Goal: Task Accomplishment & Management: Manage account settings

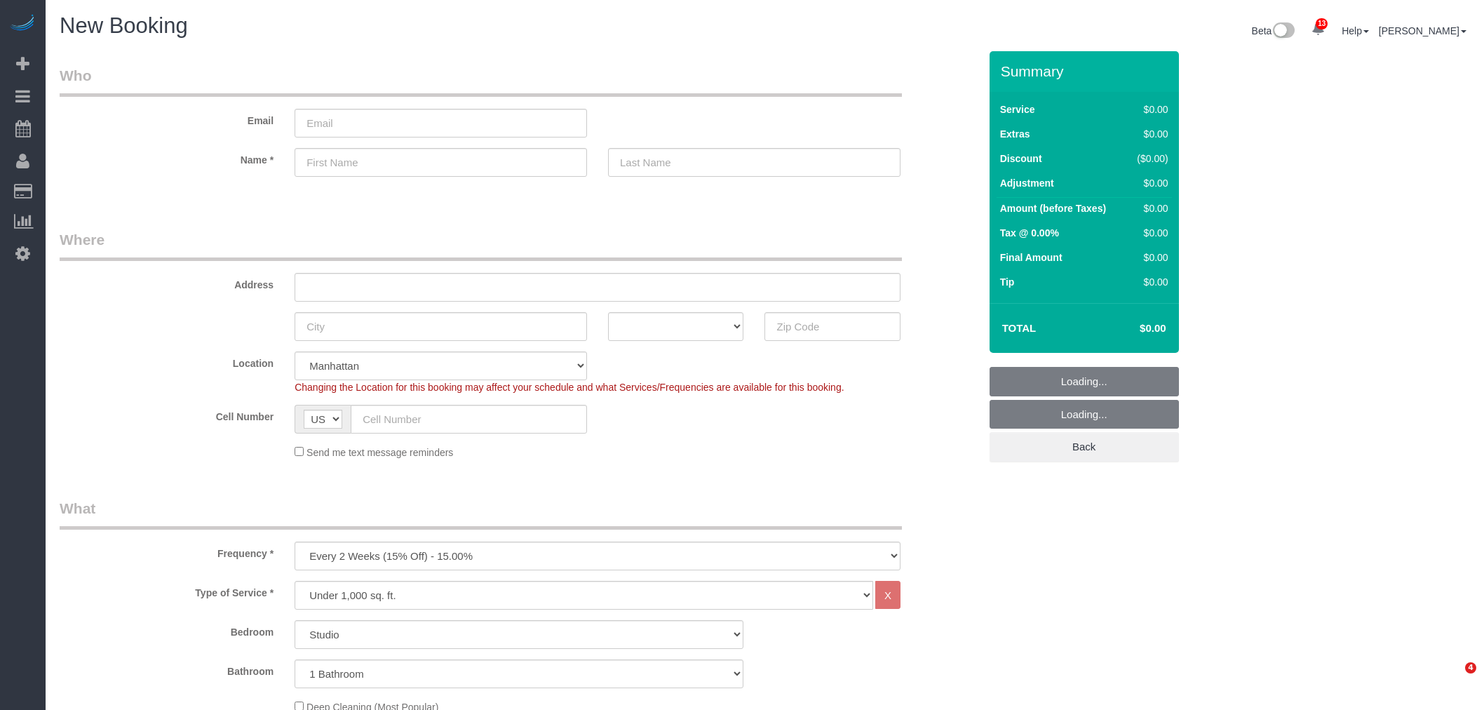
select select "number:89"
select select "number:90"
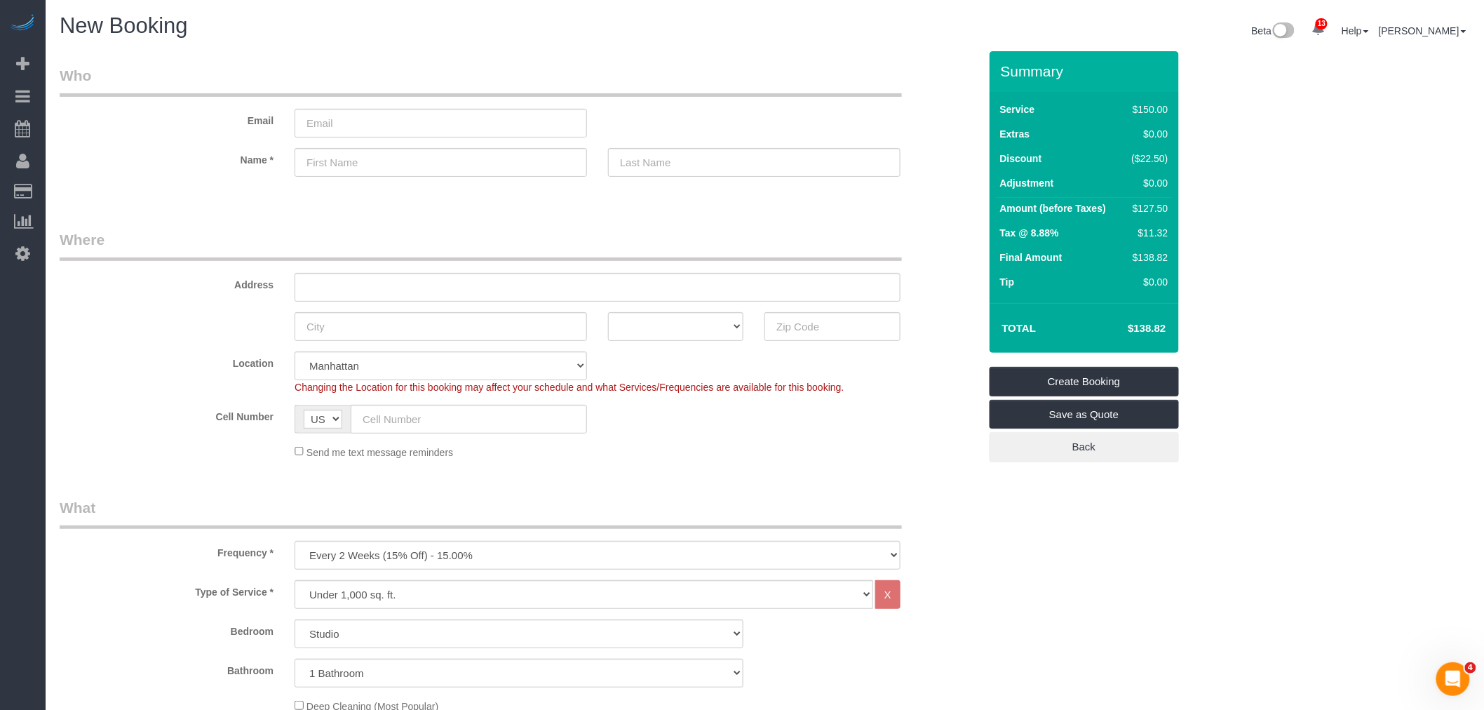
click at [896, 437] on sui-booking-location "Location Manhattan Austin Boston Bronx Brooklyn Charlotte Denver New Jersey Por…" at bounding box center [519, 405] width 919 height 108
click at [537, 546] on select "One Time Weekly (20% Off) - 20.00% Every 2 Weeks (15% Off) - 15.00% Every 4 Wee…" at bounding box center [598, 555] width 606 height 29
select select "object:1248"
click at [295, 542] on select "One Time Weekly (20% Off) - 20.00% Every 2 Weeks (15% Off) - 15.00% Every 4 Wee…" at bounding box center [598, 555] width 606 height 29
click at [706, 467] on fieldset "Where Address AK AL AR AZ CA CO CT DC DE FL GA HI IA ID IL IN KS KY LA MA MD ME…" at bounding box center [519, 349] width 919 height 241
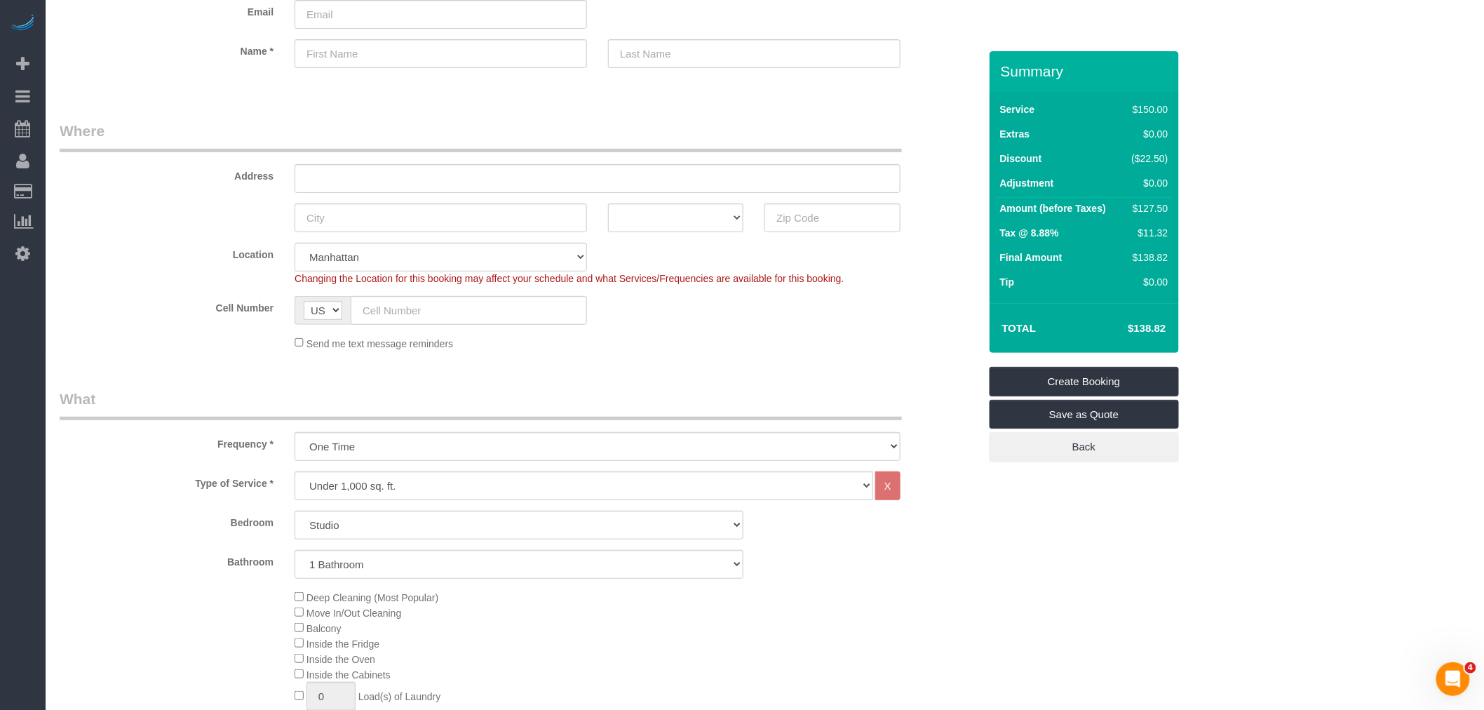
scroll to position [234, 0]
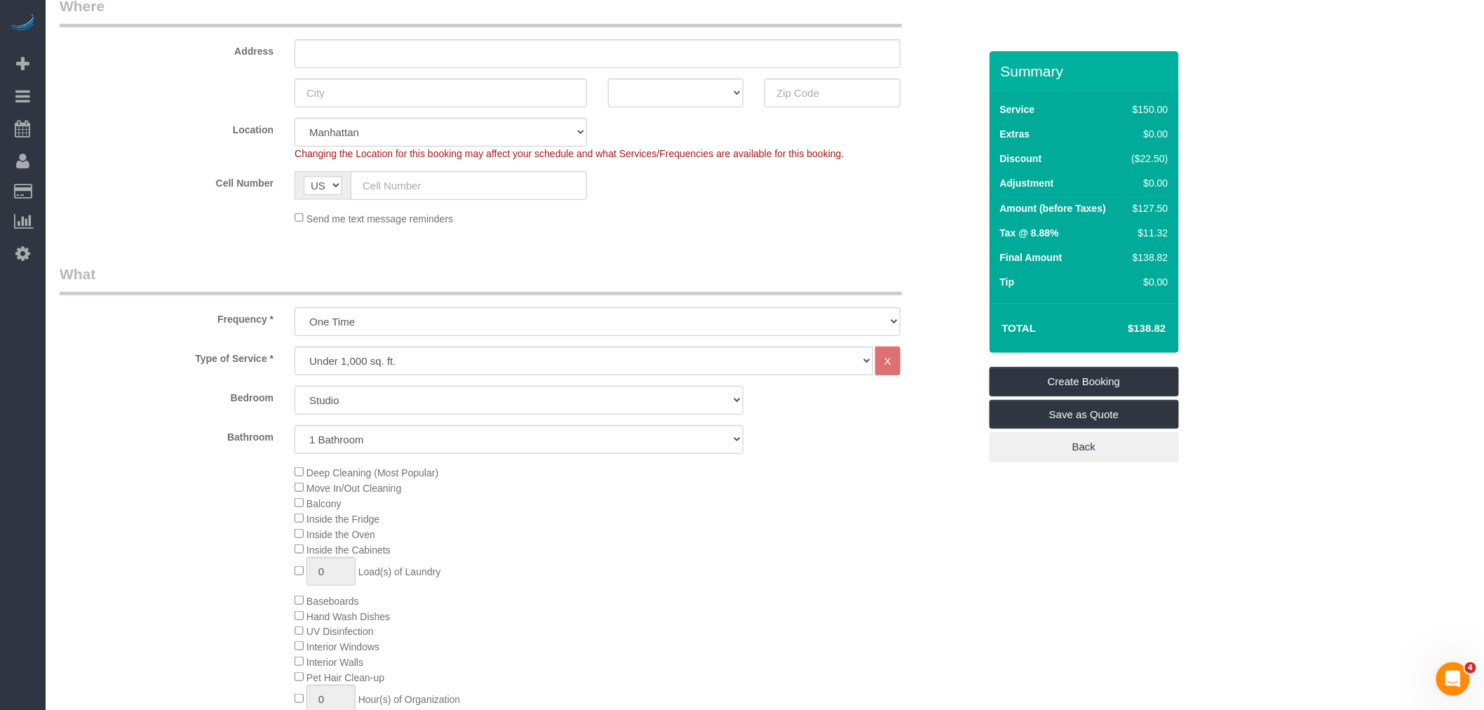
click at [579, 403] on select "Studio 1 Bedroom 2 Bedrooms 3 Bedrooms" at bounding box center [519, 400] width 449 height 29
select select "3"
click at [295, 386] on select "Studio 1 Bedroom 2 Bedrooms 3 Bedrooms" at bounding box center [519, 400] width 449 height 29
click at [837, 457] on div "Type of Service * Under 1,000 sq. ft. 1,001 - 1,500 sq. ft. 1,500+ sq. ft. Cust…" at bounding box center [519, 554] width 919 height 417
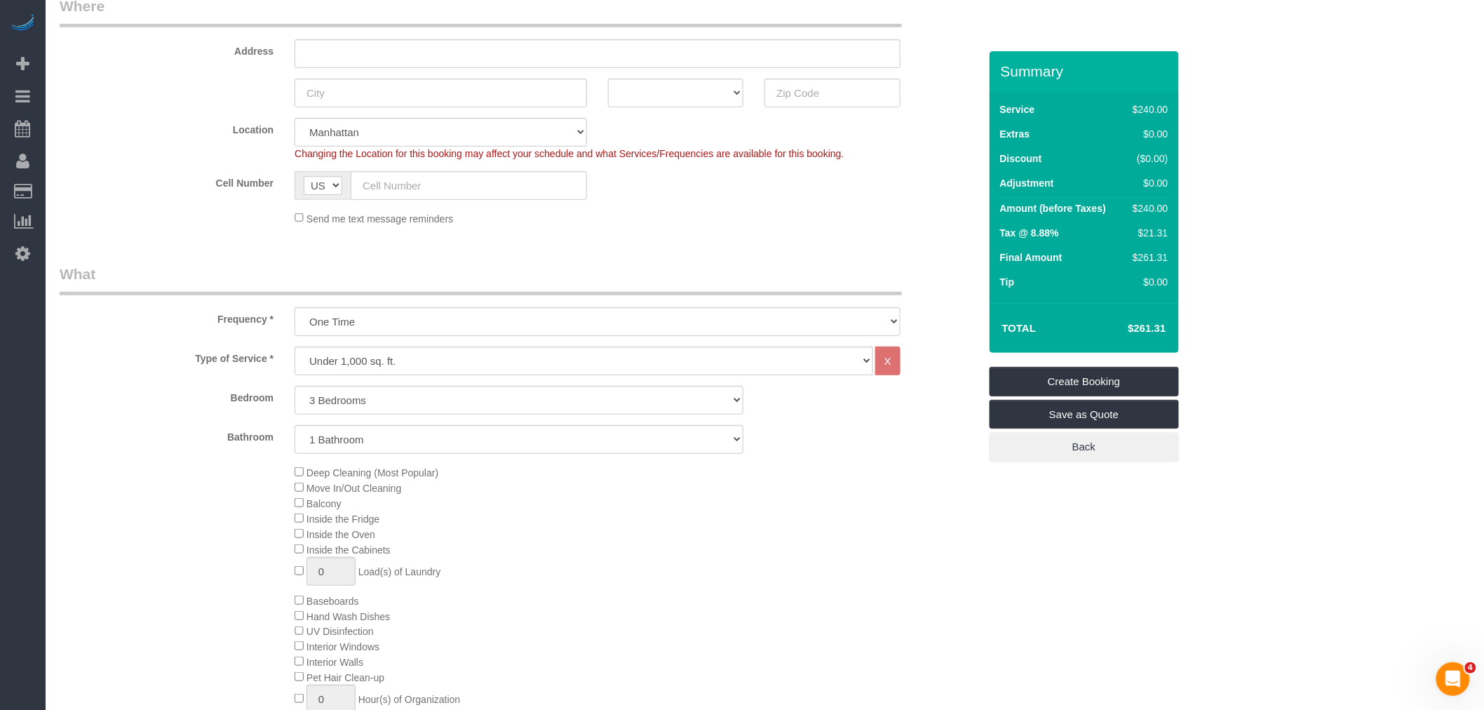
drag, startPoint x: 740, startPoint y: 214, endPoint x: 739, endPoint y: 279, distance: 65.2
click at [740, 214] on div "Send me text message reminders" at bounding box center [597, 217] width 627 height 15
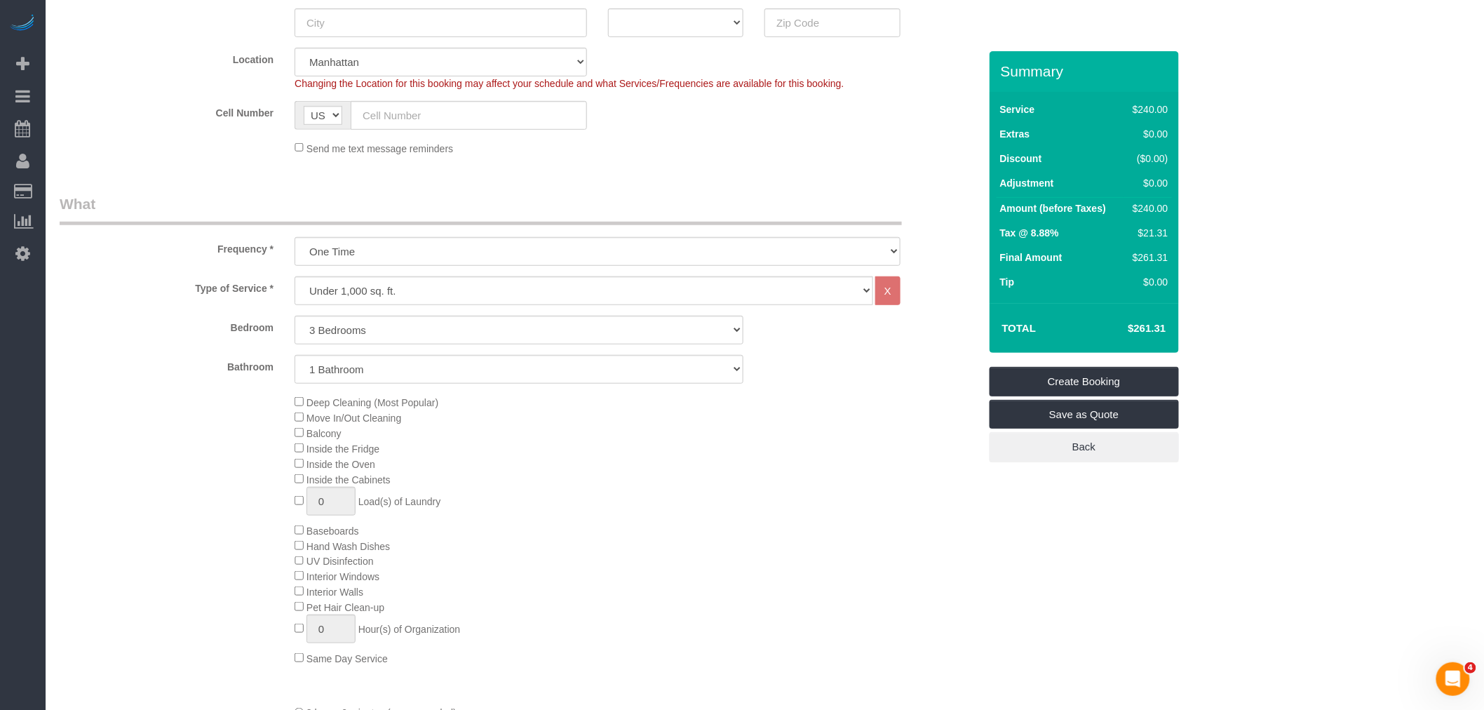
scroll to position [389, 0]
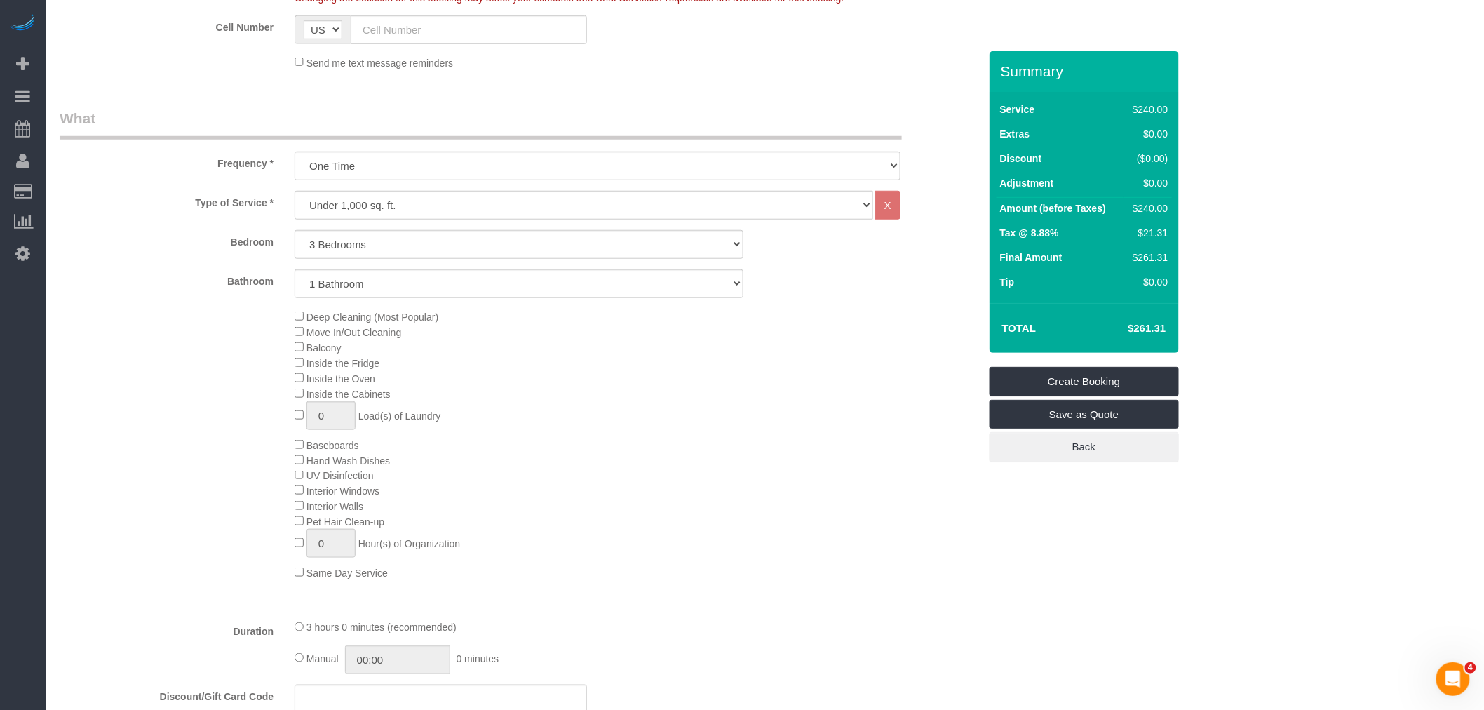
click at [692, 114] on legend "What" at bounding box center [481, 124] width 842 height 32
click at [670, 407] on div "Deep Cleaning (Most Popular) Move In/Out Cleaning Balcony Inside the Fridge Ins…" at bounding box center [636, 444] width 705 height 271
click at [438, 275] on select "1 Bathroom 2 Bathrooms" at bounding box center [519, 283] width 449 height 29
select select "2"
click at [295, 270] on select "1 Bathroom 2 Bathrooms" at bounding box center [519, 283] width 449 height 29
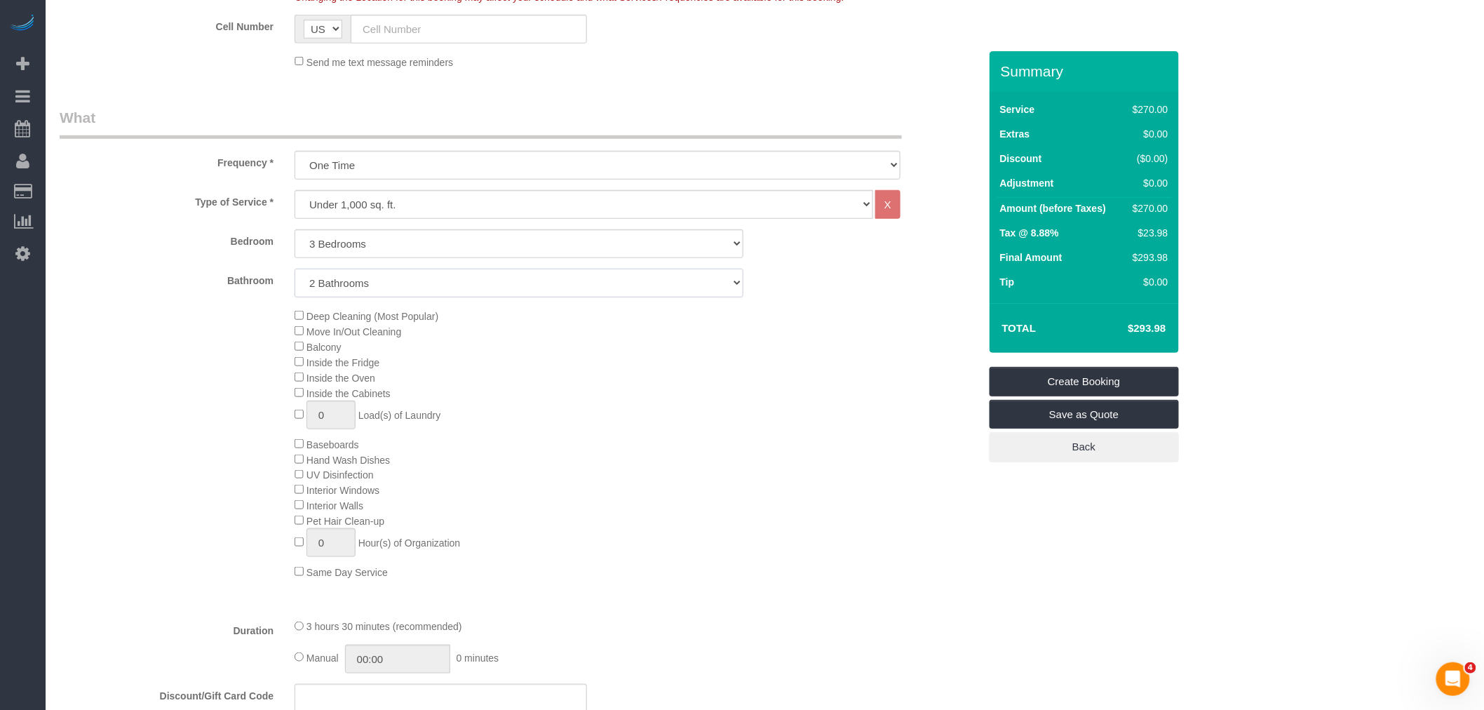
scroll to position [467, 0]
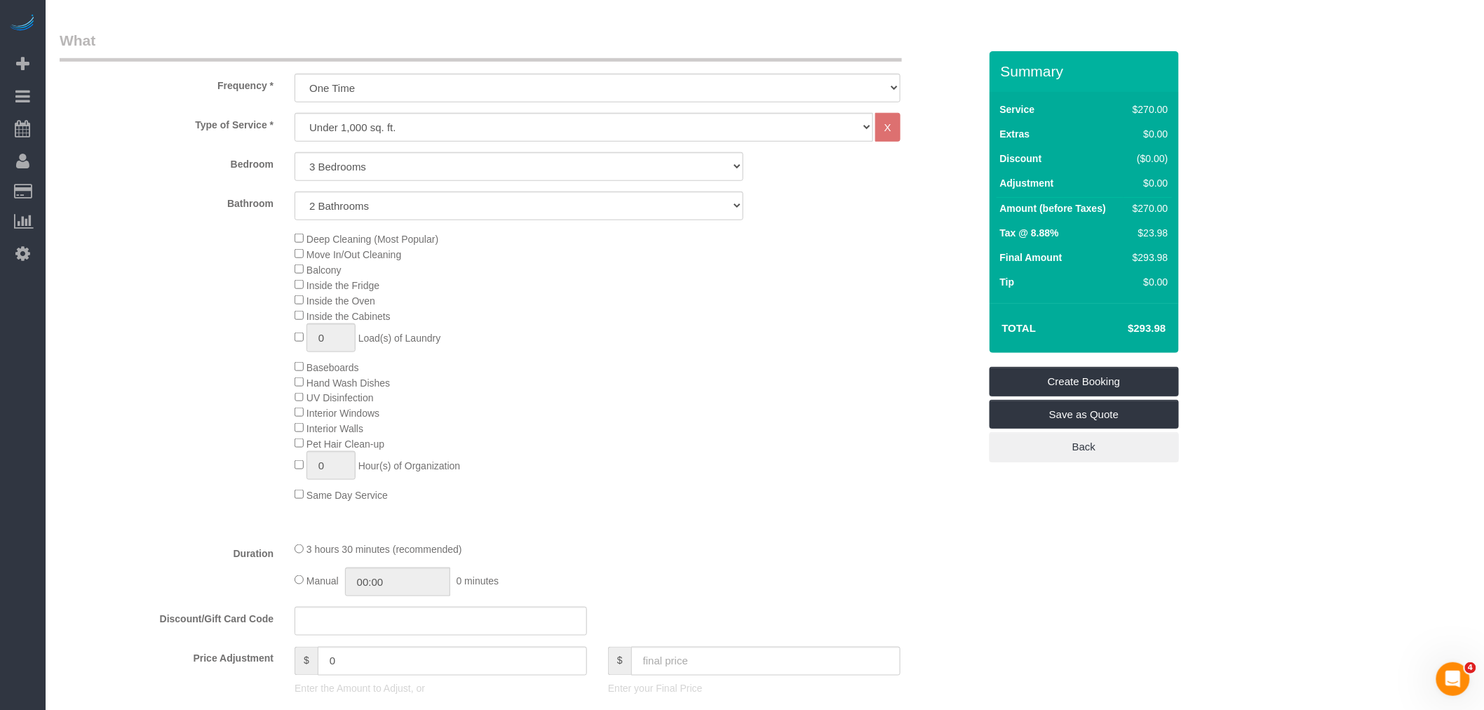
click at [659, 464] on div "Deep Cleaning (Most Popular) Move In/Out Cleaning Balcony Inside the Fridge Ins…" at bounding box center [636, 366] width 705 height 271
click at [740, 136] on select "Under 1,000 sq. ft. 1,001 - 1,500 sq. ft. 1,500+ sq. ft. Custom Cleaning Office…" at bounding box center [584, 127] width 578 height 29
select select "213"
click at [295, 114] on select "Under 1,000 sq. ft. 1,001 - 1,500 sq. ft. 1,500+ sq. ft. Custom Cleaning Office…" at bounding box center [584, 127] width 578 height 29
select select "1"
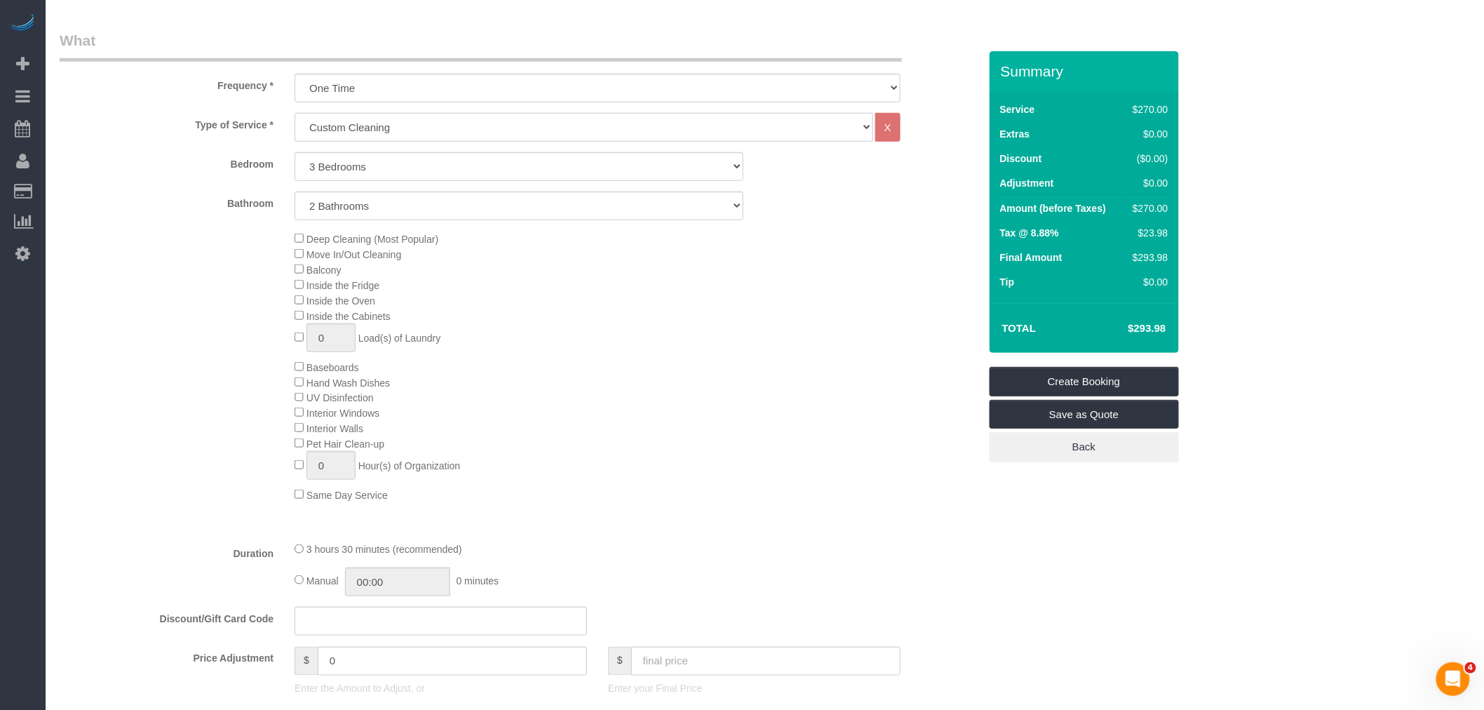
select select "120"
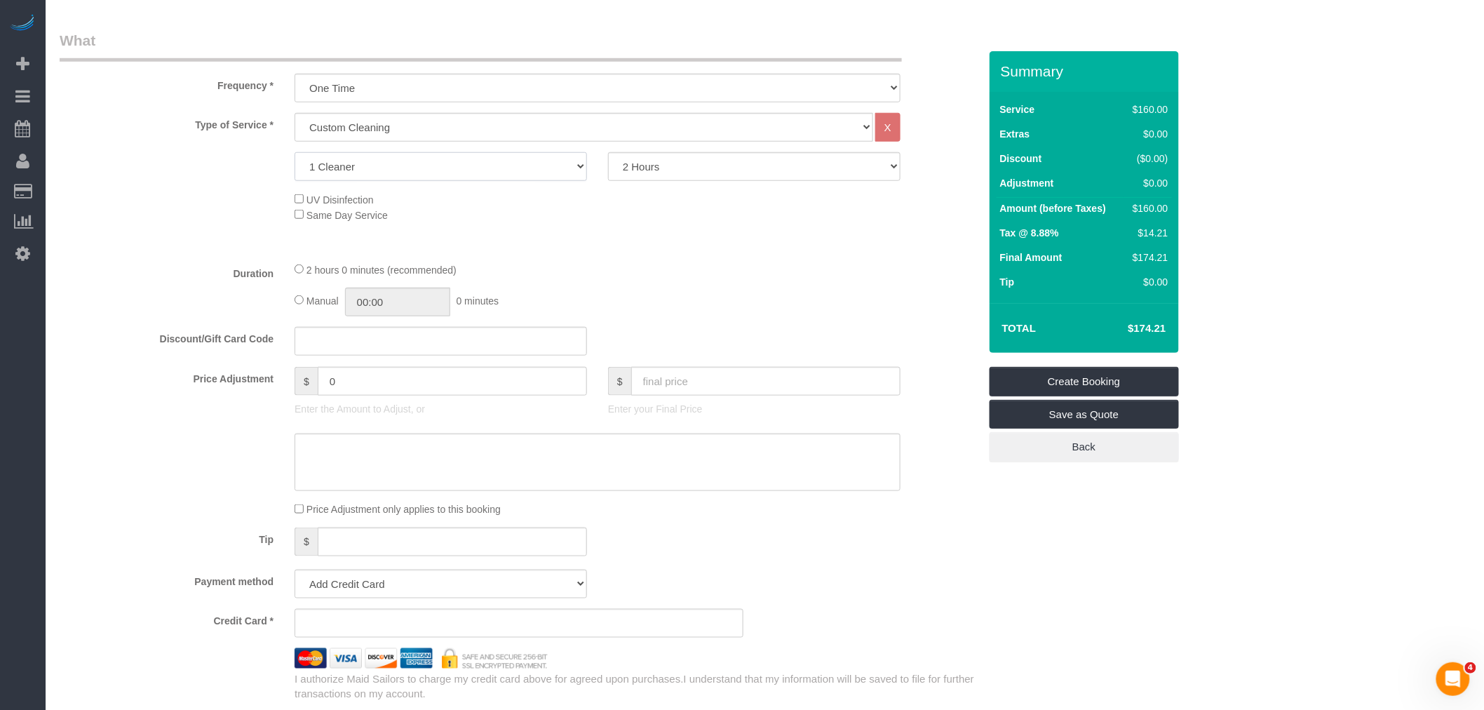
click at [567, 170] on select "1 Cleaner 2 Cleaners 3 Cleaners 4 Cleaners 5 Cleaners" at bounding box center [441, 166] width 292 height 29
select select "2"
click at [295, 153] on select "1 Cleaner 2 Cleaners 3 Cleaners 4 Cleaners 5 Cleaners" at bounding box center [441, 166] width 292 height 29
click at [750, 167] on select "2 Hours 2.5 Hours 3 Hours 3.5 Hours 4 Hours 4.5 Hours 5 Hours 5.5 Hours 6 Hours…" at bounding box center [754, 166] width 292 height 29
select select "180"
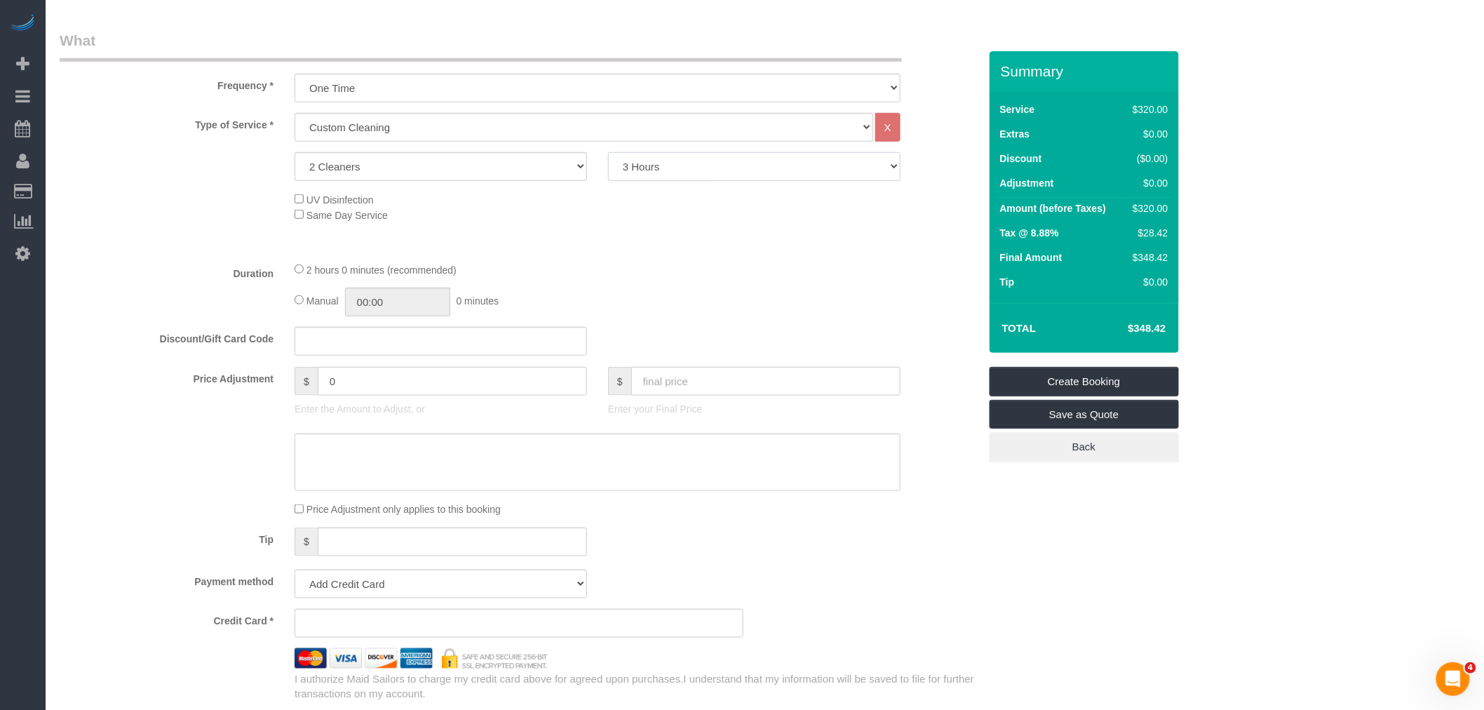
click at [608, 153] on select "2 Hours 2.5 Hours 3 Hours 3.5 Hours 4 Hours 4.5 Hours 5 Hours 5.5 Hours 6 Hours…" at bounding box center [754, 166] width 292 height 29
click at [719, 172] on select "2 Hours 2.5 Hours 3 Hours 3.5 Hours 4 Hours 4.5 Hours 5 Hours 5.5 Hours 6 Hours…" at bounding box center [754, 166] width 292 height 29
click at [530, 234] on div "Type of Service * Under 1,000 sq. ft. 1,001 - 1,500 sq. ft. 1,500+ sq. ft. Cust…" at bounding box center [519, 181] width 919 height 137
click at [534, 170] on select "1 Cleaner 2 Cleaners 3 Cleaners 4 Cleaners 5 Cleaners" at bounding box center [441, 166] width 292 height 29
select select "1"
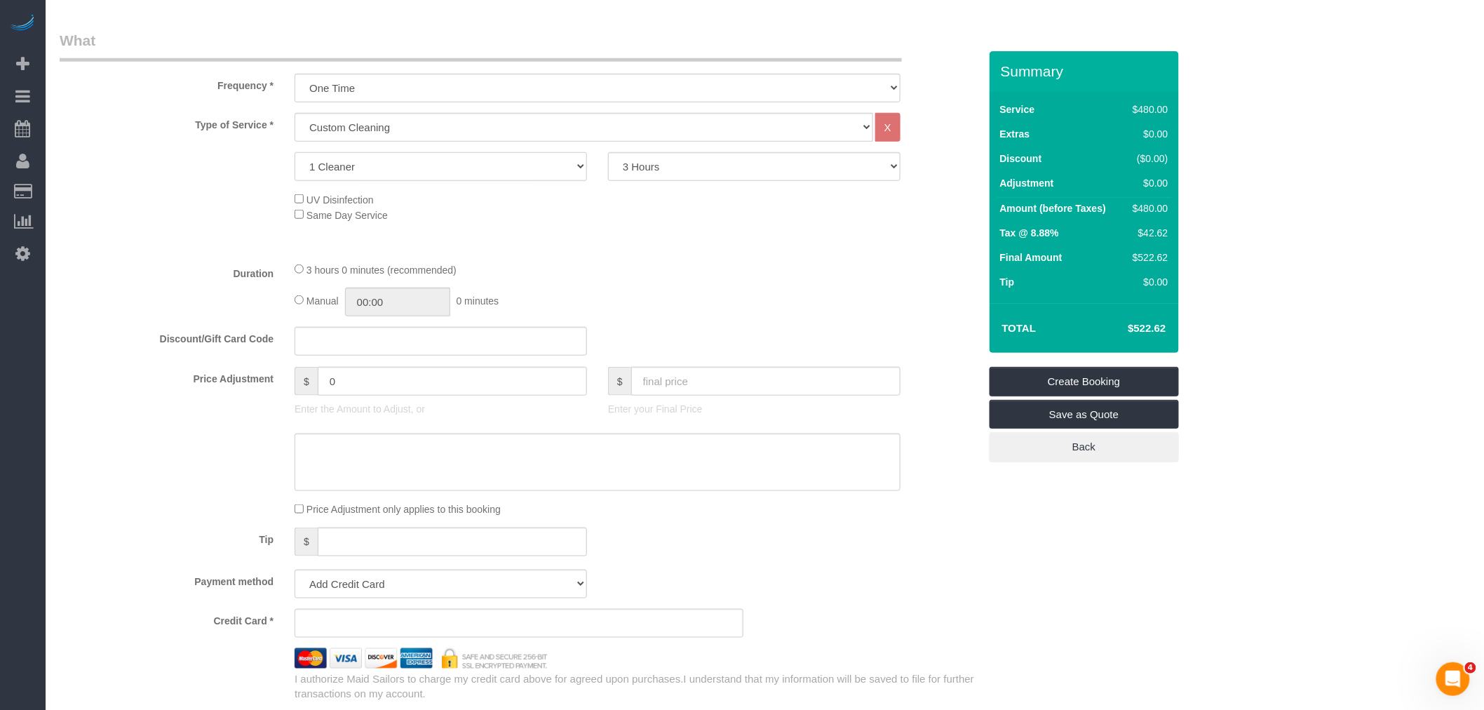
click at [295, 153] on select "1 Cleaner 2 Cleaners 3 Cleaners 4 Cleaners 5 Cleaners" at bounding box center [441, 166] width 292 height 29
click at [711, 239] on div "Type of Service * Under 1,000 sq. ft. 1,001 - 1,500 sq. ft. 1,500+ sq. ft. Cust…" at bounding box center [519, 181] width 919 height 137
click at [734, 165] on select "2 Hours 2.5 Hours 3 Hours 3.5 Hours 4 Hours 4.5 Hours 5 Hours 5.5 Hours 6 Hours…" at bounding box center [754, 166] width 292 height 29
select select "120"
click at [608, 153] on select "2 Hours 2.5 Hours 3 Hours 3.5 Hours 4 Hours 4.5 Hours 5 Hours 5.5 Hours 6 Hours…" at bounding box center [754, 166] width 292 height 29
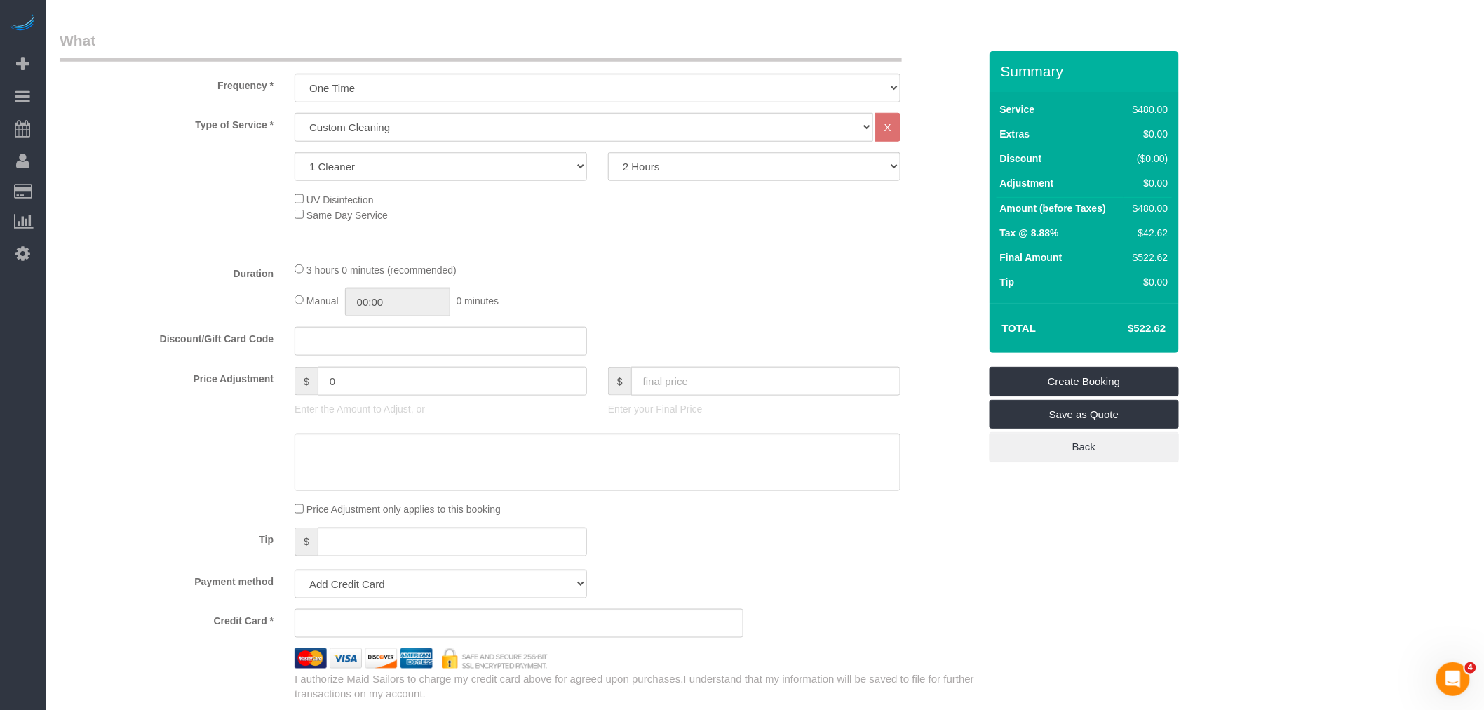
click at [751, 267] on div "3 hours 0 minutes (recommended)" at bounding box center [598, 269] width 606 height 15
click at [785, 269] on div "2 hours 0 minutes (recommended)" at bounding box center [598, 269] width 606 height 15
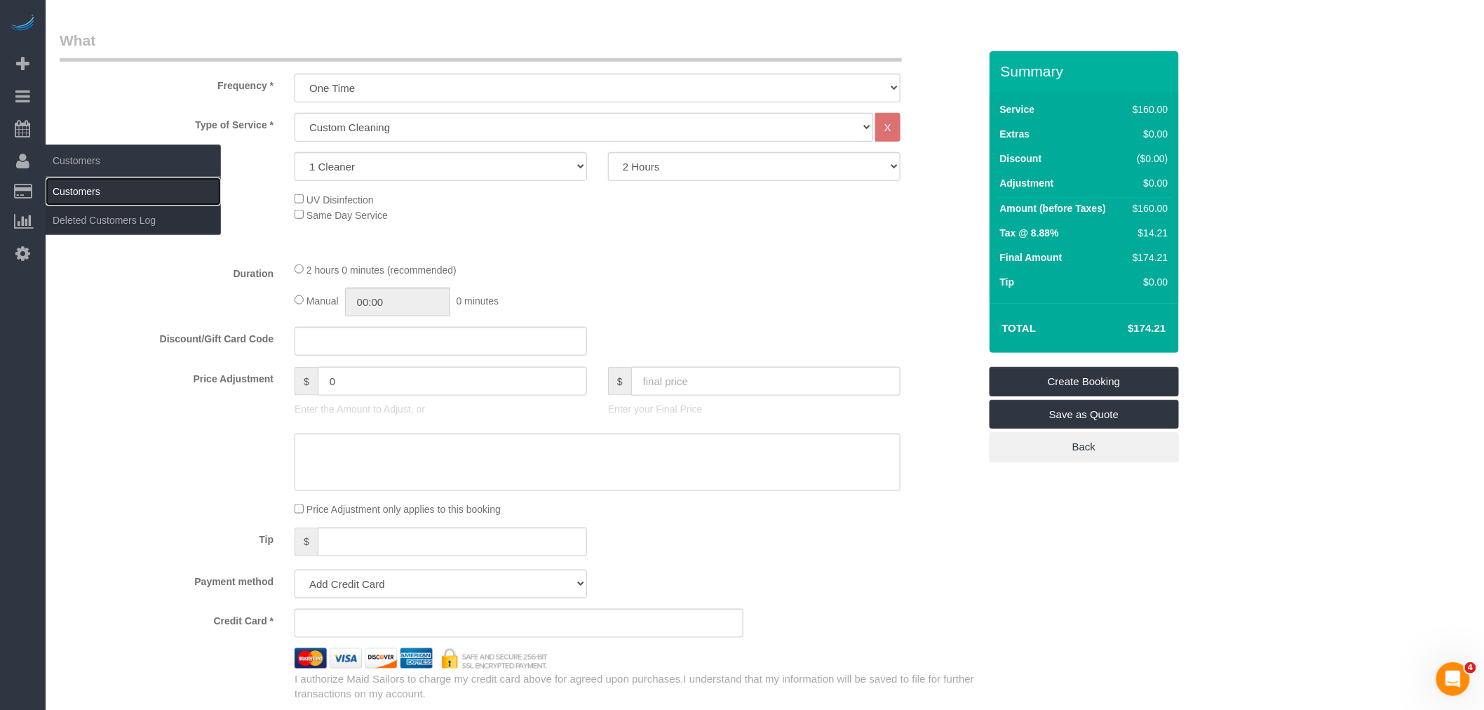
click at [73, 190] on link "Customers" at bounding box center [133, 191] width 175 height 28
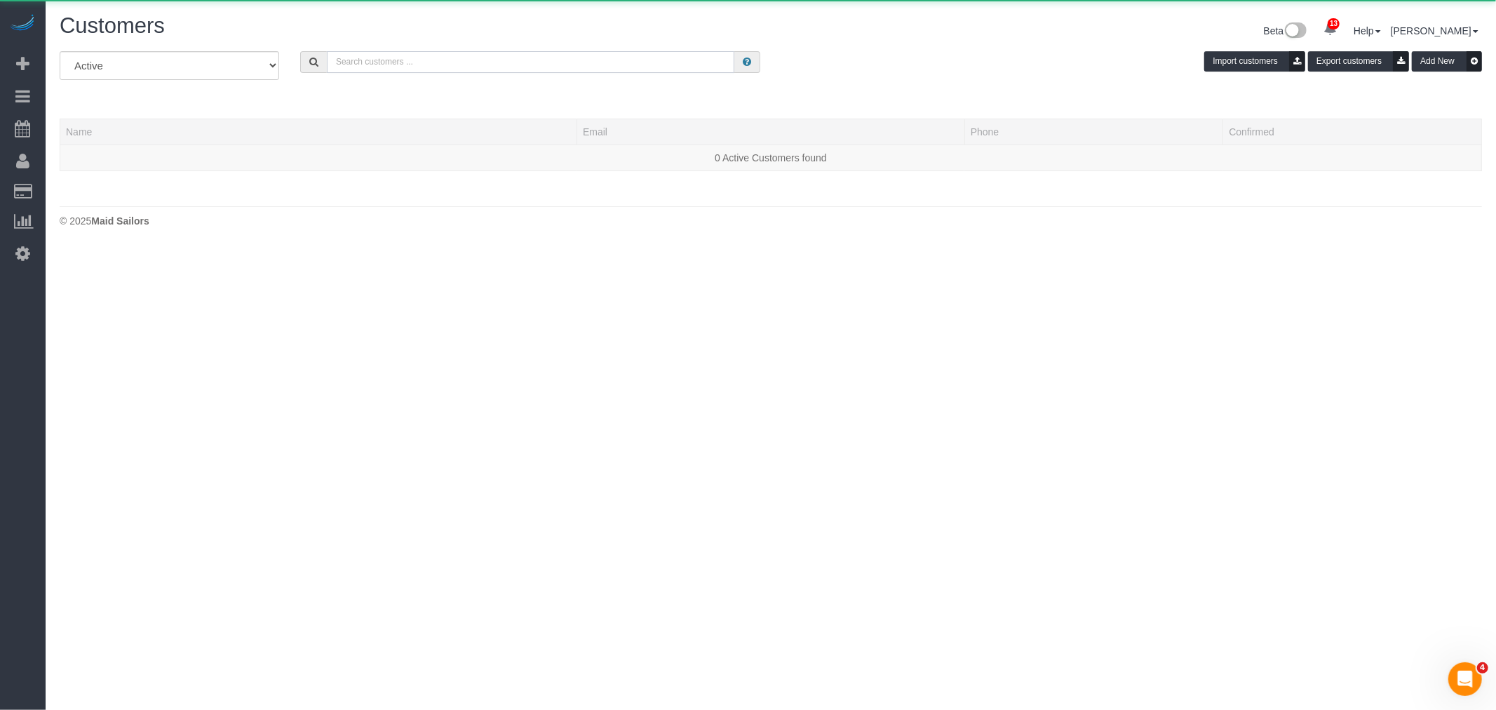
click at [475, 74] on div "All Active Archived Import customers Export customers Add New" at bounding box center [770, 70] width 1443 height 39
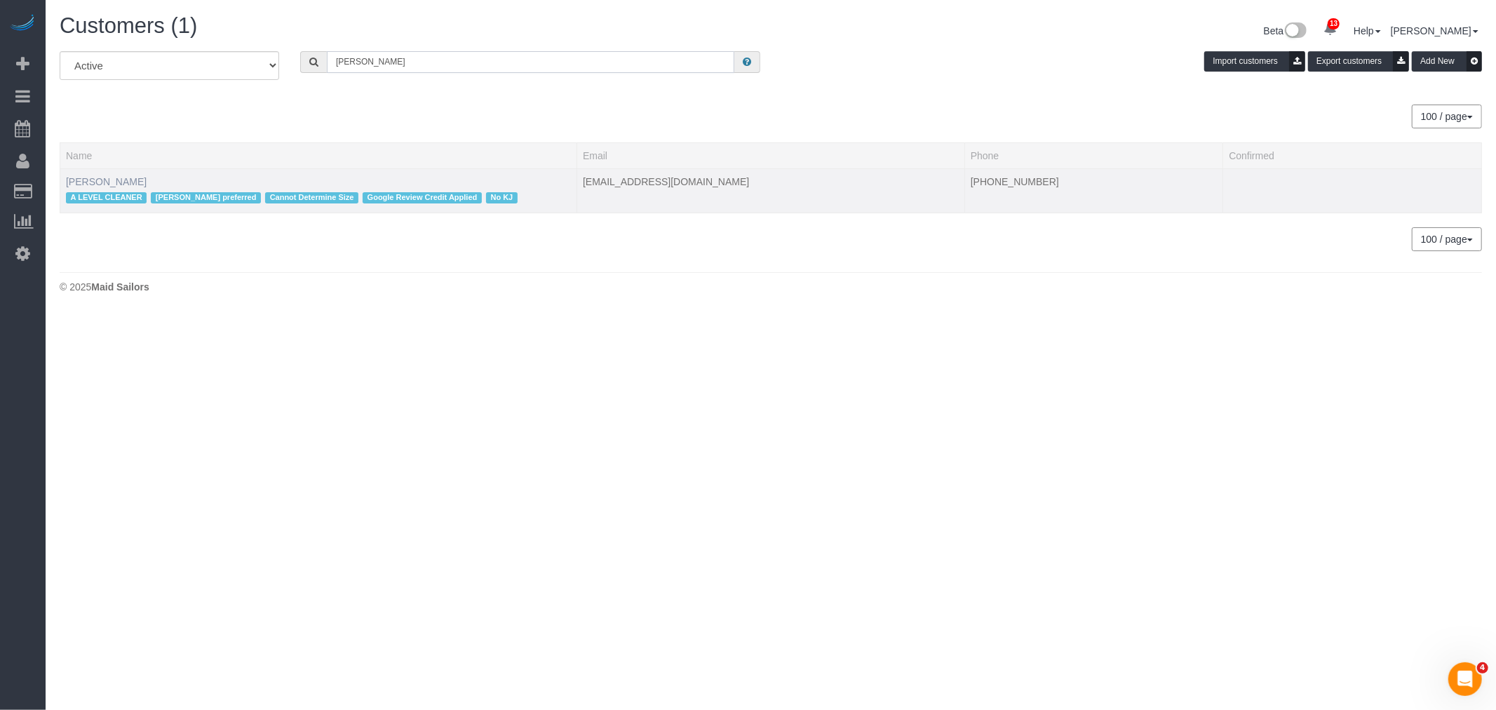
type input "tina wilson"
click at [80, 176] on link "Tina Wilson" at bounding box center [106, 181] width 81 height 11
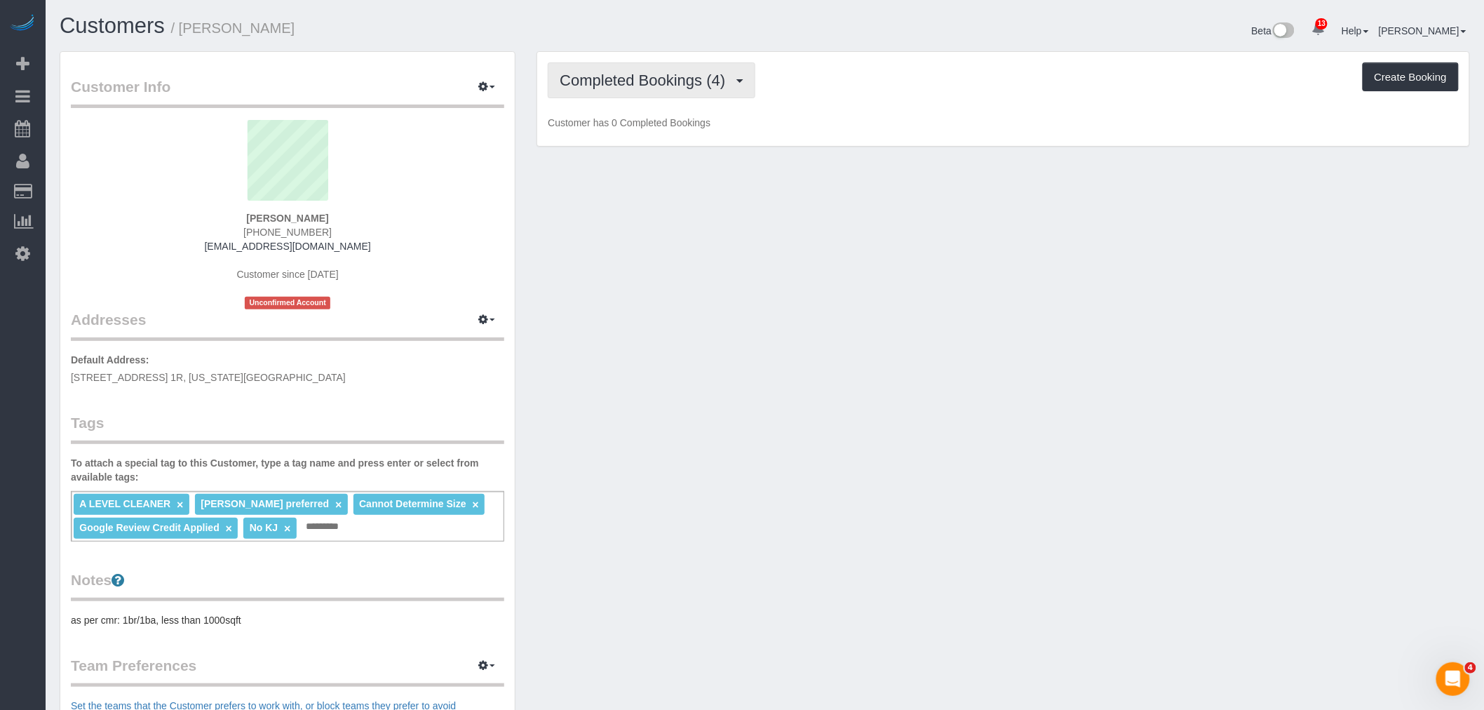
click at [642, 85] on span "Completed Bookings (4)" at bounding box center [646, 81] width 172 height 18
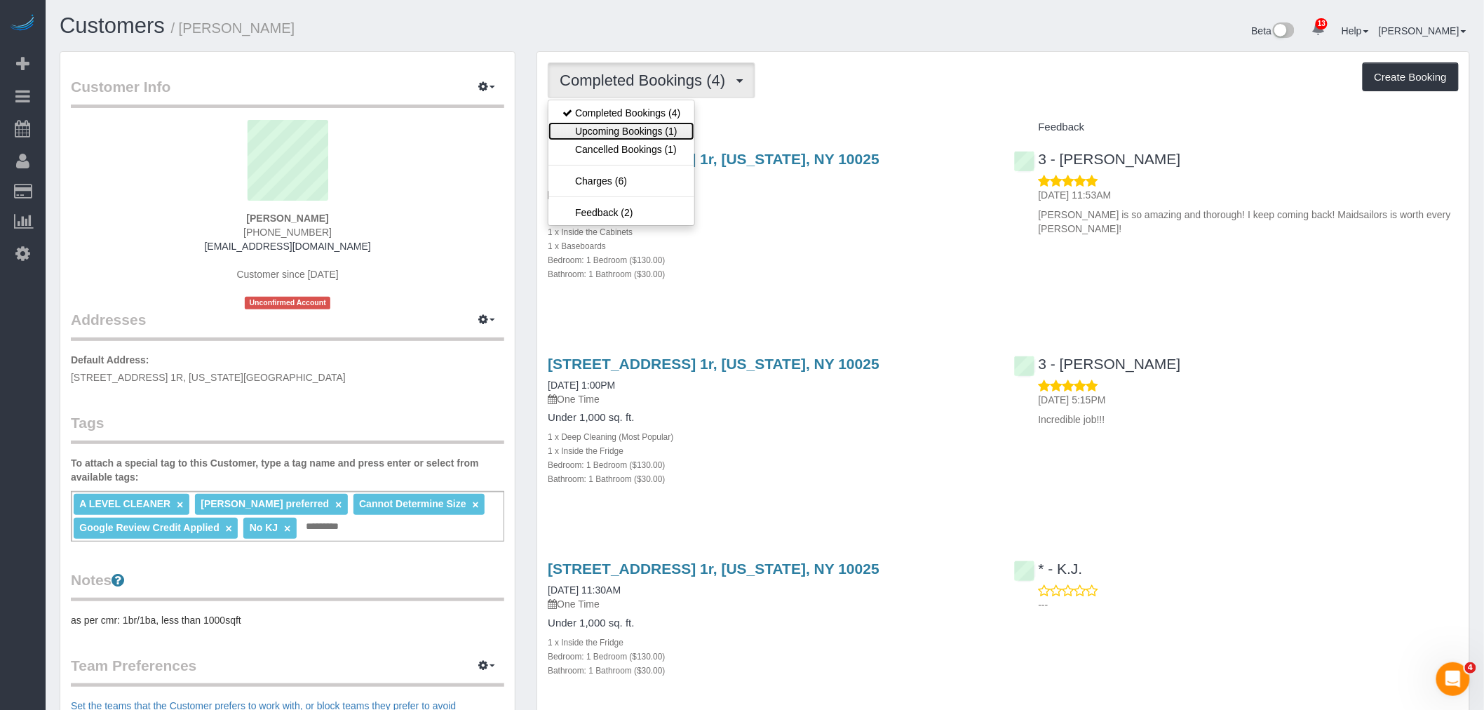
drag, startPoint x: 646, startPoint y: 131, endPoint x: 657, endPoint y: 130, distance: 11.2
click at [647, 131] on link "Upcoming Bookings (1)" at bounding box center [621, 131] width 146 height 18
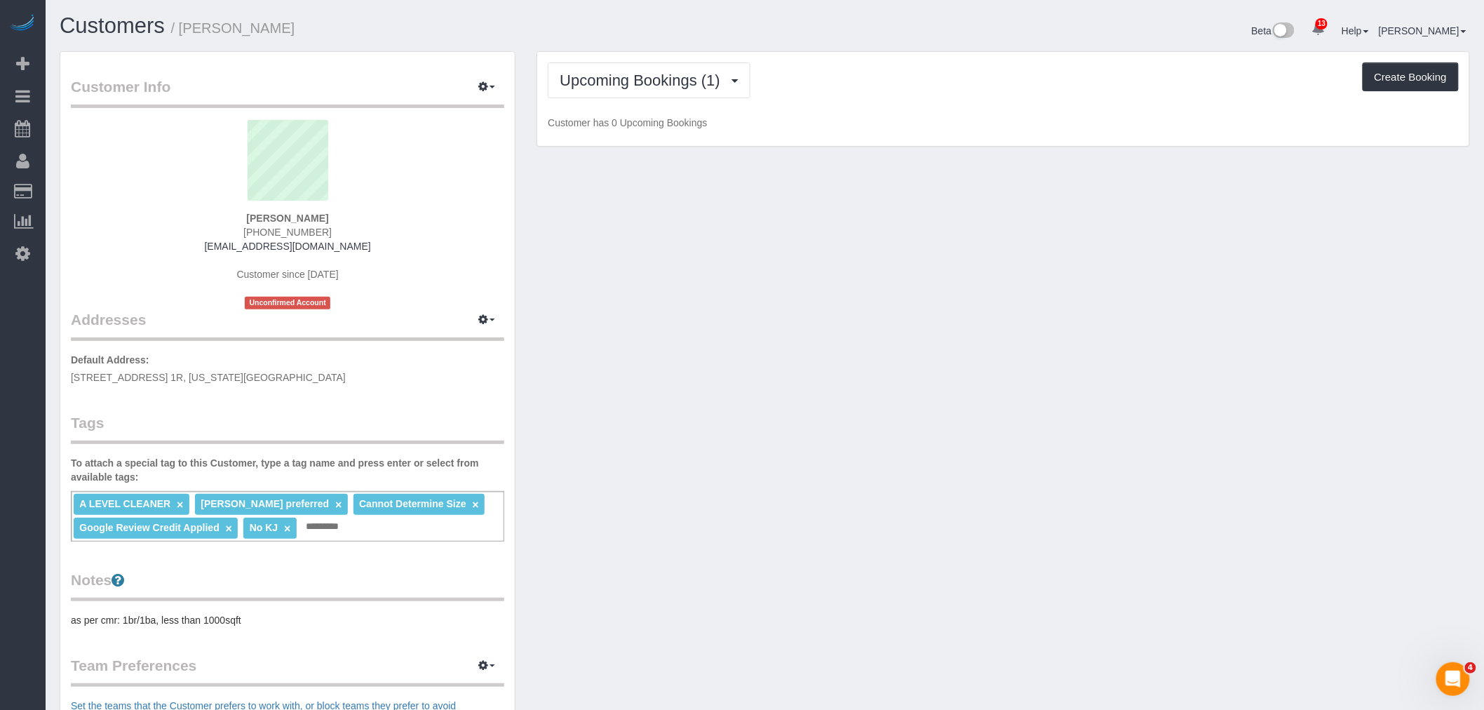
click at [999, 101] on div "Upcoming Bookings (1) Completed Bookings (4) Upcoming Bookings (1) Cancelled Bo…" at bounding box center [1003, 99] width 932 height 95
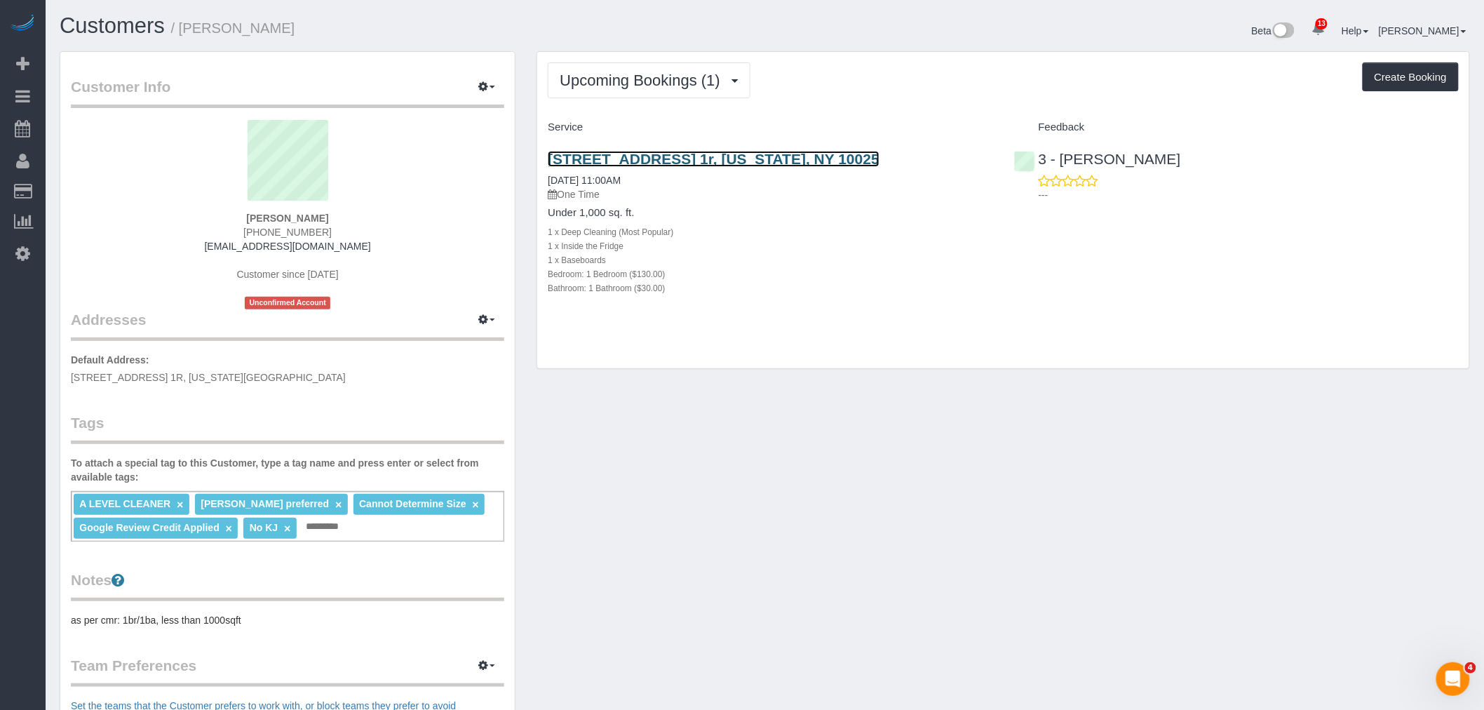
click at [805, 156] on link "311 West 107th Street, Apt. 1r, New York, NY 10025" at bounding box center [714, 159] width 332 height 16
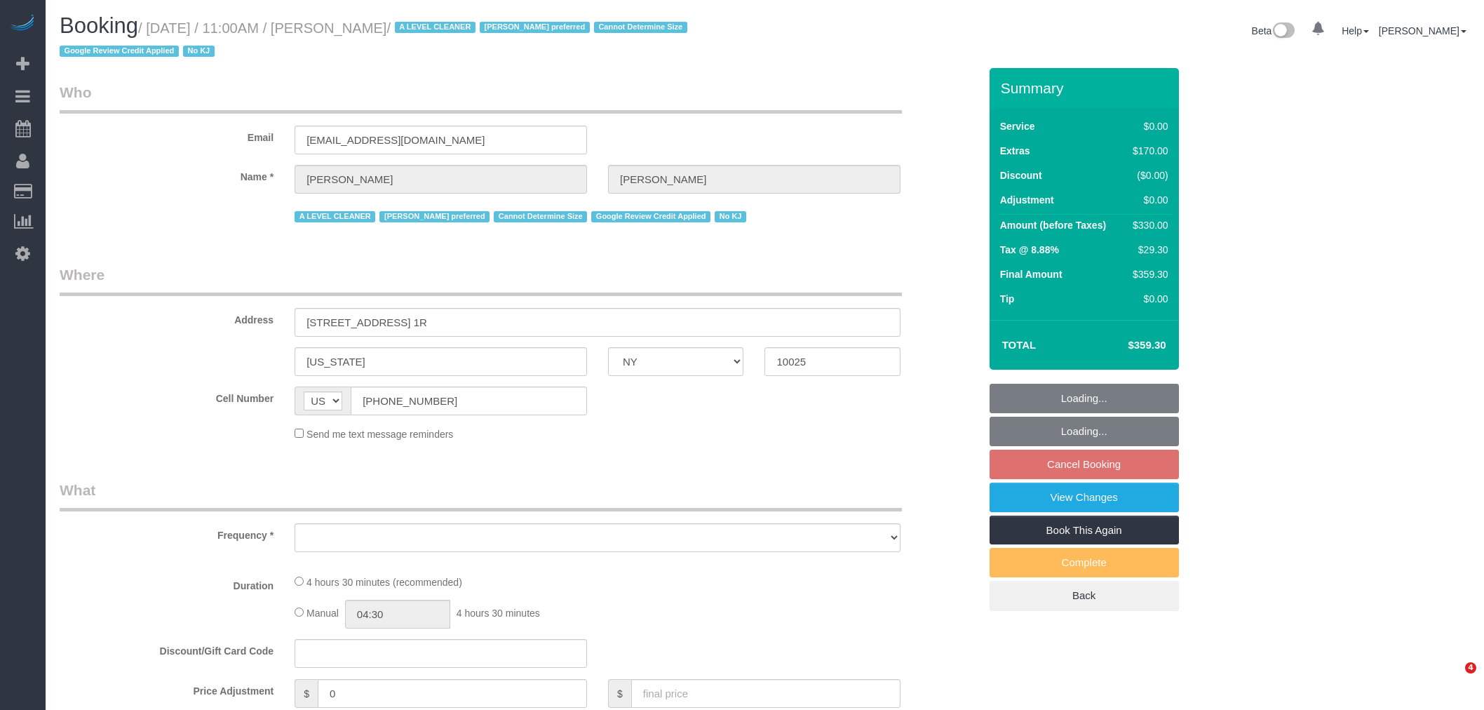
select select "NY"
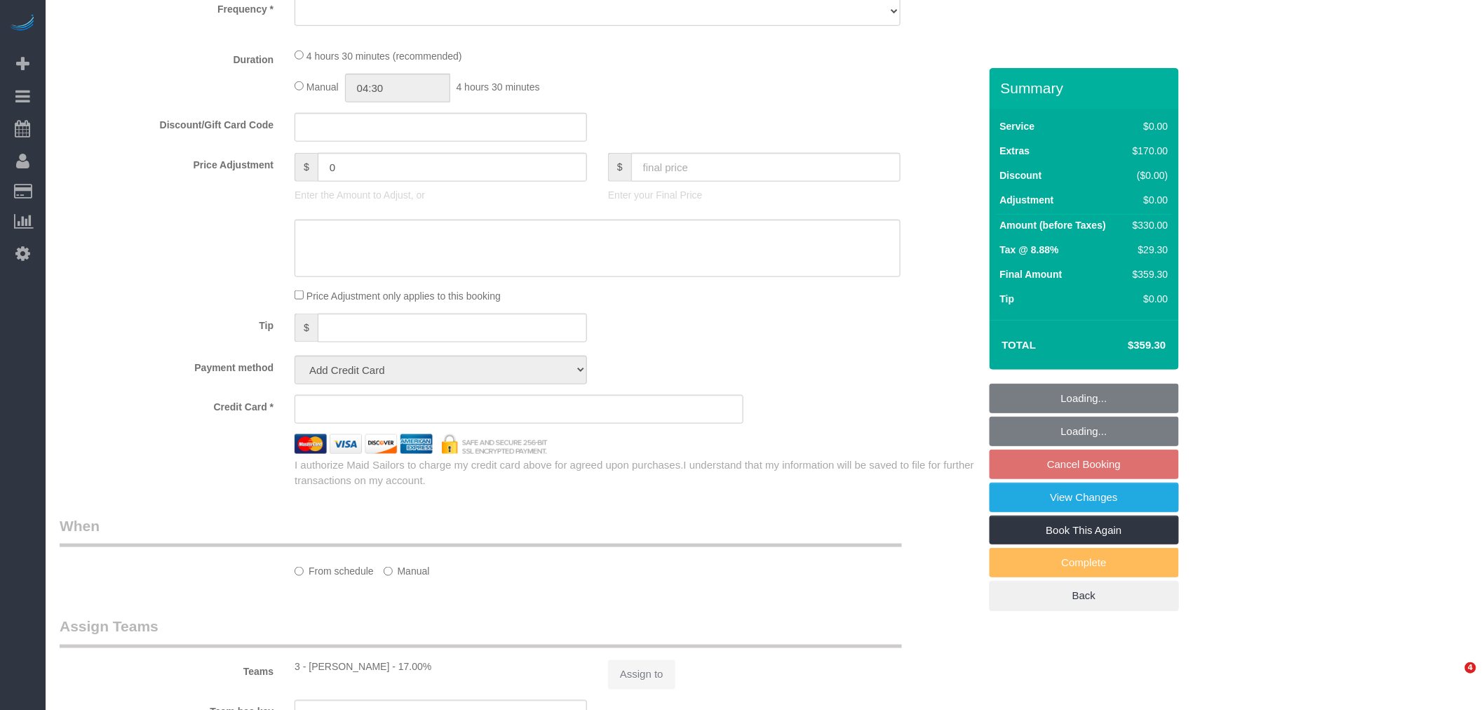
select select "object:753"
select select "number:59"
select select "number:73"
select select "number:15"
select select "number:5"
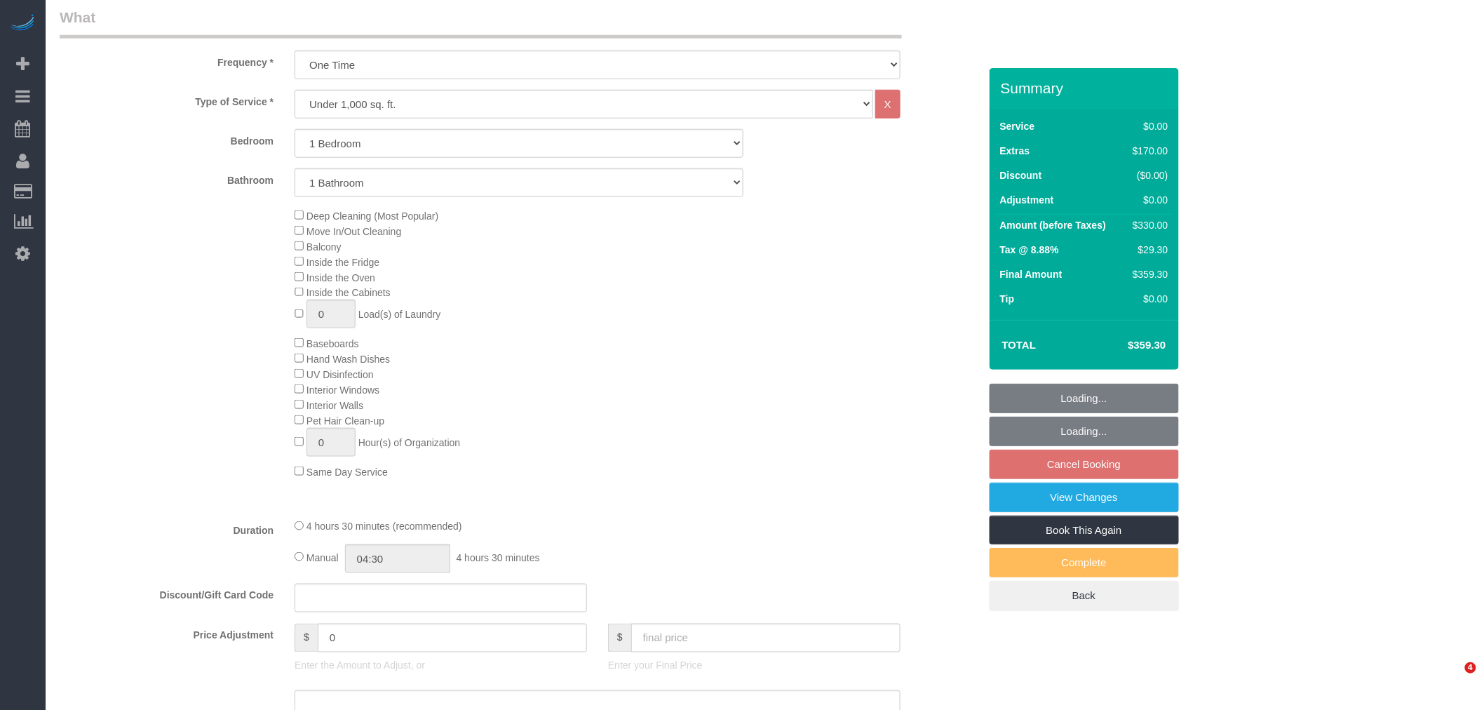
select select "string:stripe-pm_1QEEsU4VGloSiKo7OcyUbdUc"
select select "spot4"
select select "object:1012"
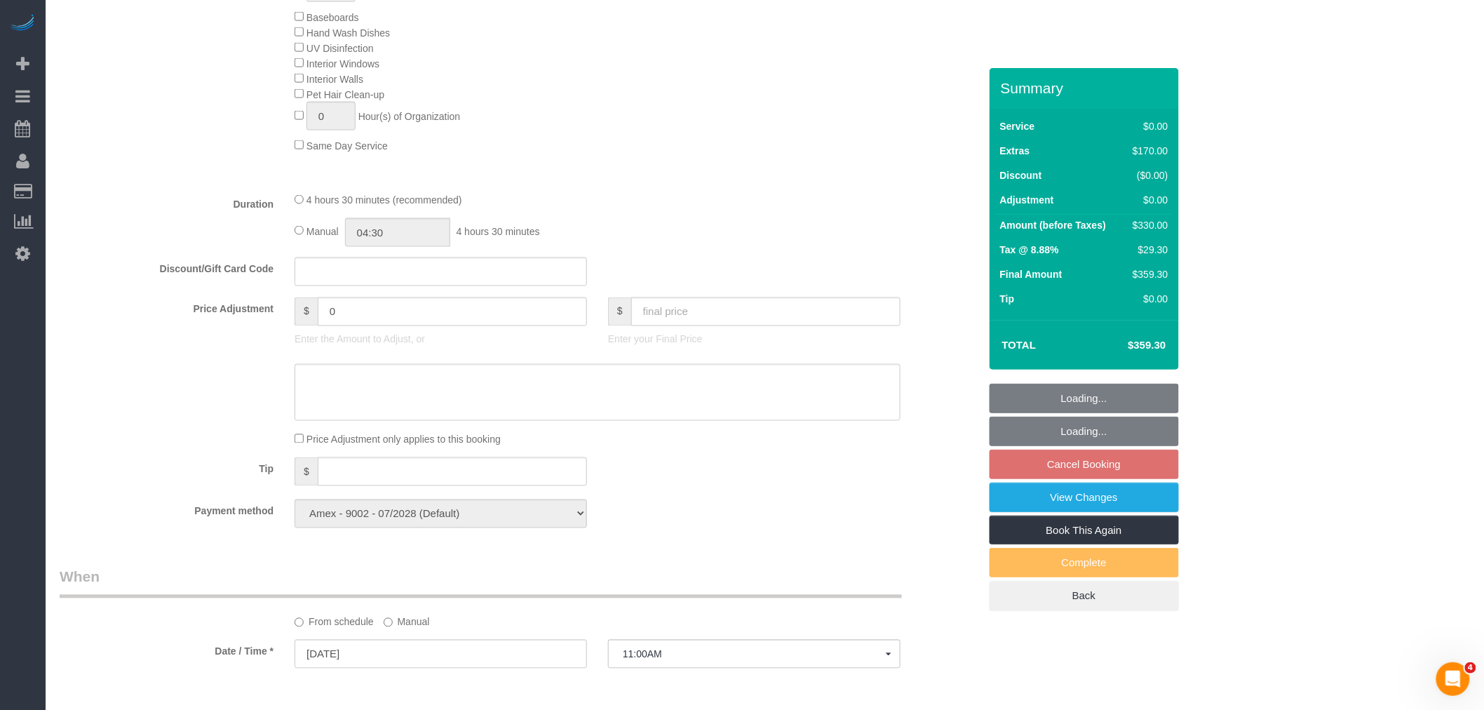
scroll to position [935, 0]
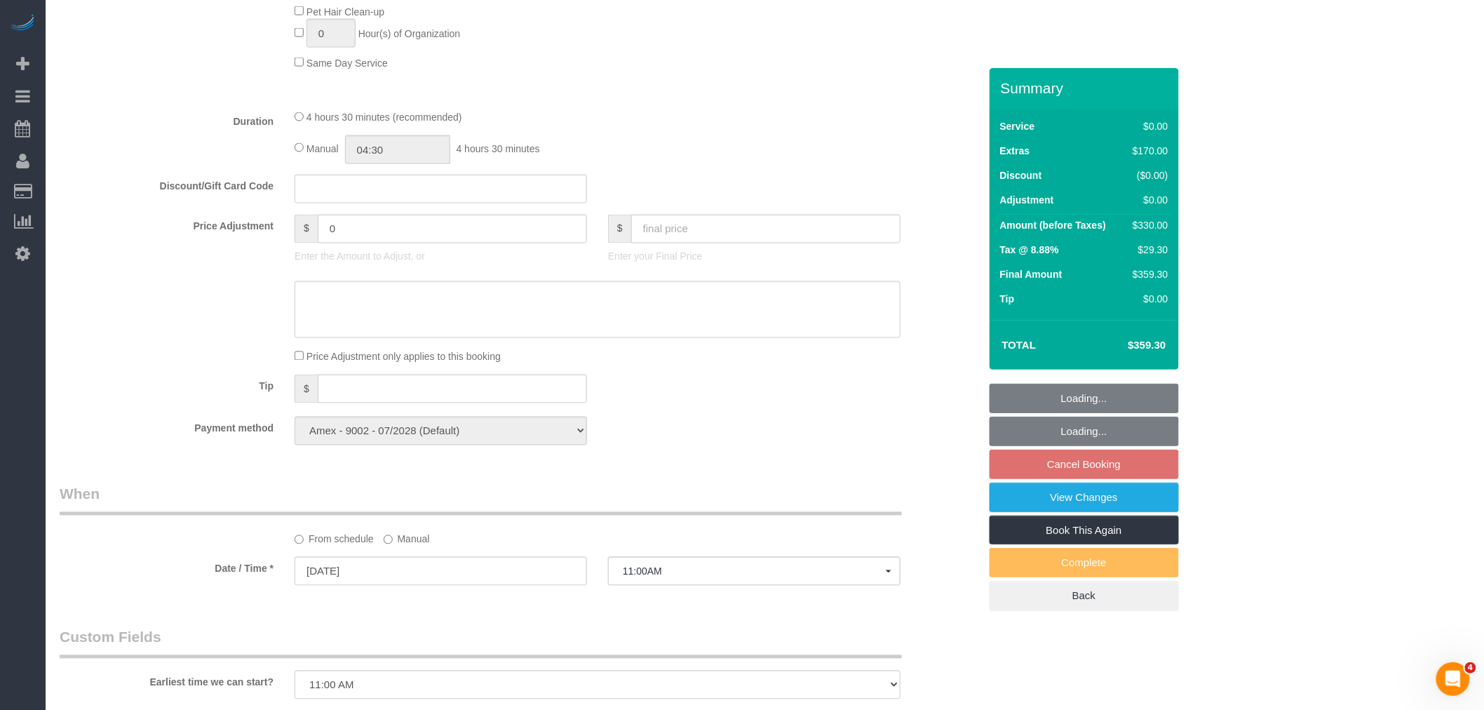
select select "1"
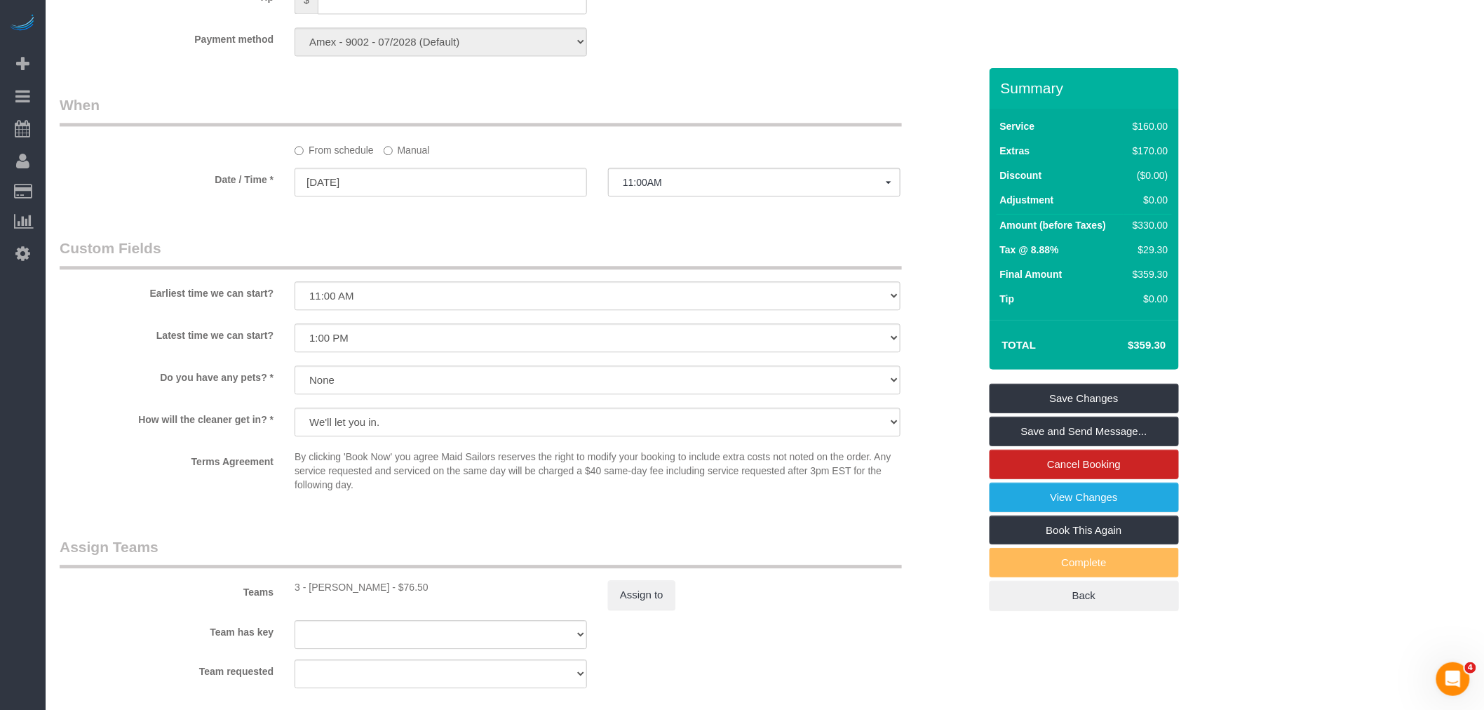
scroll to position [1636, 0]
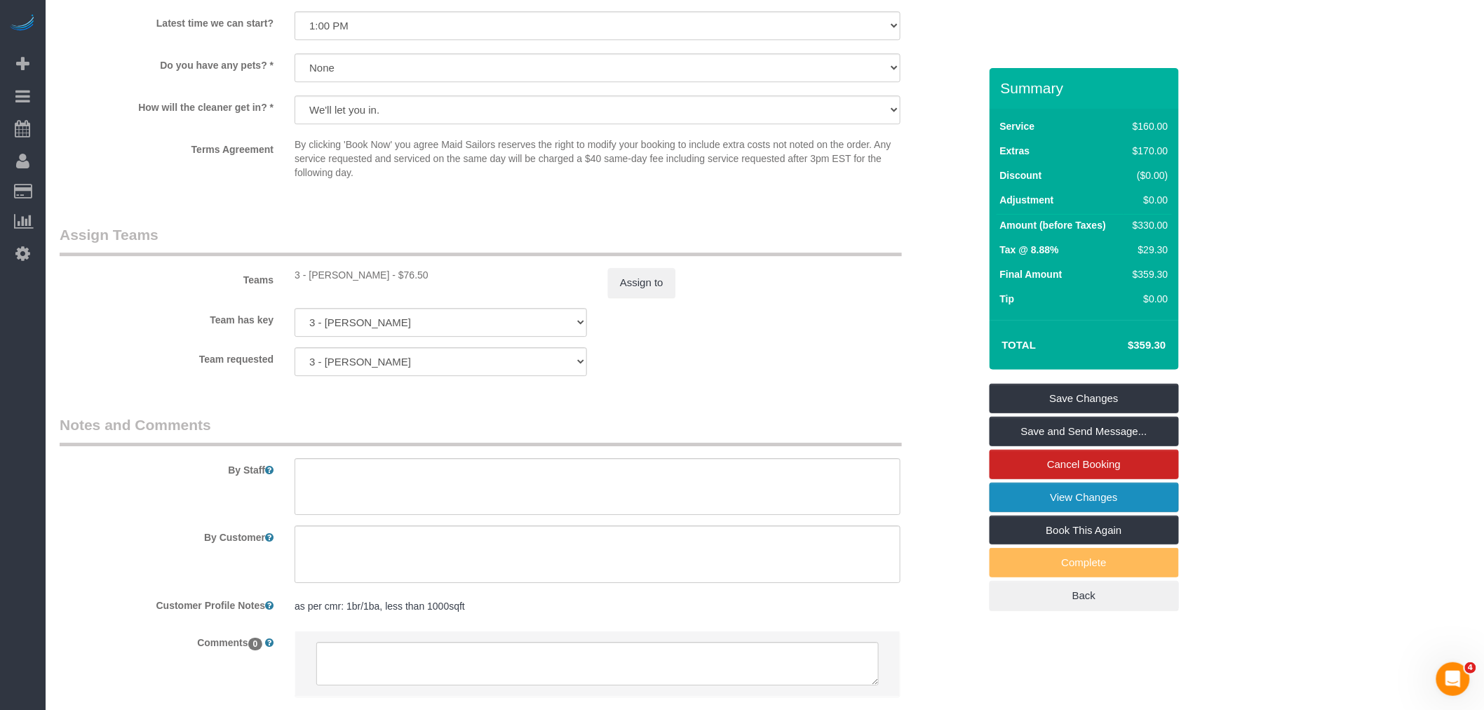
click at [1074, 498] on link "View Changes" at bounding box center [1083, 496] width 189 height 29
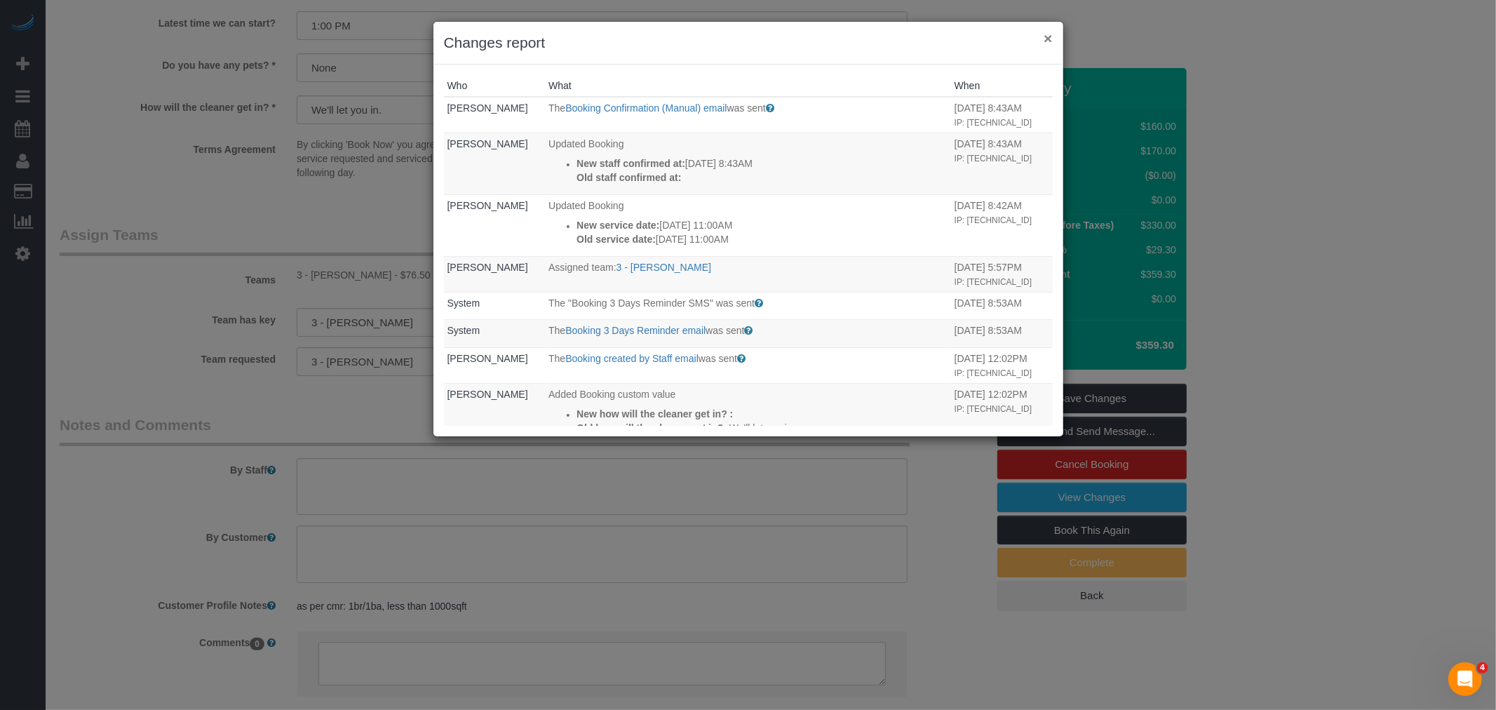
click at [1047, 38] on button "×" at bounding box center [1047, 38] width 8 height 15
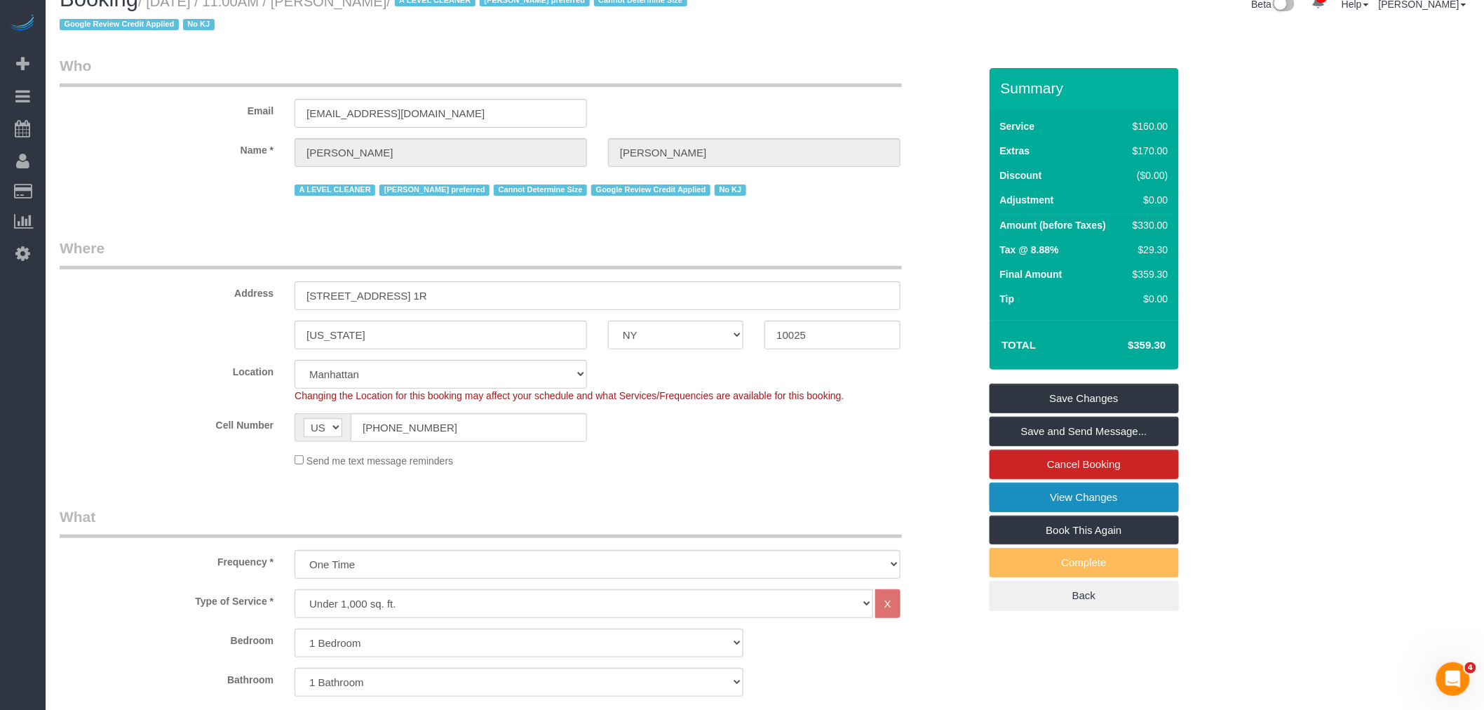
scroll to position [0, 0]
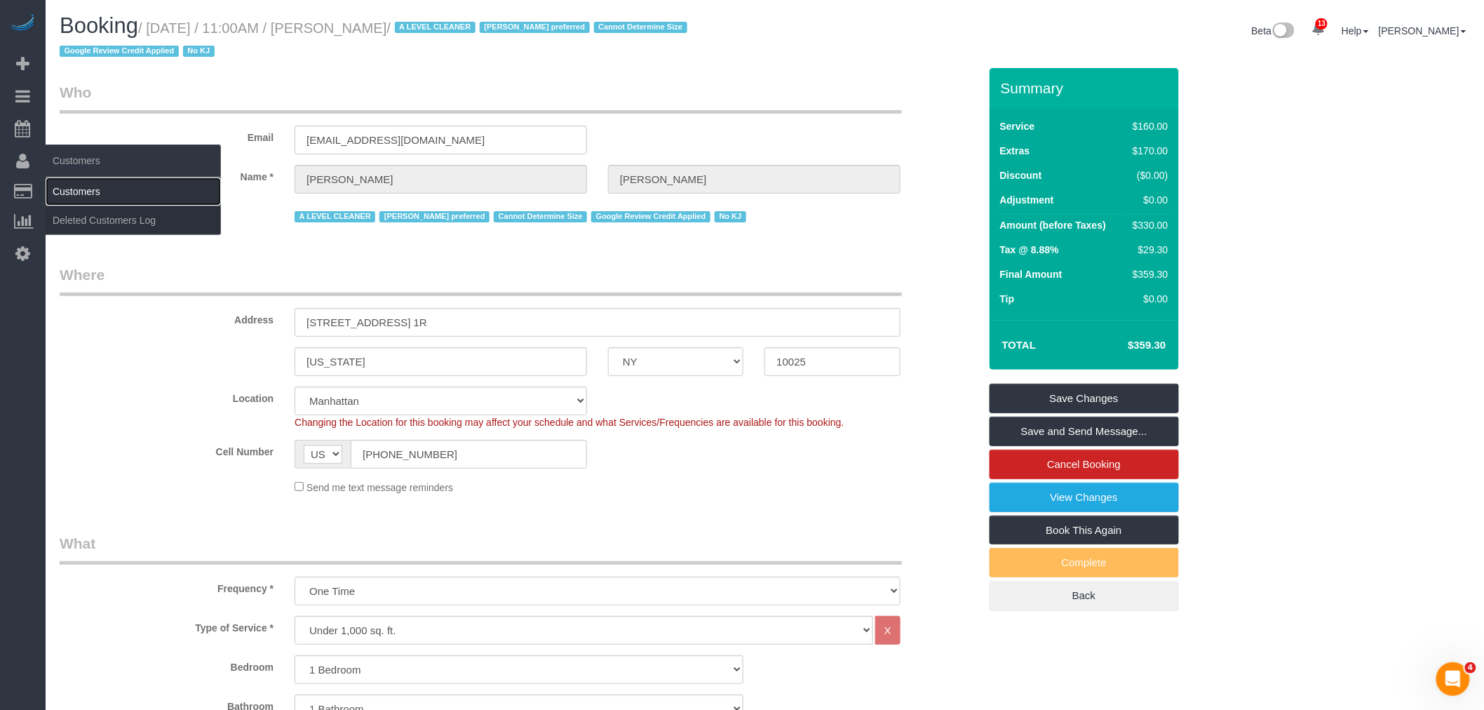
drag, startPoint x: 73, startPoint y: 194, endPoint x: 165, endPoint y: 188, distance: 92.0
click at [74, 194] on link "Customers" at bounding box center [133, 191] width 175 height 28
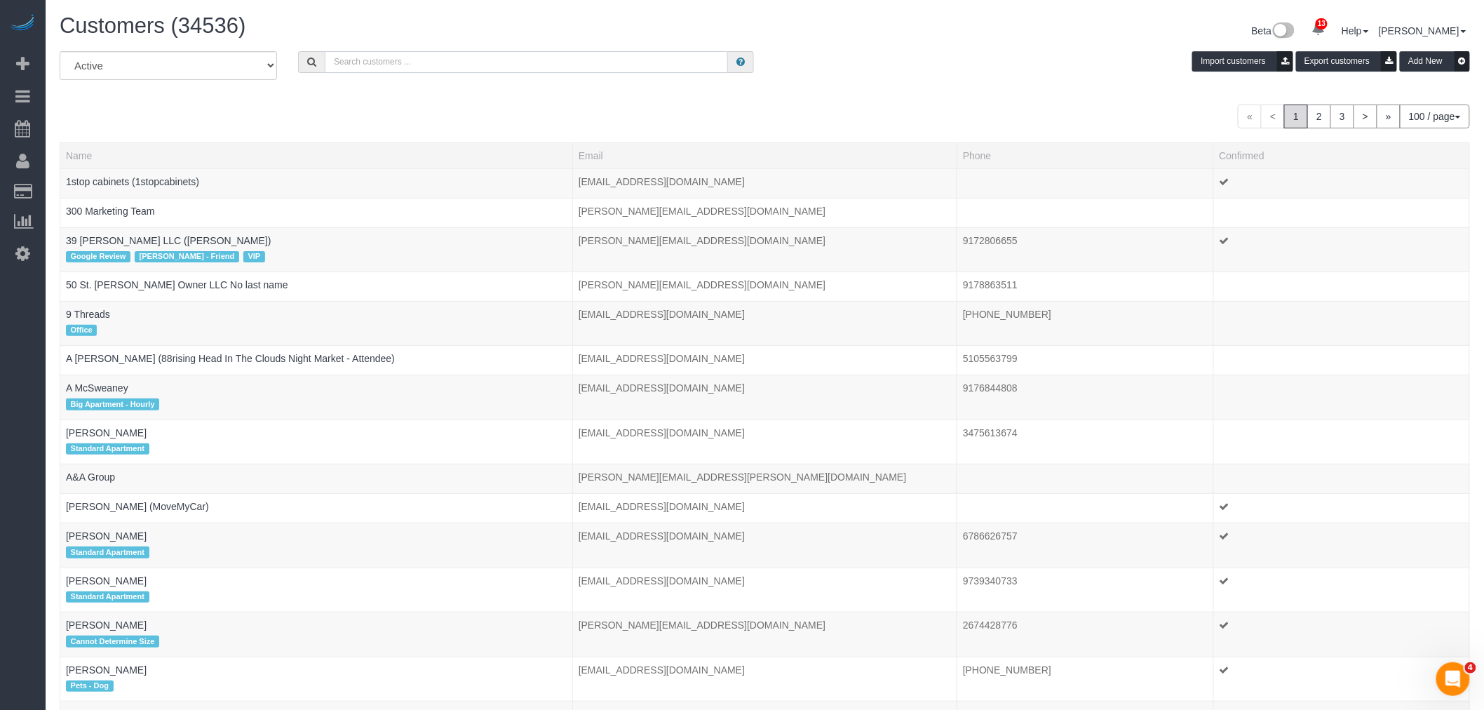
click at [414, 64] on input "text" at bounding box center [526, 62] width 403 height 22
paste input "Virginia Newsome"
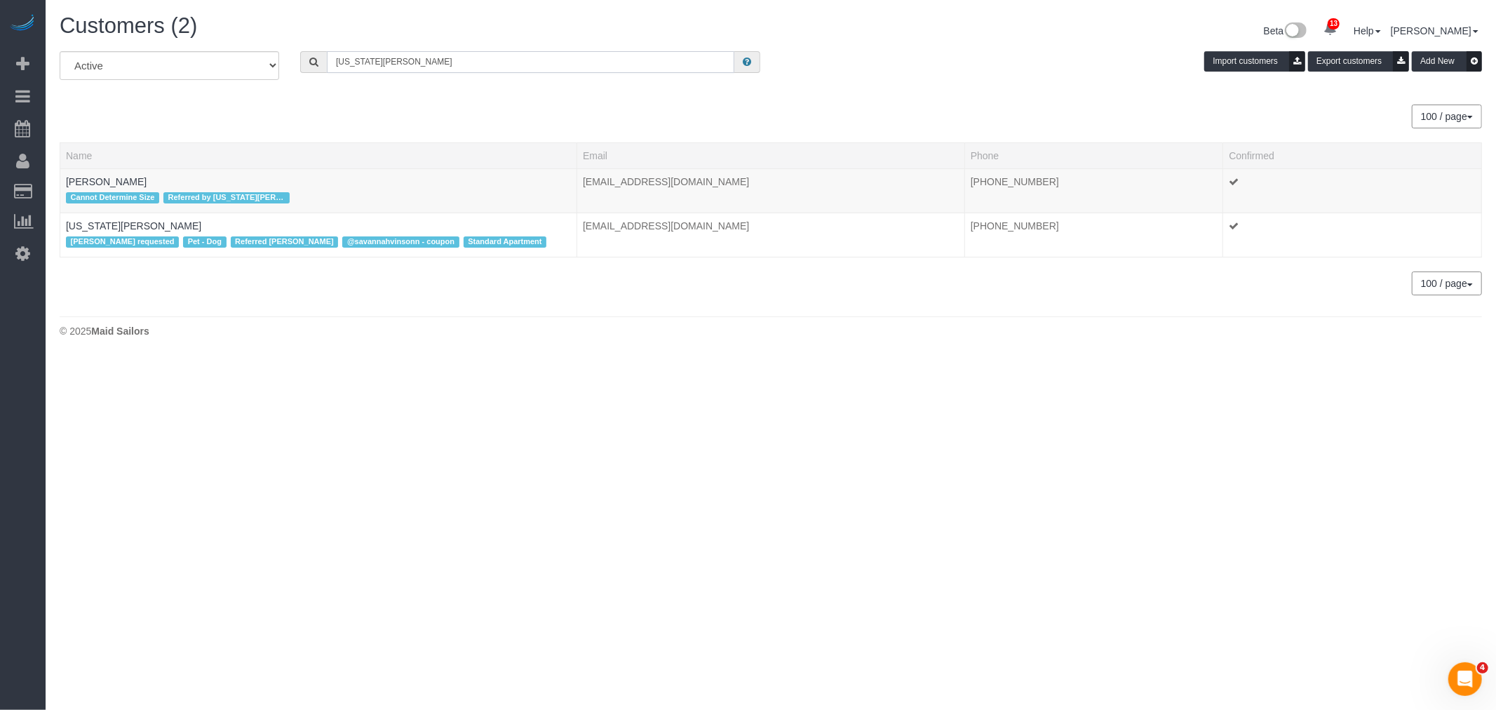
type input "Virginia Newsome"
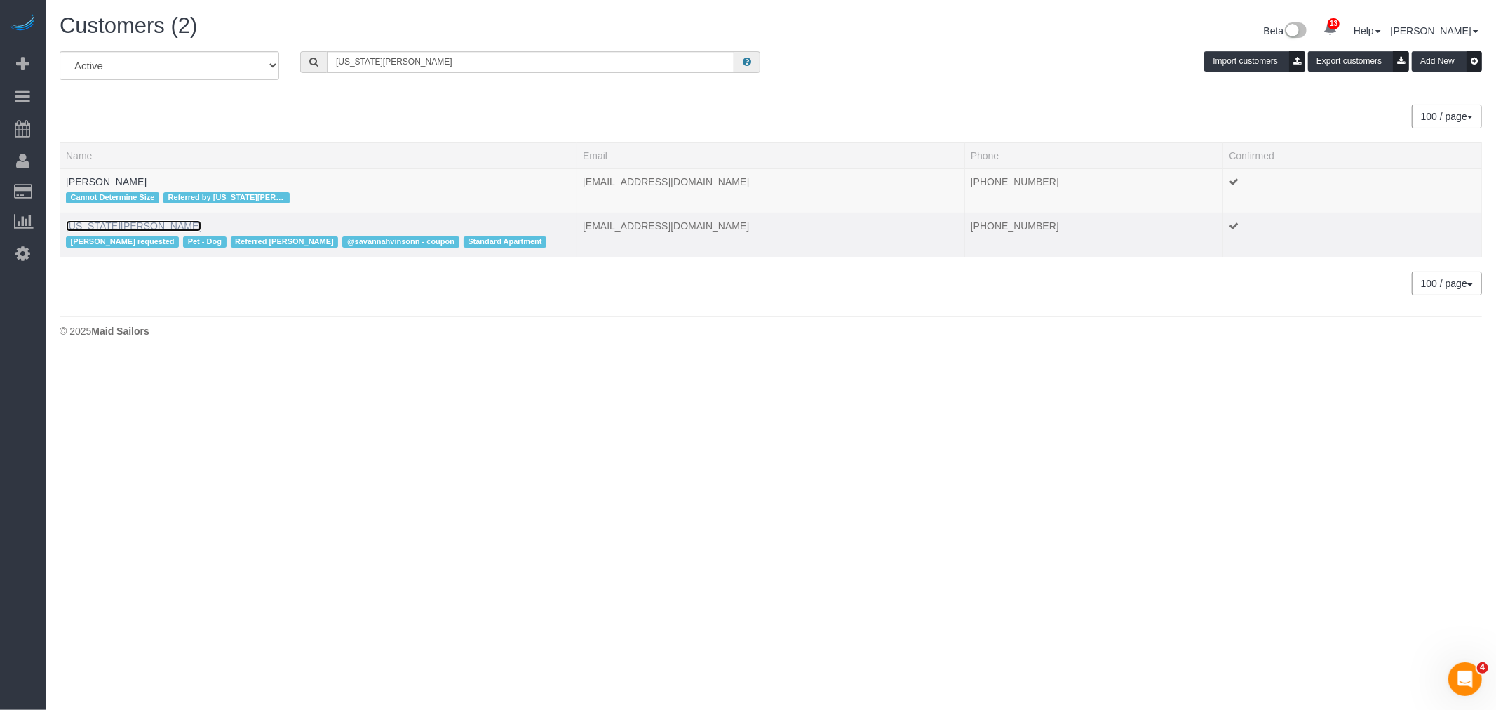
click at [120, 226] on link "Virginia Newsome" at bounding box center [133, 225] width 135 height 11
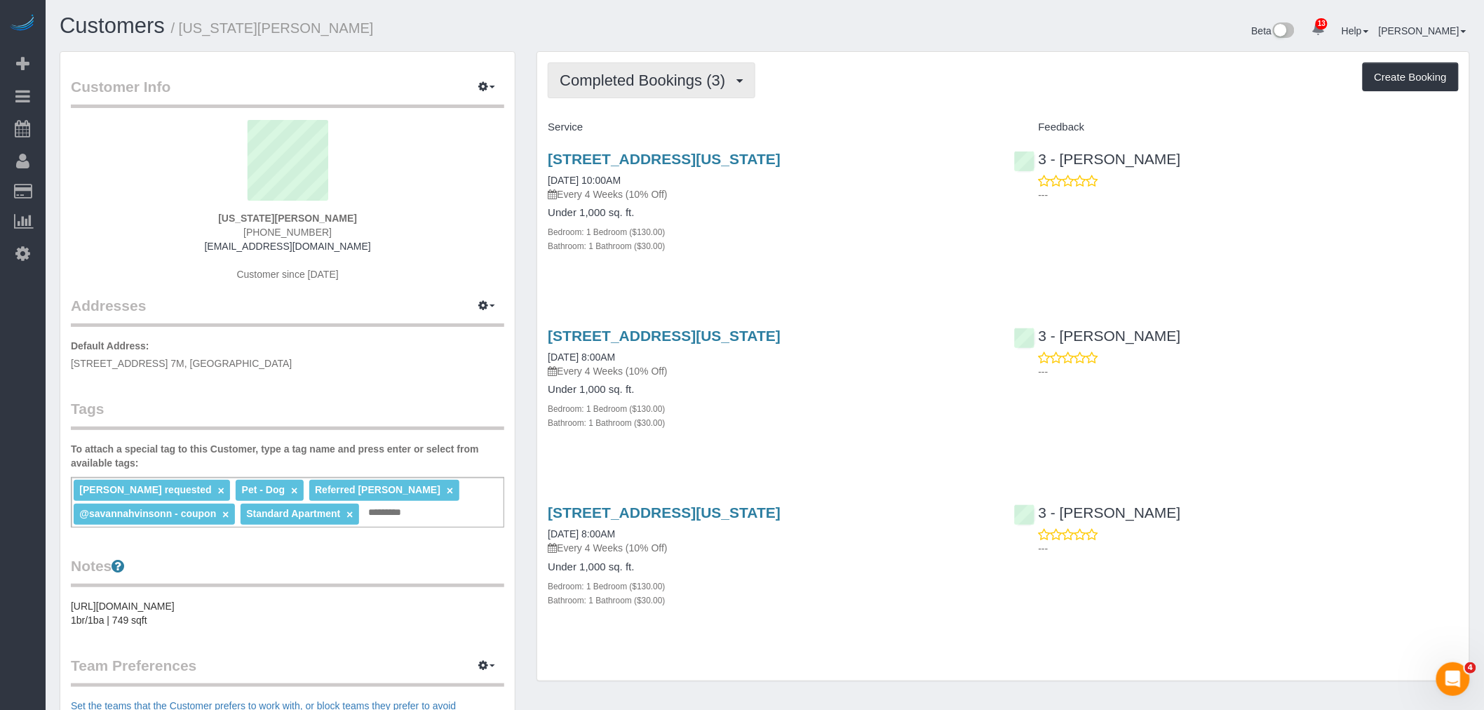
click at [686, 94] on button "Completed Bookings (3)" at bounding box center [652, 80] width 208 height 36
click at [676, 129] on link "Upcoming Bookings (7)" at bounding box center [621, 131] width 146 height 18
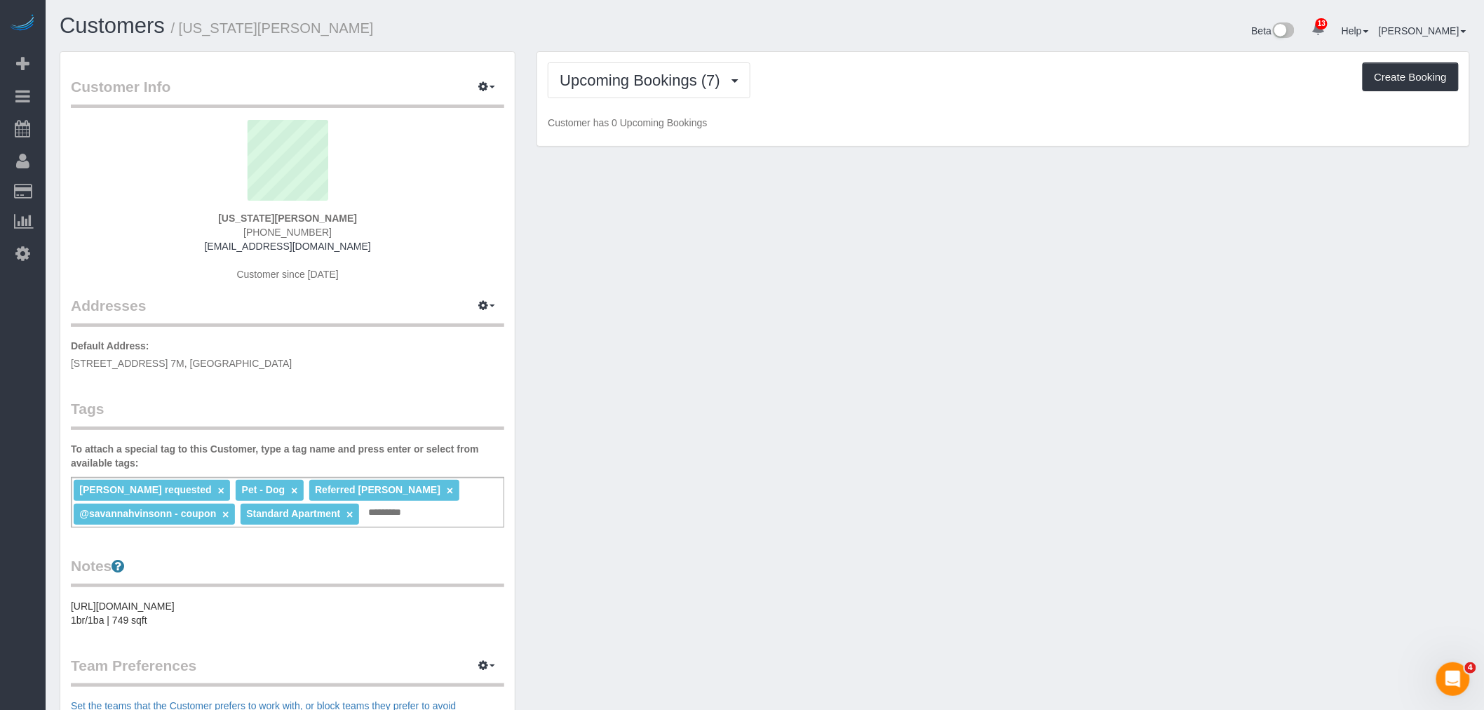
click at [882, 95] on div "Upcoming Bookings (7) Completed Bookings (3) Upcoming Bookings (7) Cancelled Bo…" at bounding box center [1003, 80] width 911 height 36
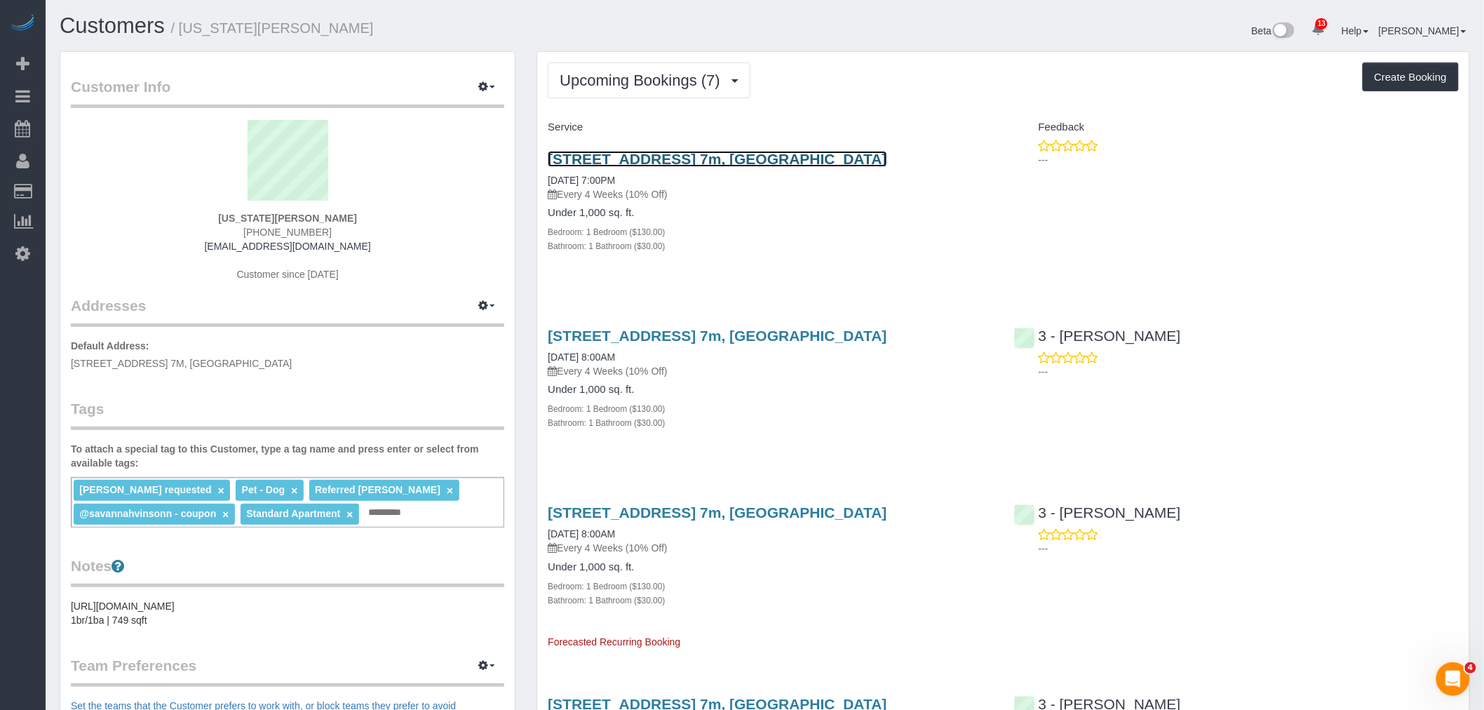
click at [795, 154] on link "655 Union Street, Apt. 7m, Brooklyn, NY 11215" at bounding box center [717, 159] width 339 height 16
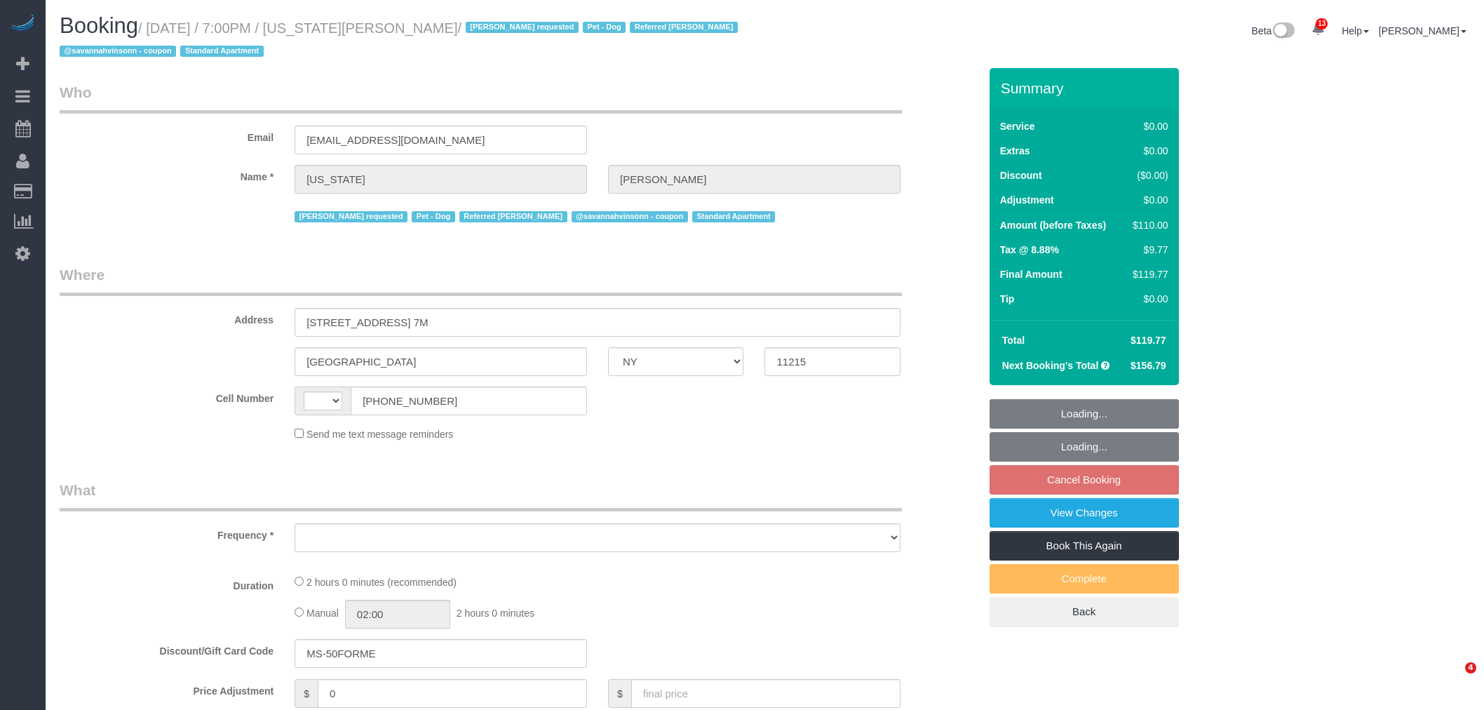
select select "NY"
select select "number:62"
select select "number:77"
select select "number:13"
select select "number:5"
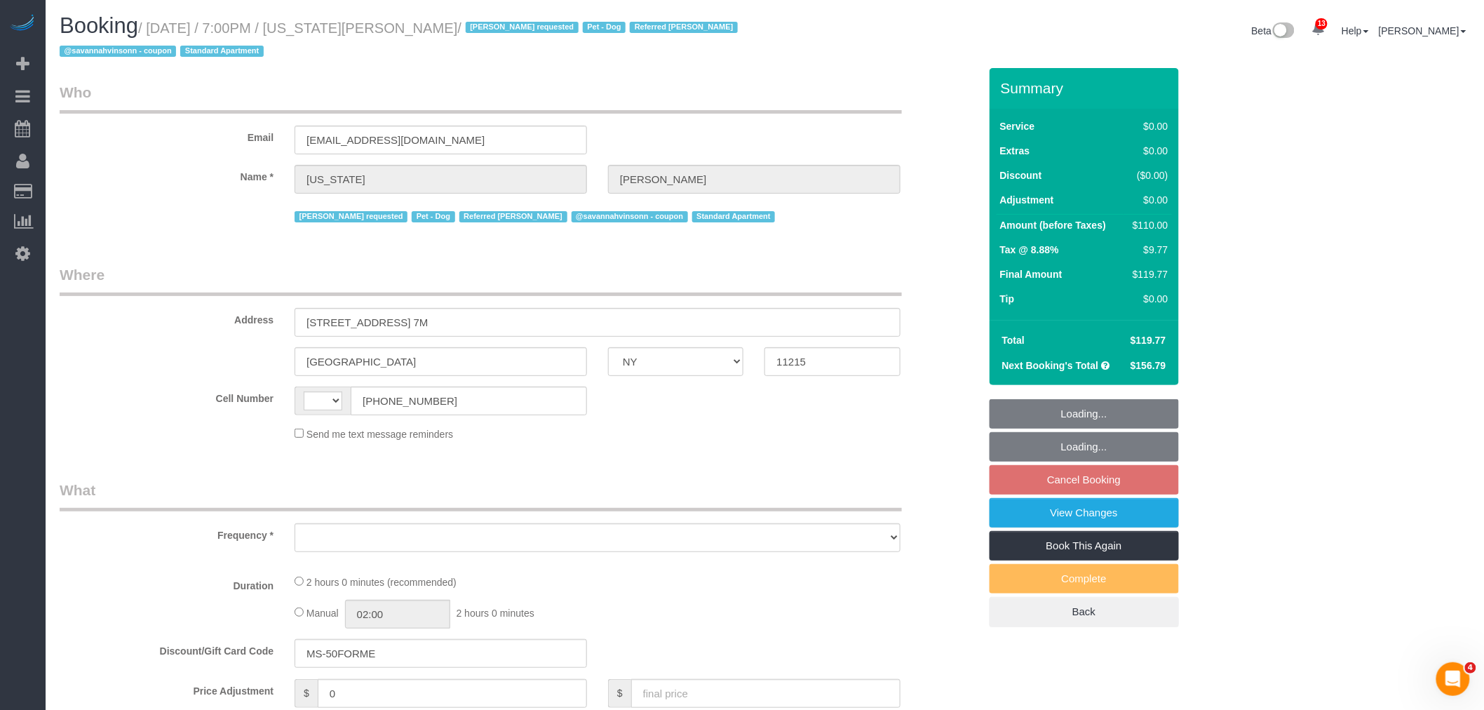
select select "string:US"
select select "object:905"
select select "string:stripe-pm_1R8R544VGloSiKo771RbQQGf"
select select "spot12"
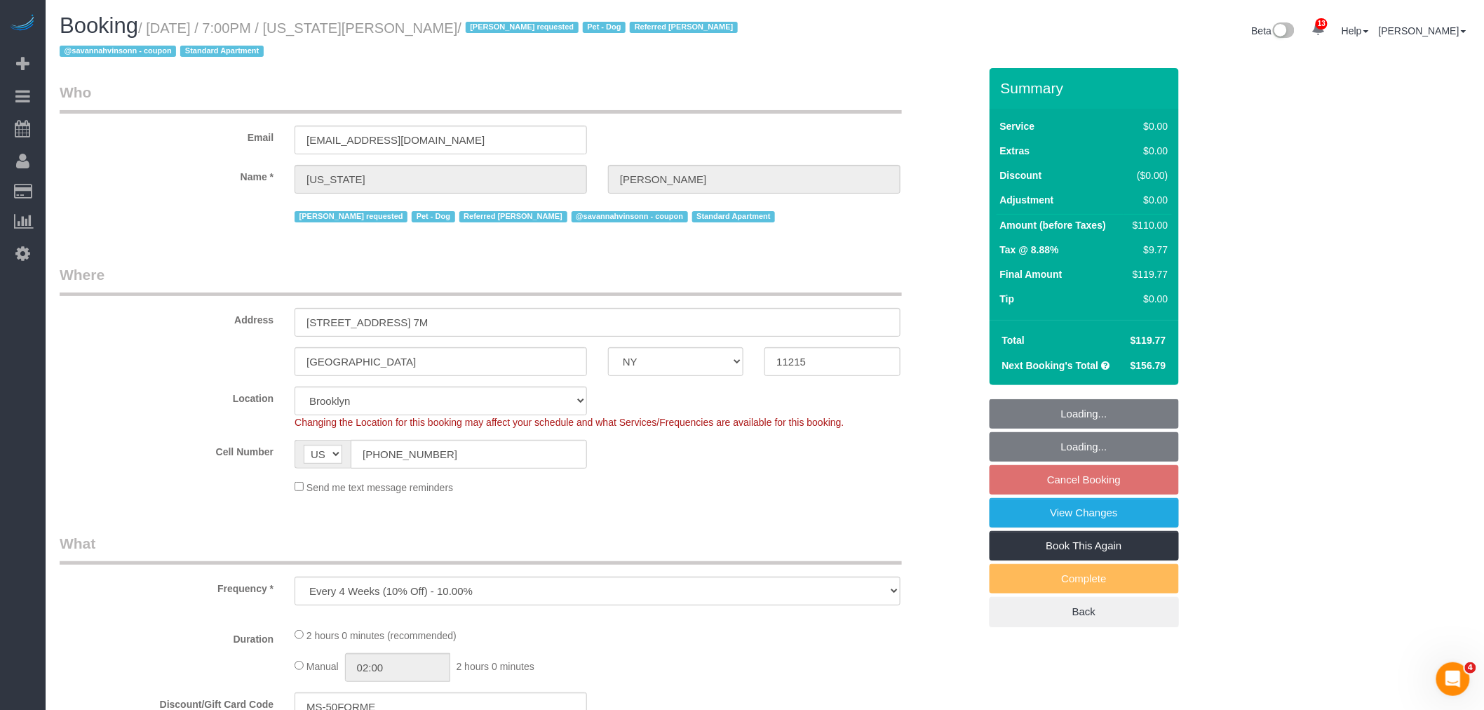
scroll to position [389, 0]
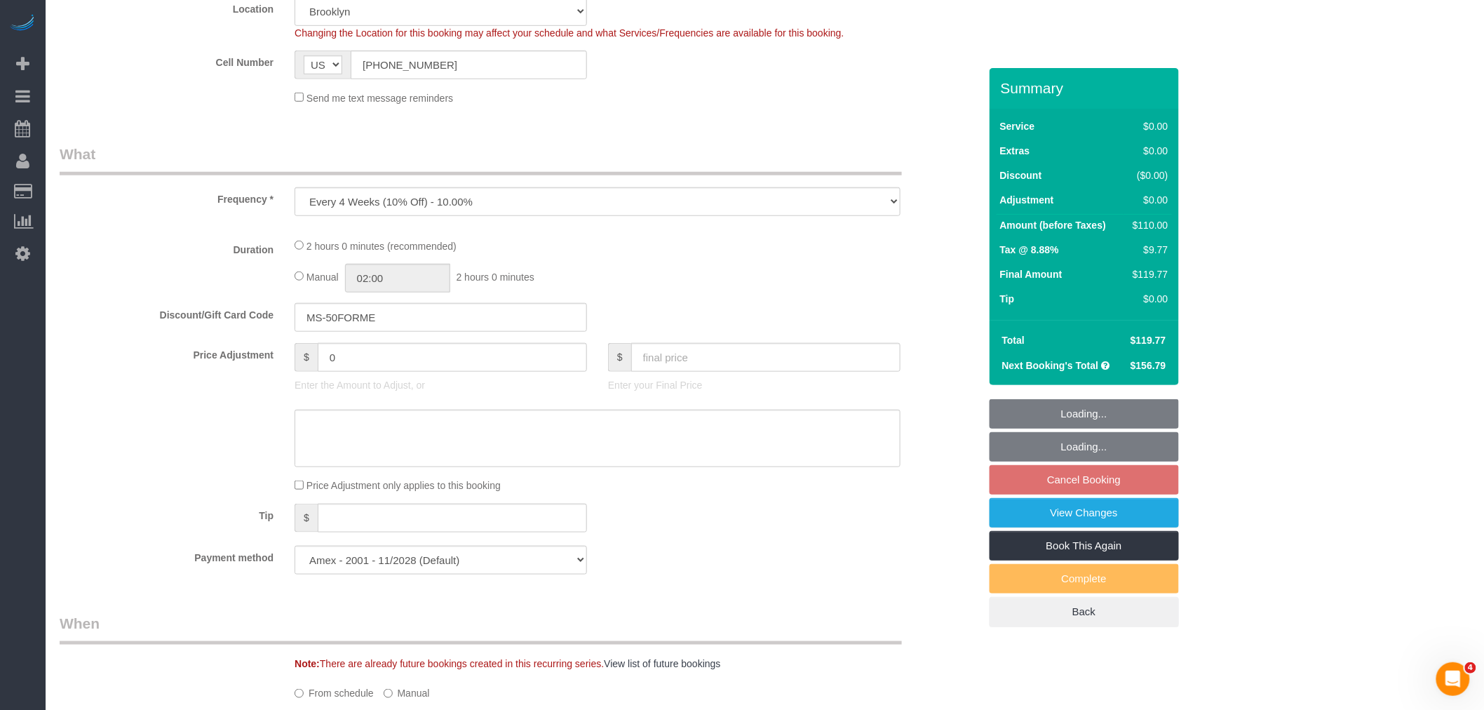
select select "1"
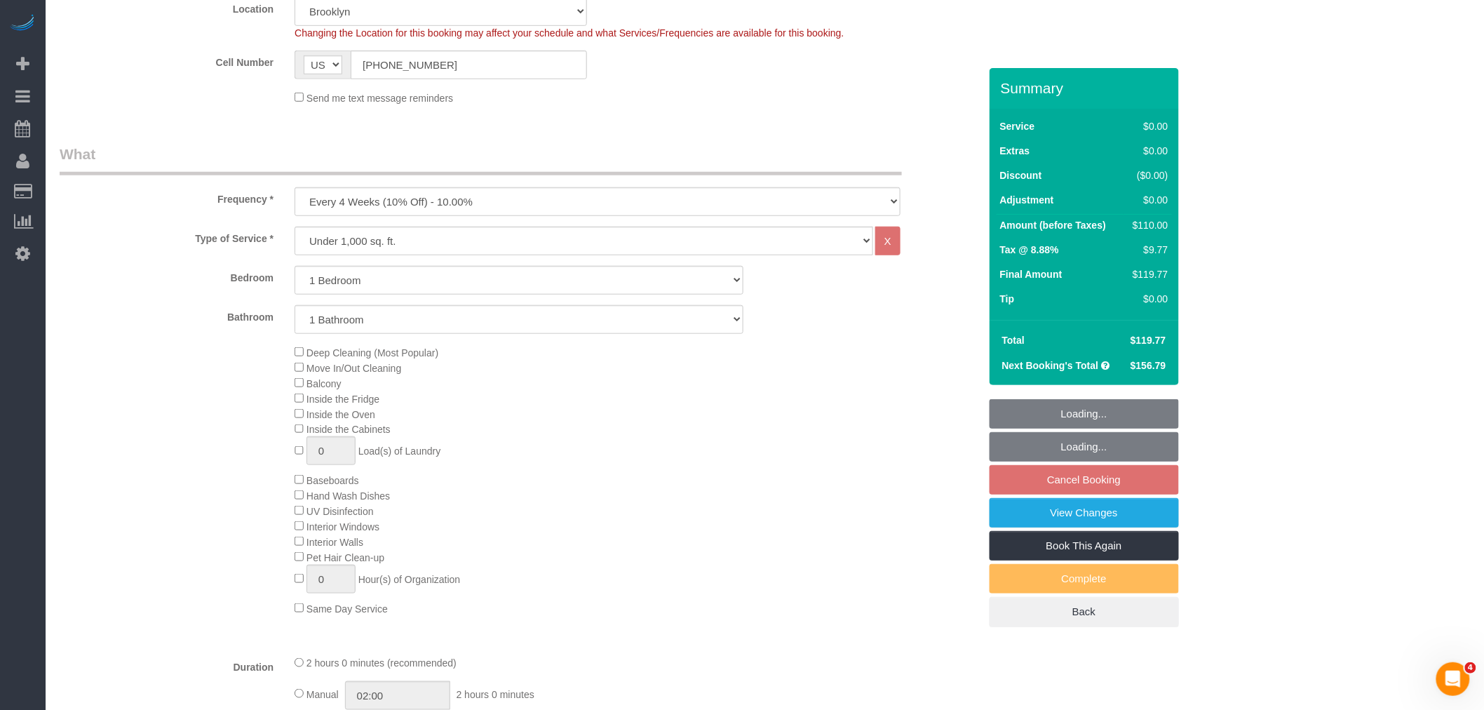
select select "object:1373"
select select "1"
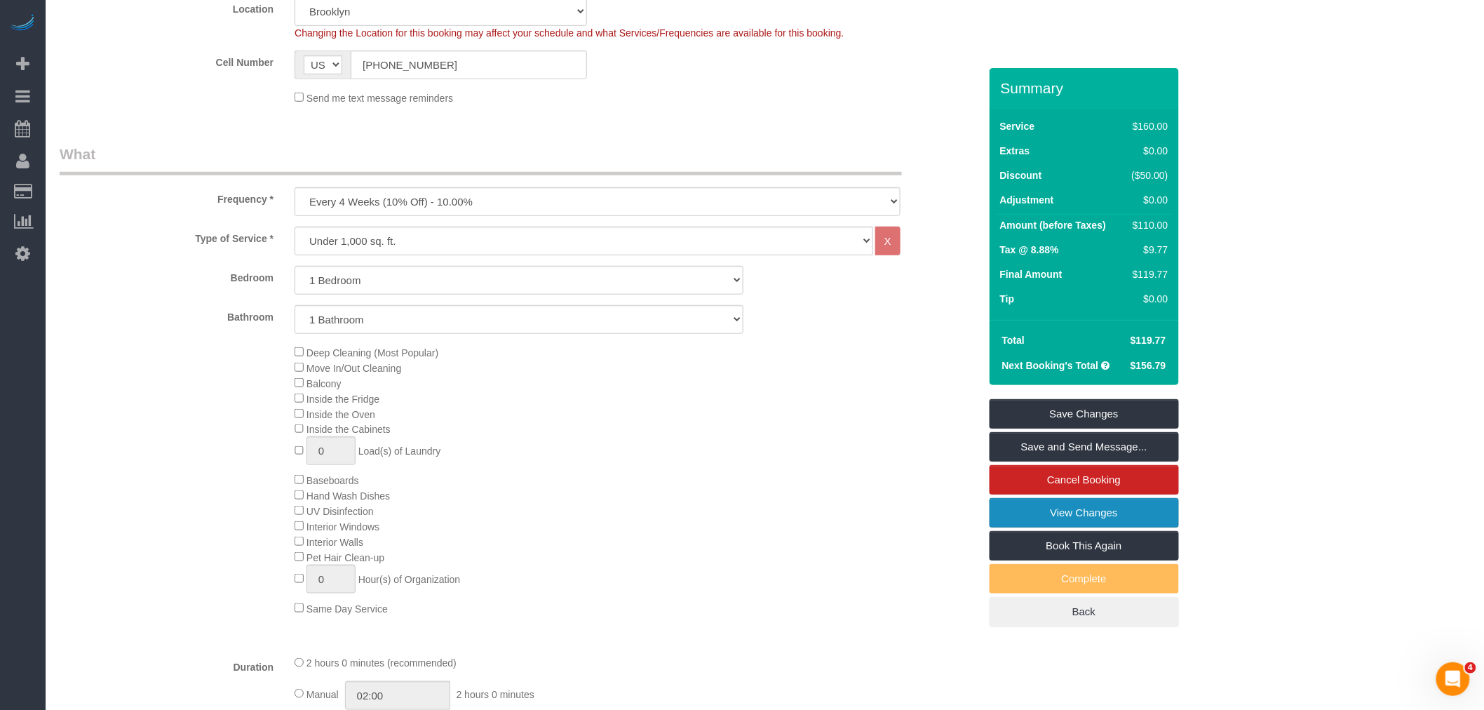
click at [1057, 510] on link "View Changes" at bounding box center [1083, 512] width 189 height 29
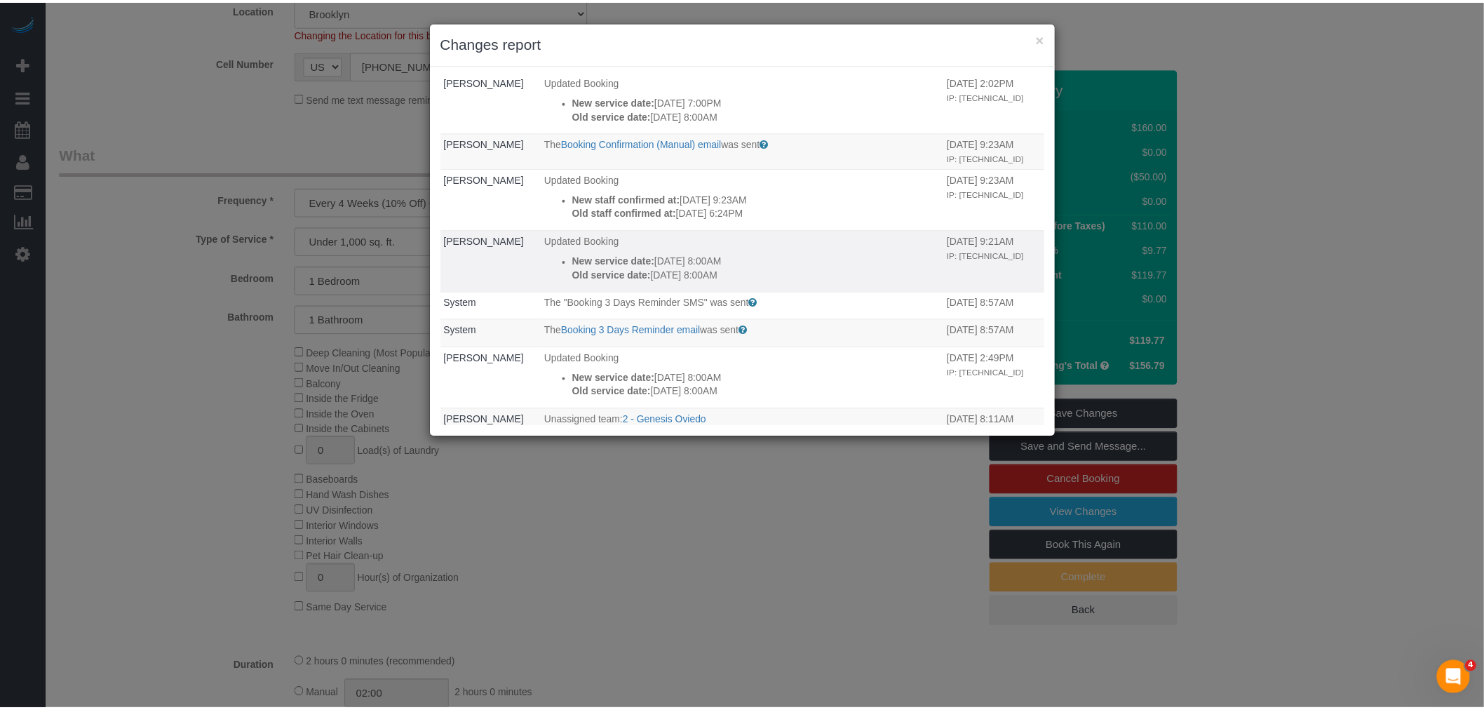
scroll to position [0, 0]
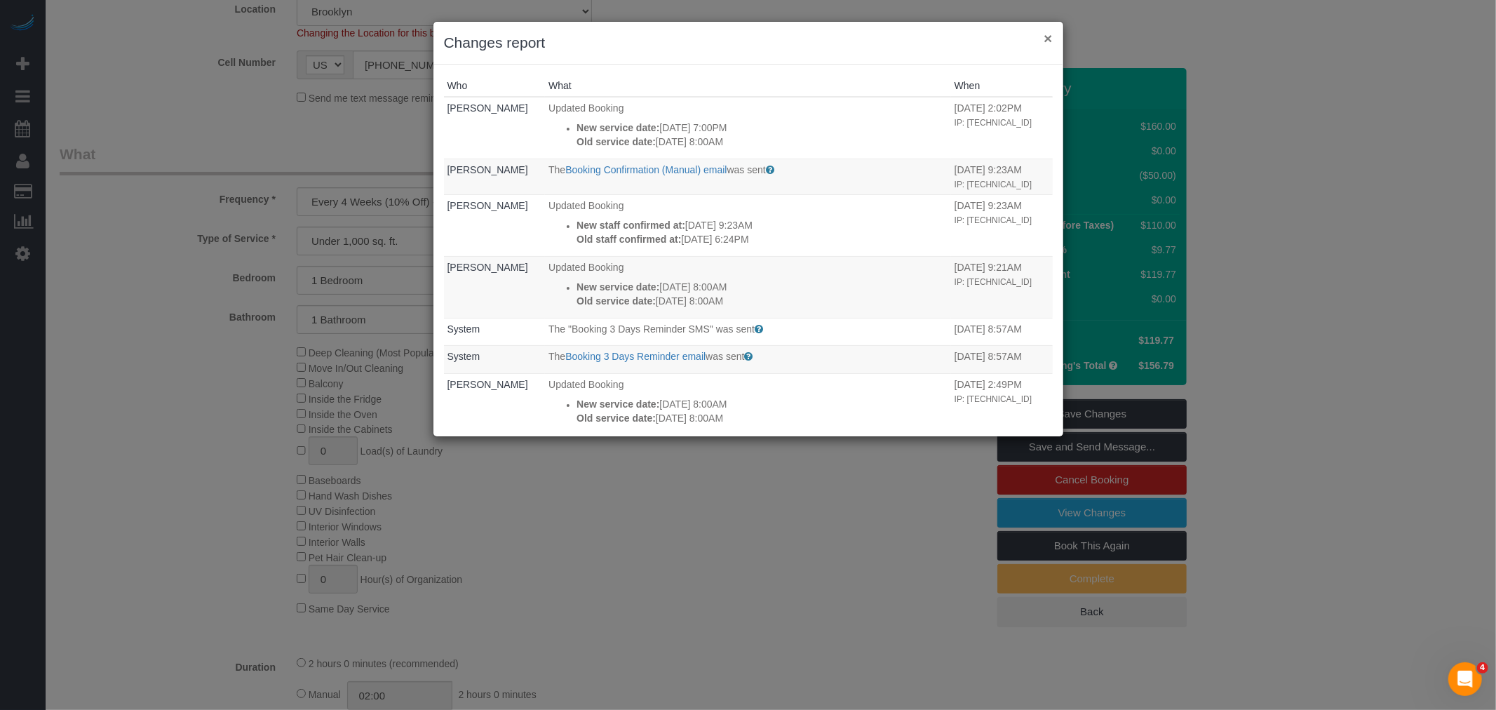
click at [1046, 43] on button "×" at bounding box center [1047, 38] width 8 height 15
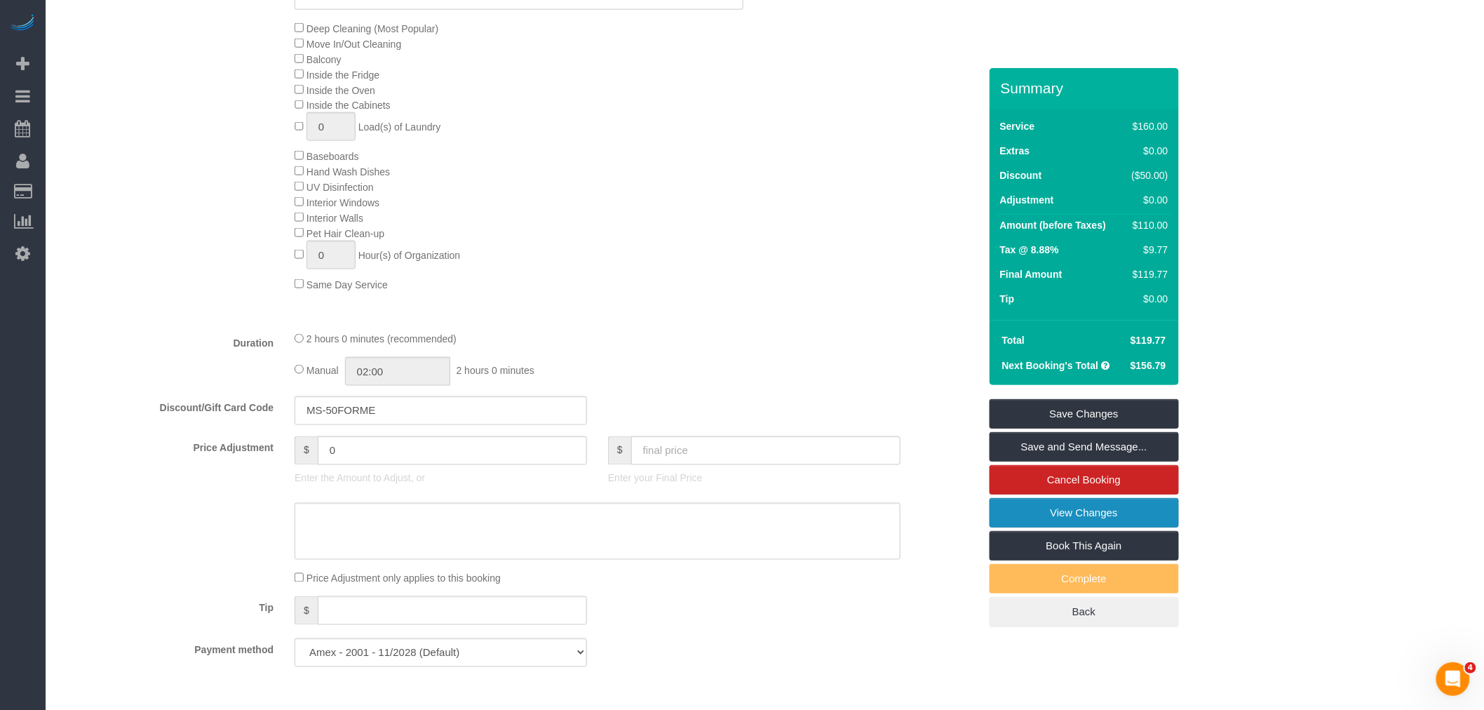
scroll to position [857, 0]
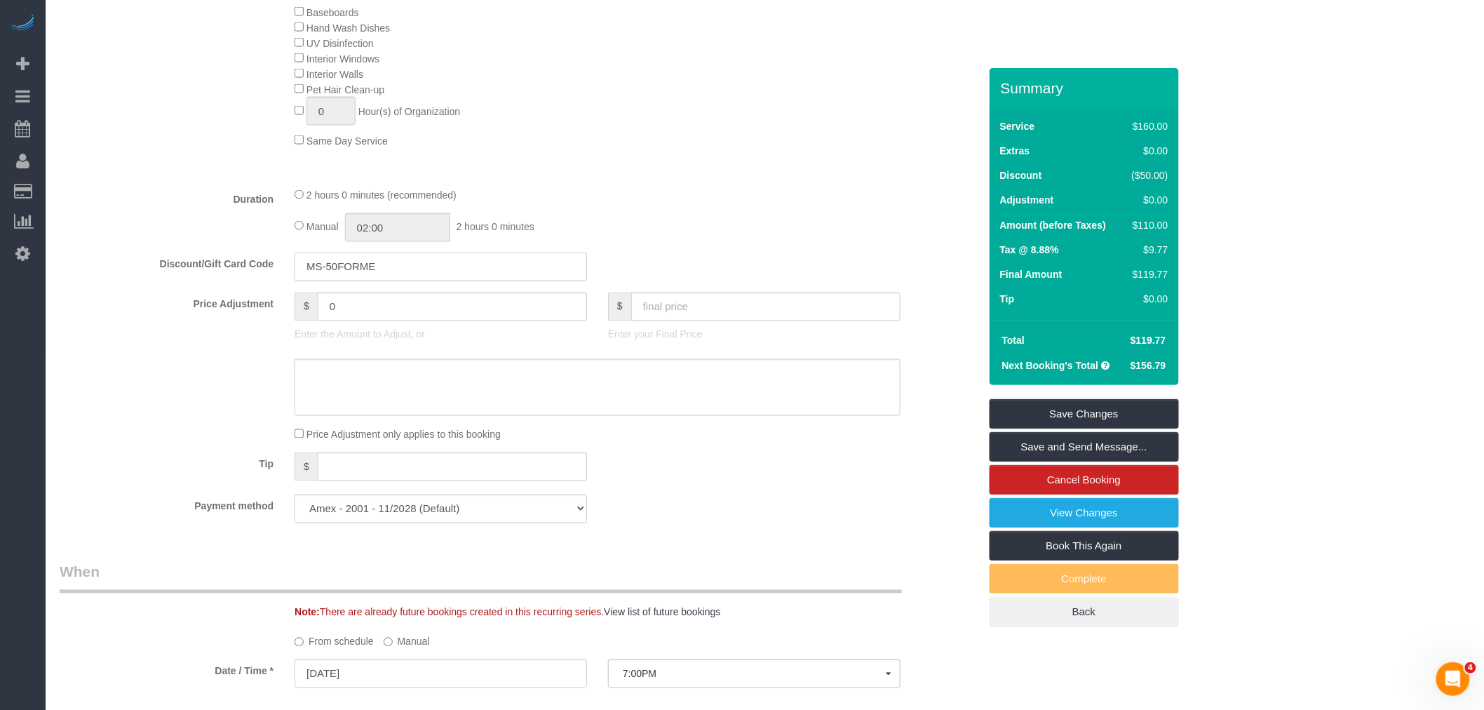
click at [391, 277] on input "MS-50FORME" at bounding box center [441, 266] width 292 height 29
click at [702, 146] on div "Deep Cleaning (Most Popular) Move In/Out Cleaning Balcony Inside the Fridge Ins…" at bounding box center [636, 12] width 705 height 271
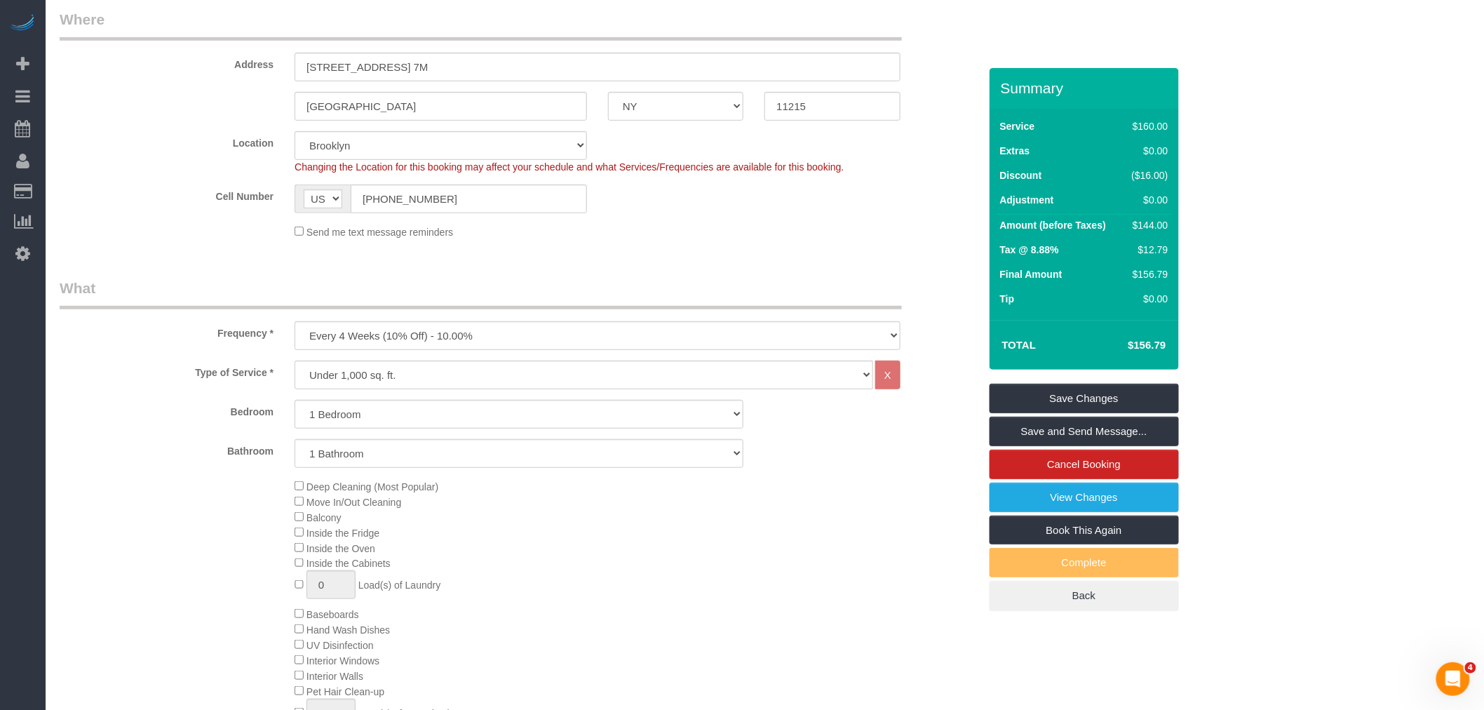
scroll to position [0, 0]
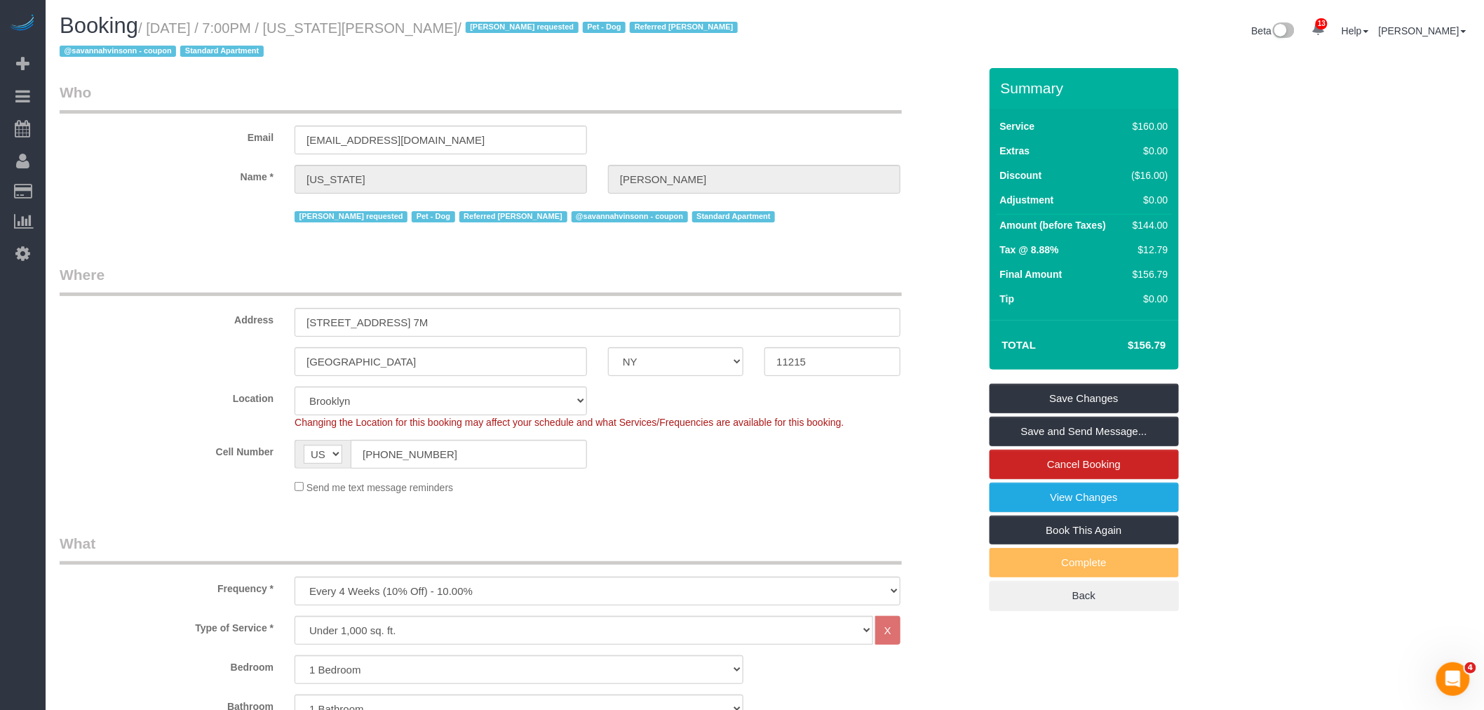
click at [365, 30] on small "/ September 16, 2025 / 7:00PM / Virginia Newsome / Diana Gonzalez requested Pet…" at bounding box center [401, 39] width 682 height 39
click at [429, 34] on small "/ September 16, 2025 / 7:00PM / Virginia Newsome / Diana Gonzalez requested Pet…" at bounding box center [401, 39] width 682 height 39
copy small "Virginia Newsome"
drag, startPoint x: 1264, startPoint y: 177, endPoint x: 1482, endPoint y: 153, distance: 220.1
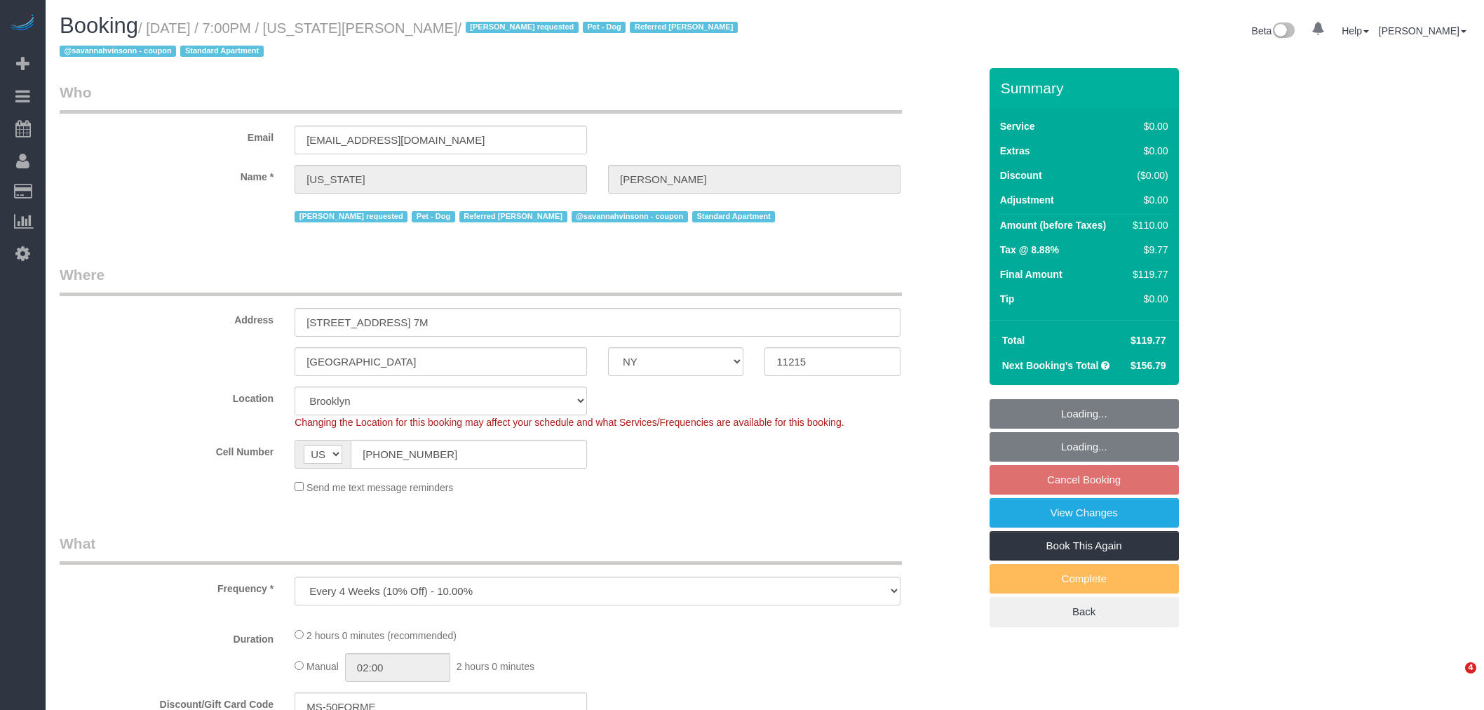
select select "NY"
select select "1"
select select "spot12"
select select "number:62"
select select "number:77"
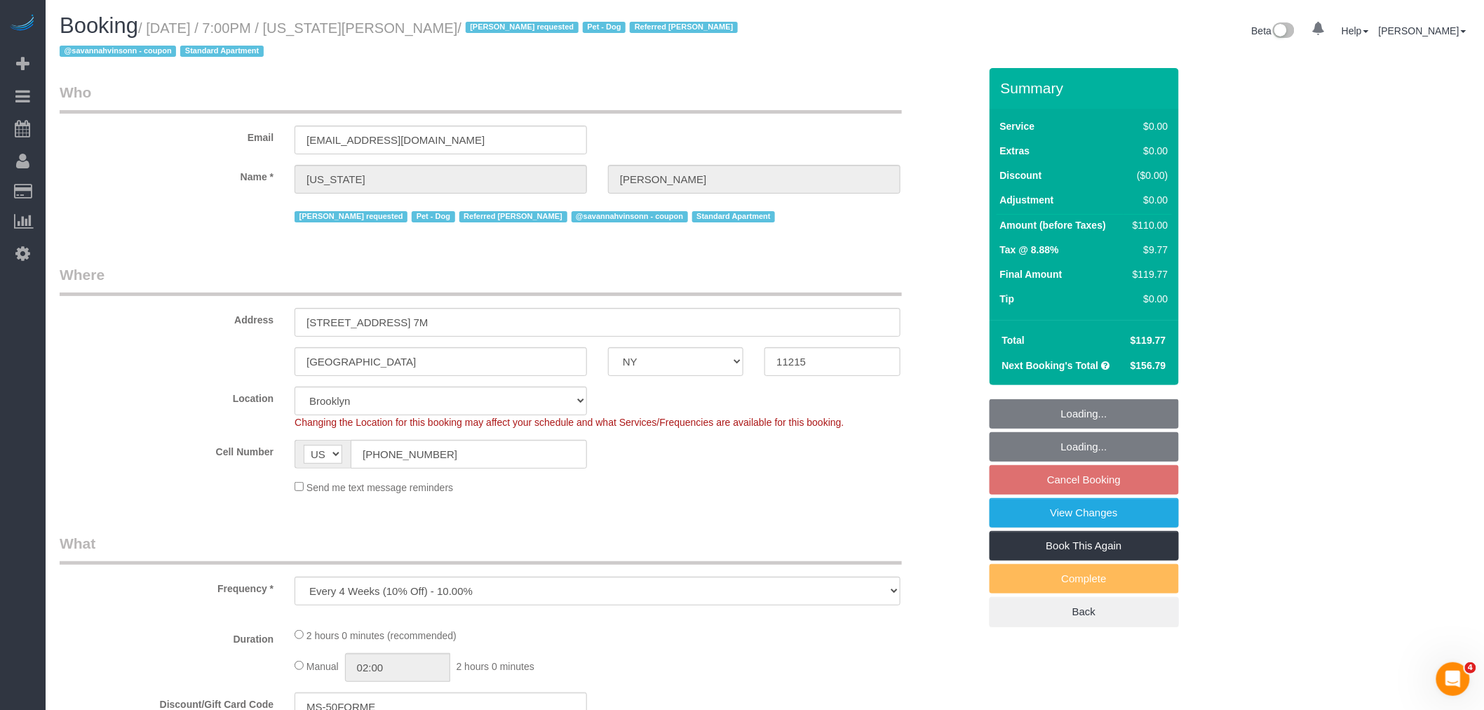
select select "number:13"
select select "number:5"
select select "object:864"
select select "string:stripe-pm_1R8R544VGloSiKo771RbQQGf"
select select "1"
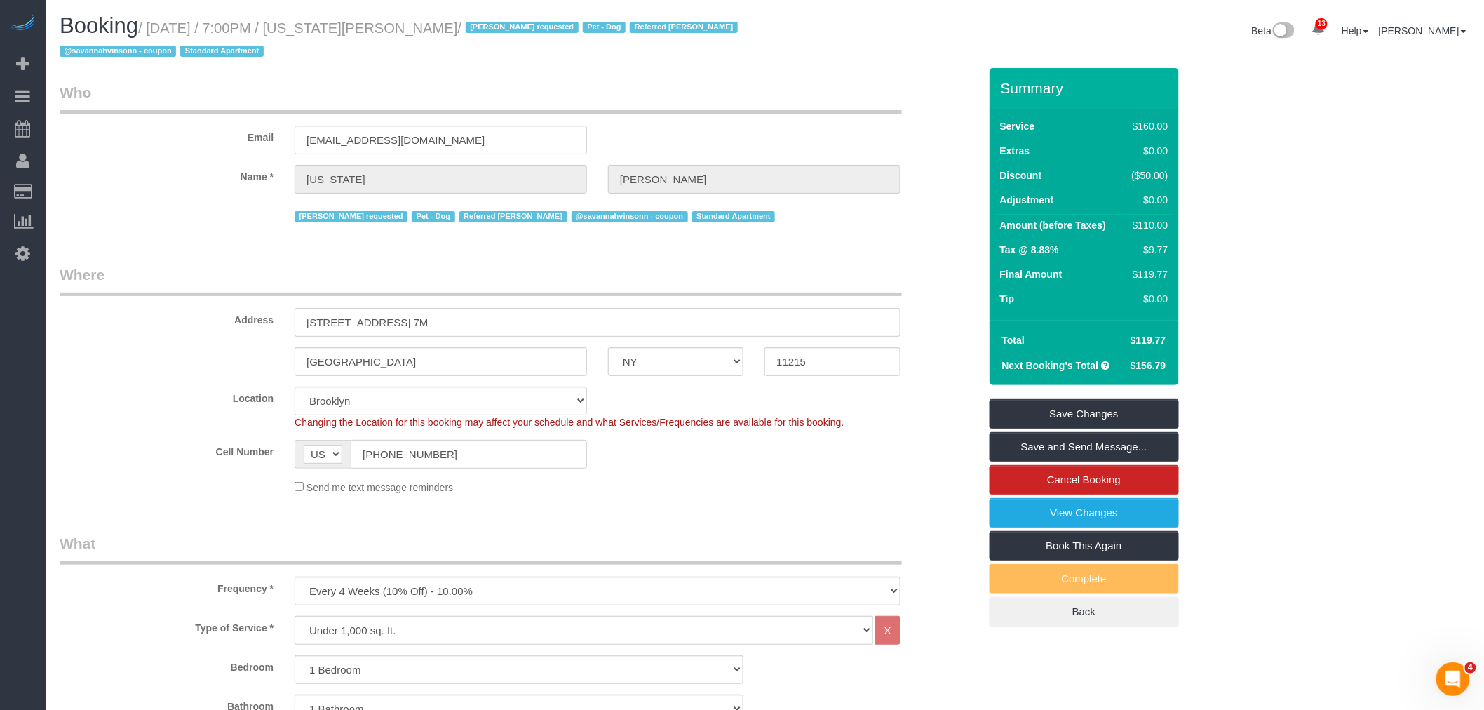
drag, startPoint x: 840, startPoint y: 115, endPoint x: 1393, endPoint y: 93, distance: 553.0
click at [840, 115] on div "Email [EMAIL_ADDRESS][DOMAIN_NAME]" at bounding box center [519, 118] width 940 height 72
drag, startPoint x: 579, startPoint y: 112, endPoint x: 512, endPoint y: 87, distance: 71.9
click at [579, 111] on legend "Who" at bounding box center [481, 98] width 842 height 32
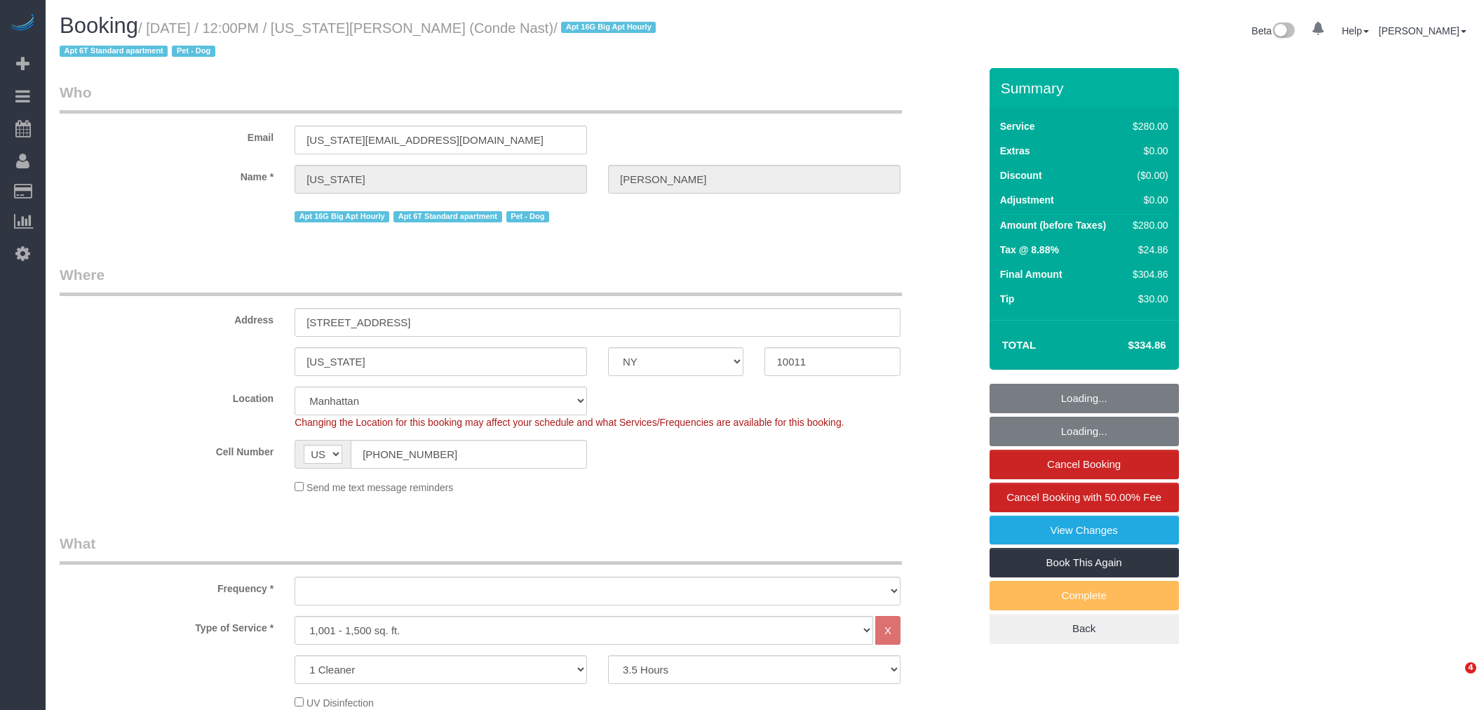
select select "NY"
select select "210"
select select "number:59"
select select "number:73"
select select "number:13"
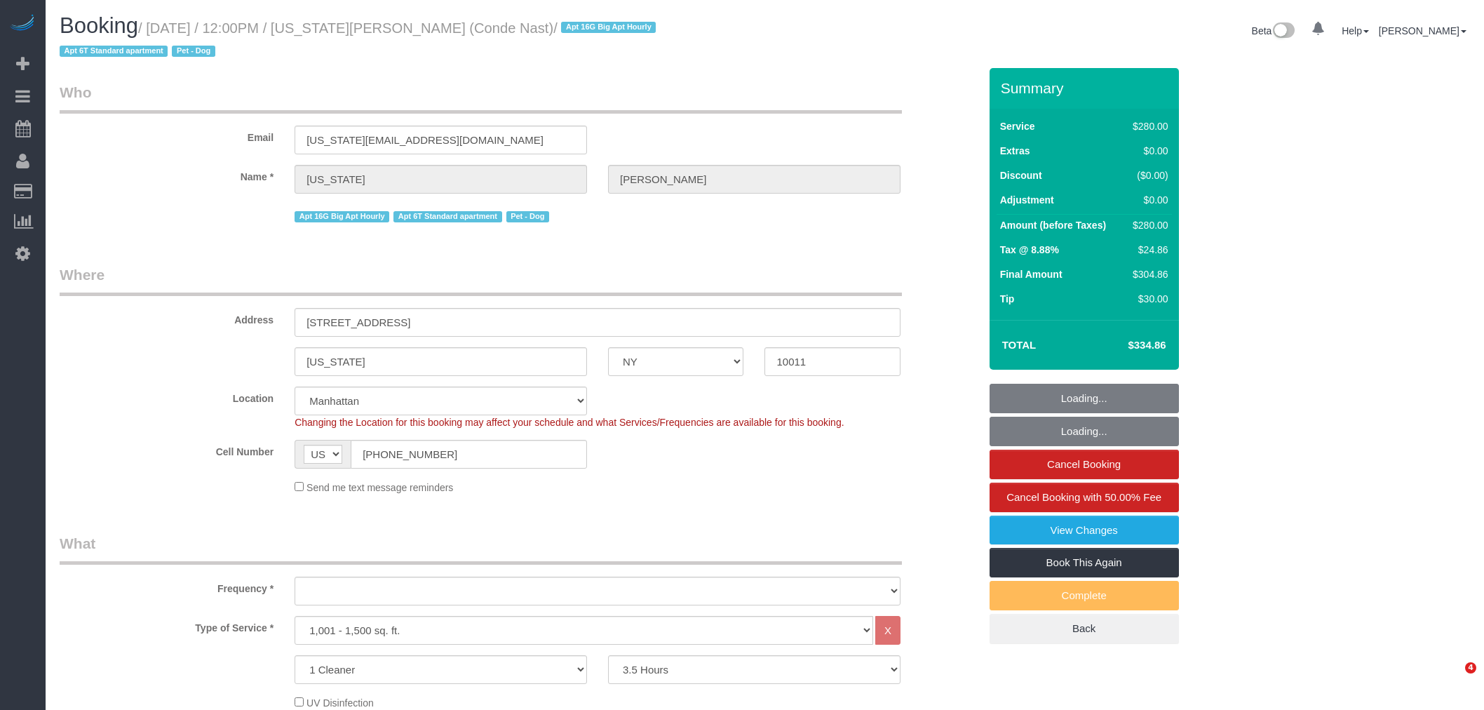
select select "number:6"
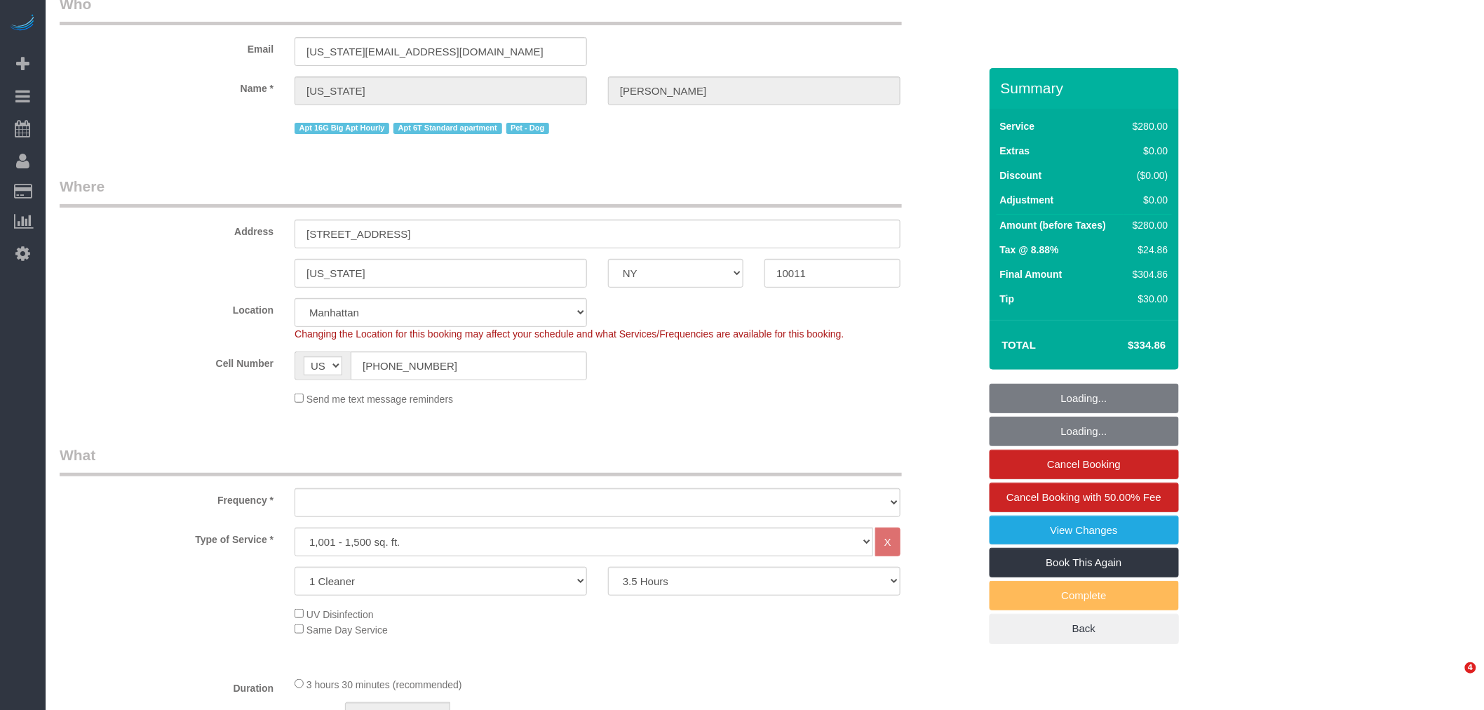
select select "object:977"
select select "spot1"
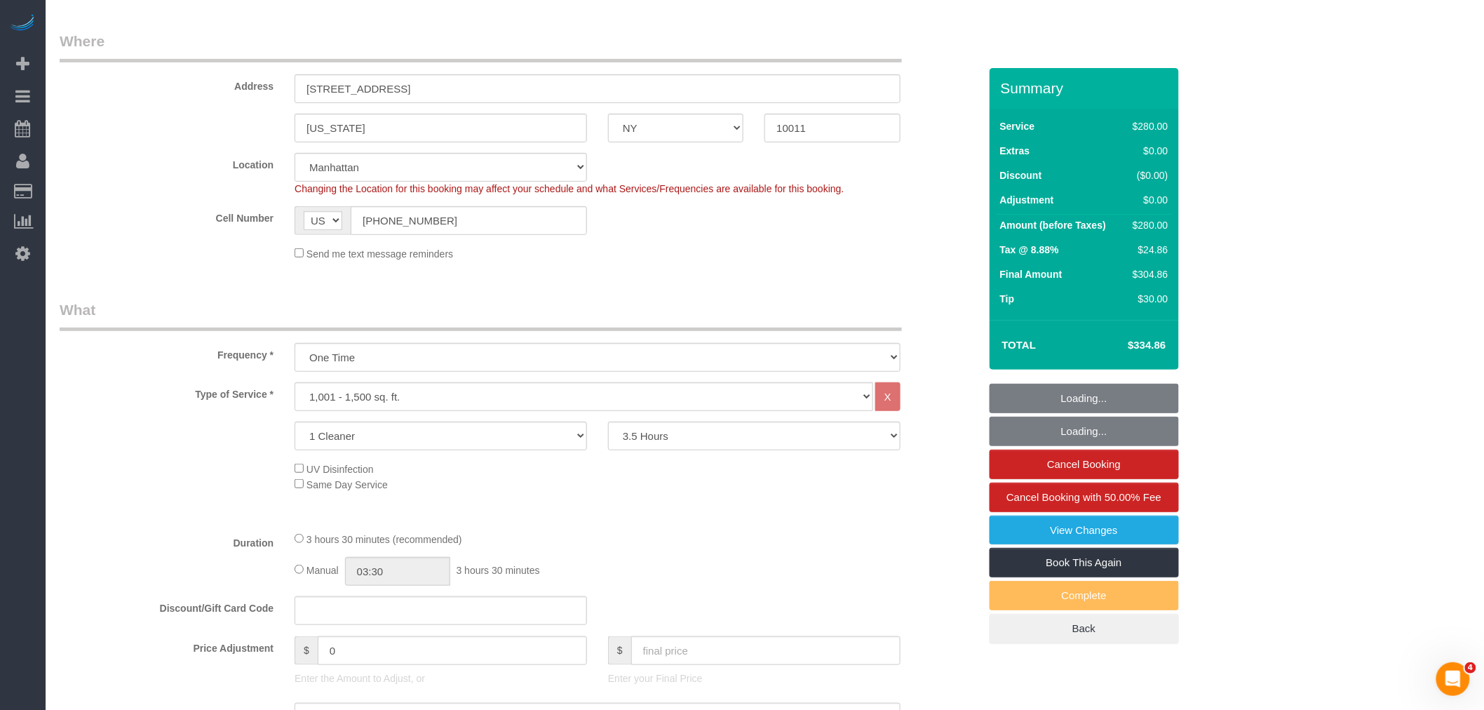
select select "object:1394"
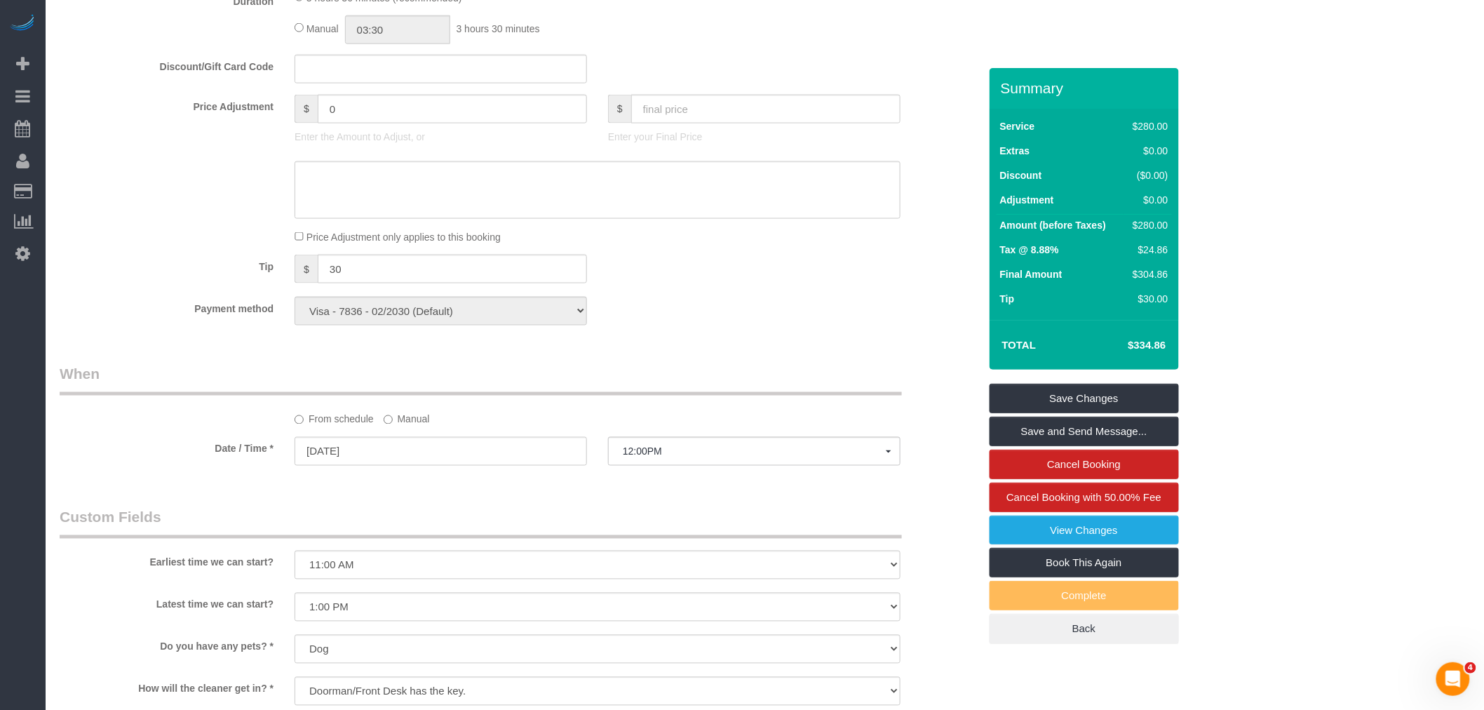
scroll to position [779, 0]
click at [751, 276] on div "Tip $ 30" at bounding box center [519, 266] width 940 height 32
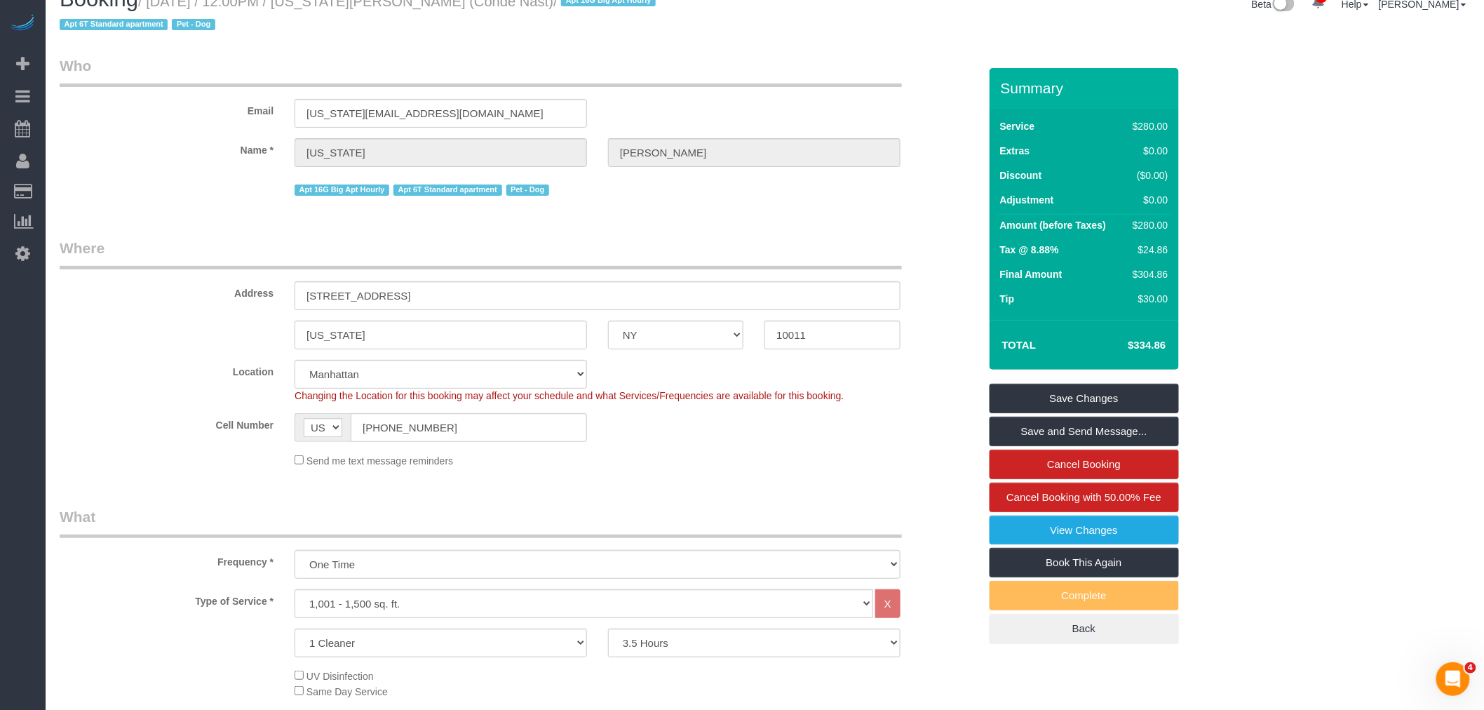
scroll to position [0, 0]
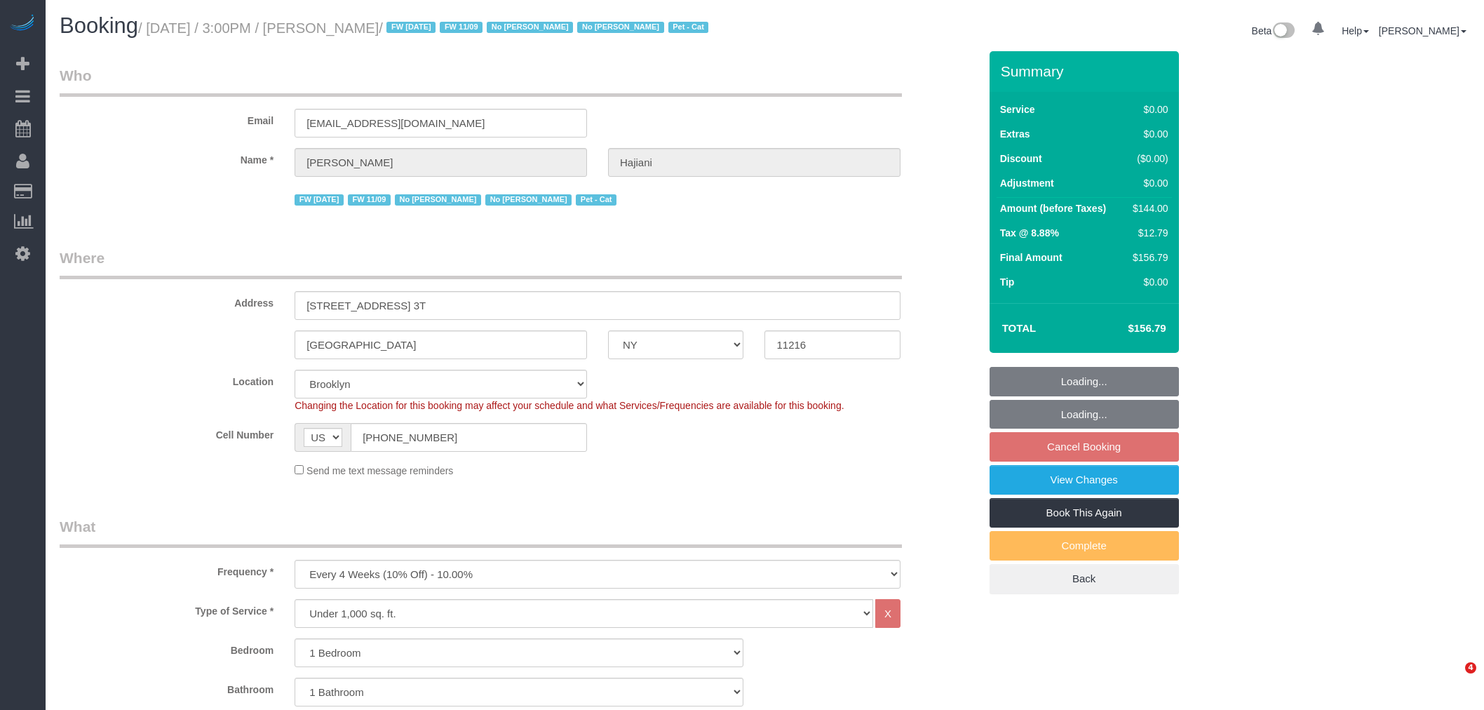
select select "NY"
select select "1"
select select "spot1"
select select "number:89"
select select "number:90"
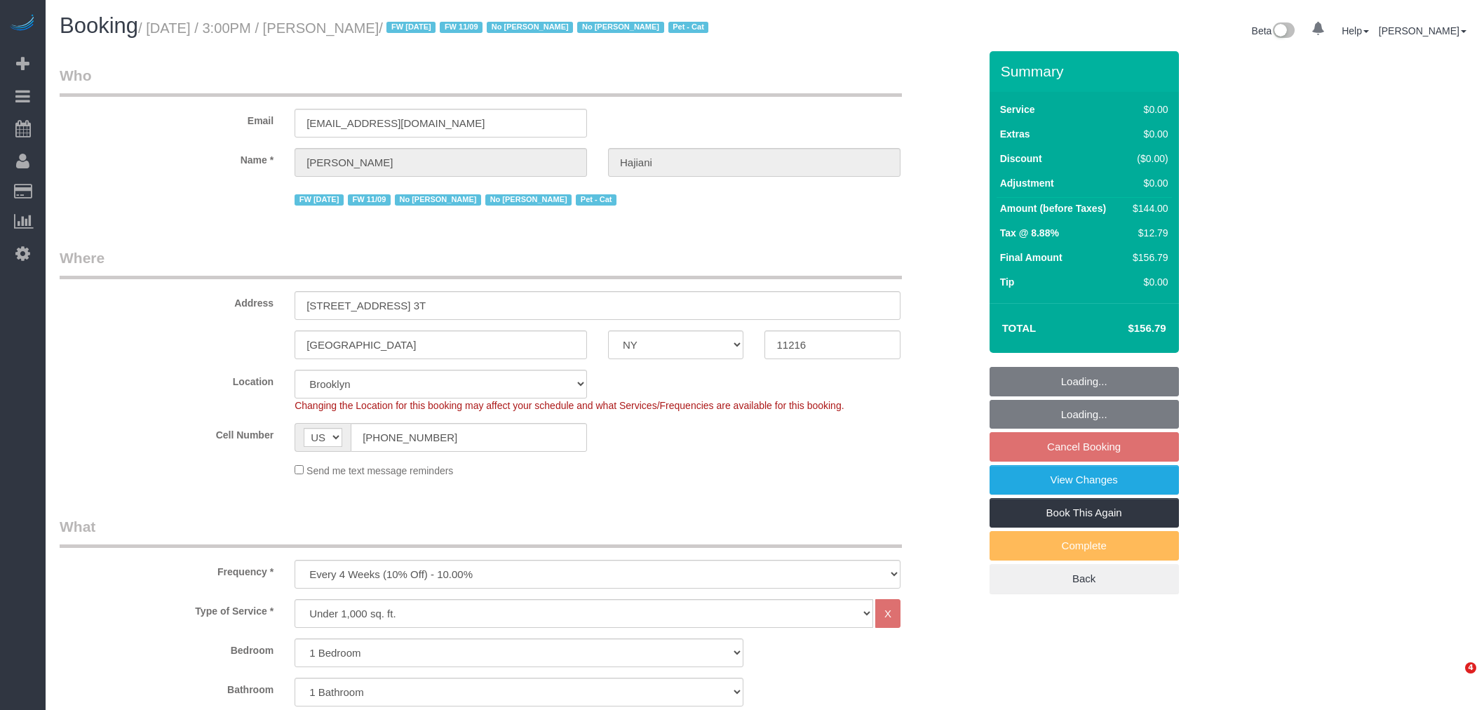
select select "number:14"
select select "number:7"
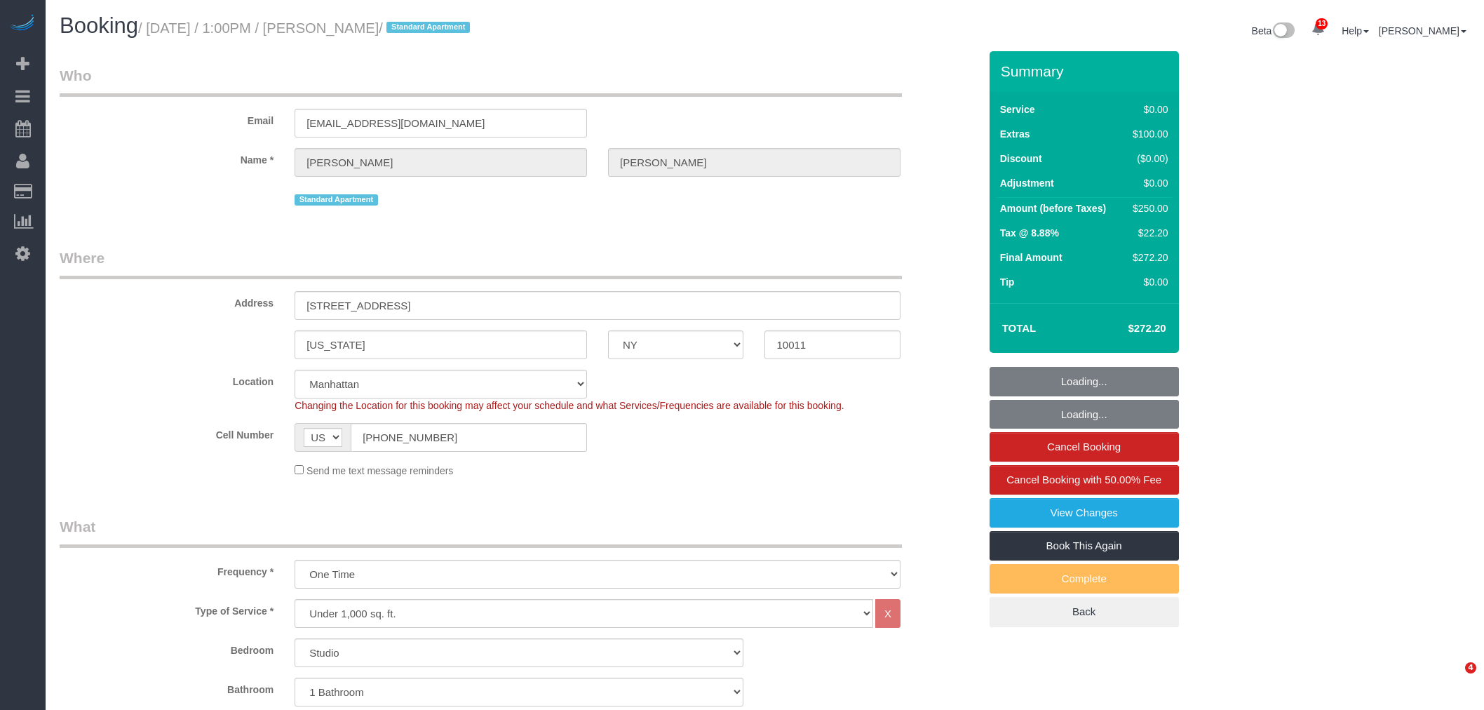
select select "NY"
select select "string:stripe-pm_1S4M9B4VGloSiKo7rfMU45ST"
select select "spot1"
select select "number:58"
select select "number:72"
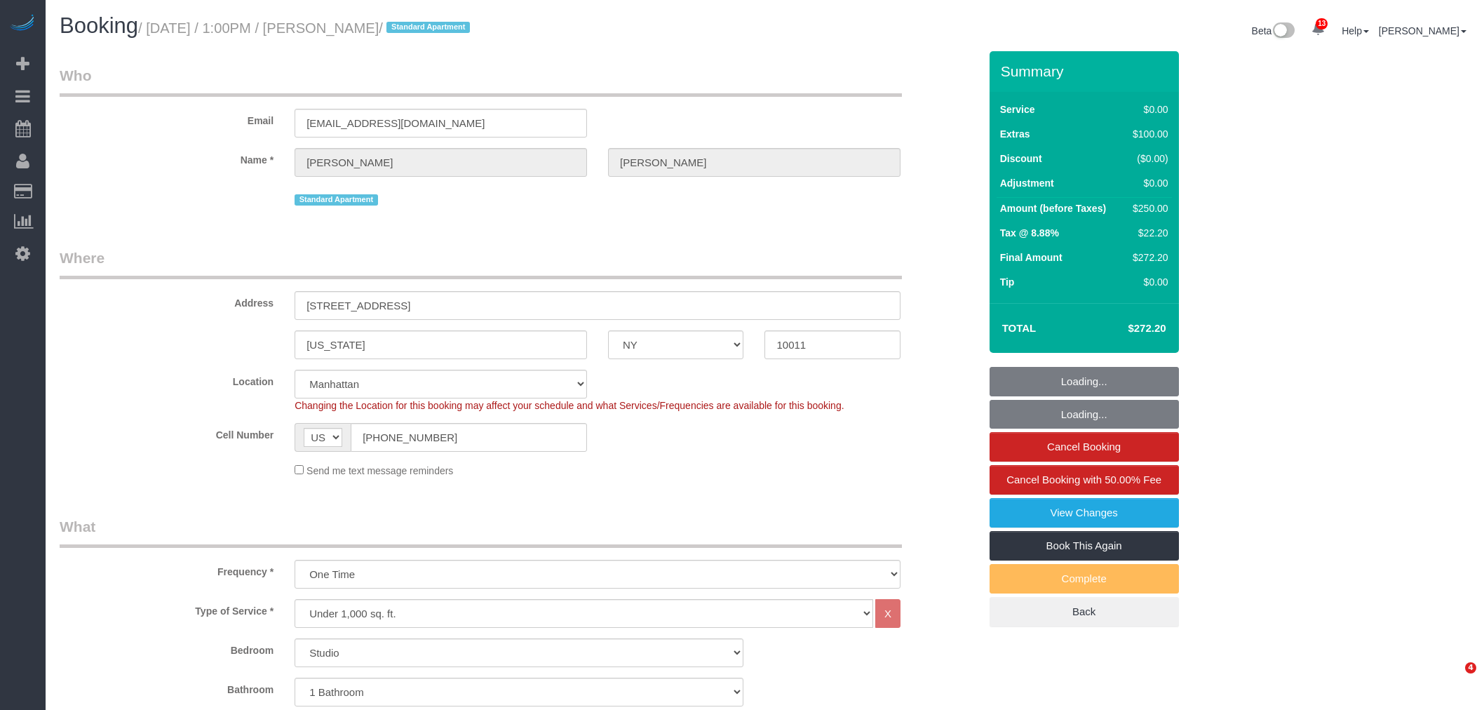
select select "number:15"
select select "number:5"
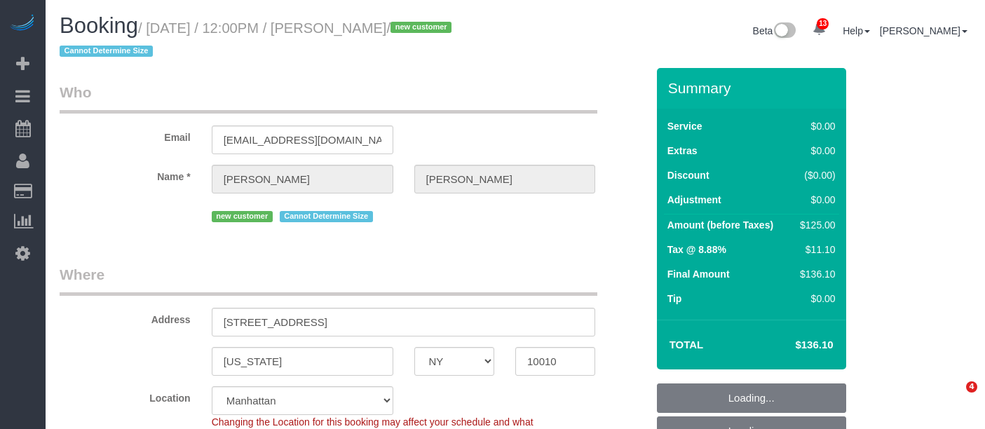
select select "NY"
select select "number:58"
select select "number:72"
select select "number:15"
select select "number:5"
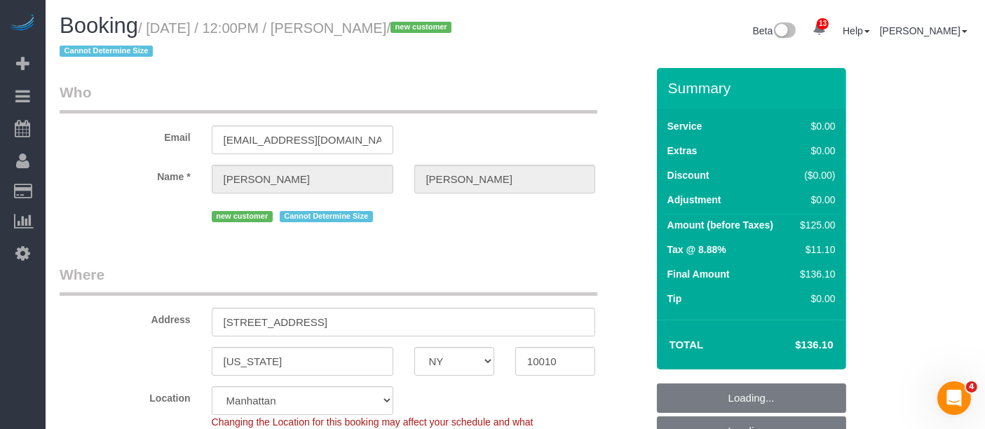
select select "object:892"
select select "string:stripe-pm_1S3dvy4VGloSiKo7qg53GmC9"
select select "spot1"
select select "object:1412"
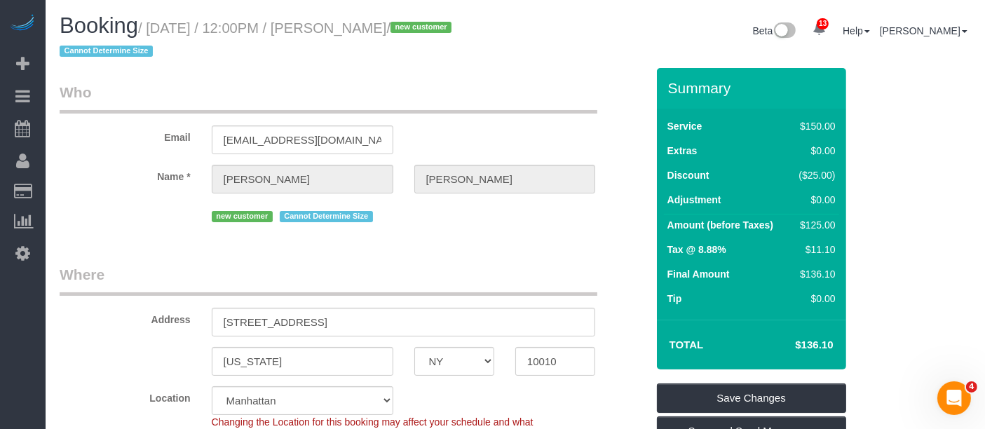
click at [518, 85] on legend "Who" at bounding box center [329, 98] width 538 height 32
click at [174, 31] on small "/ [DATE] / 12:00PM / [PERSON_NAME] / new customer Cannot Determine Size" at bounding box center [258, 39] width 396 height 39
click at [375, 27] on small "/ [DATE] / 12:00PM / [PERSON_NAME] / new customer Cannot Determine Size" at bounding box center [258, 39] width 396 height 39
click at [405, 31] on small "/ [DATE] / 12:00PM / [PERSON_NAME] / new customer Cannot Determine Size" at bounding box center [258, 39] width 396 height 39
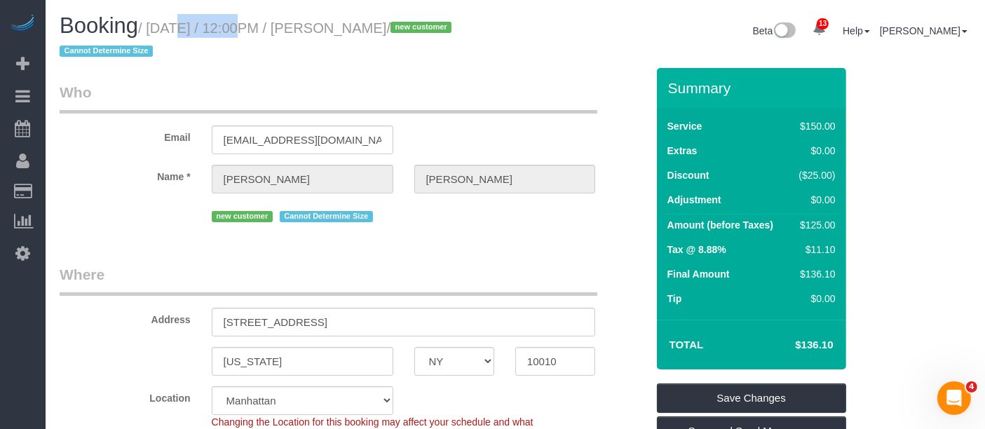
copy small "[DATE] / 12:00PM / [PERSON_NAME]"
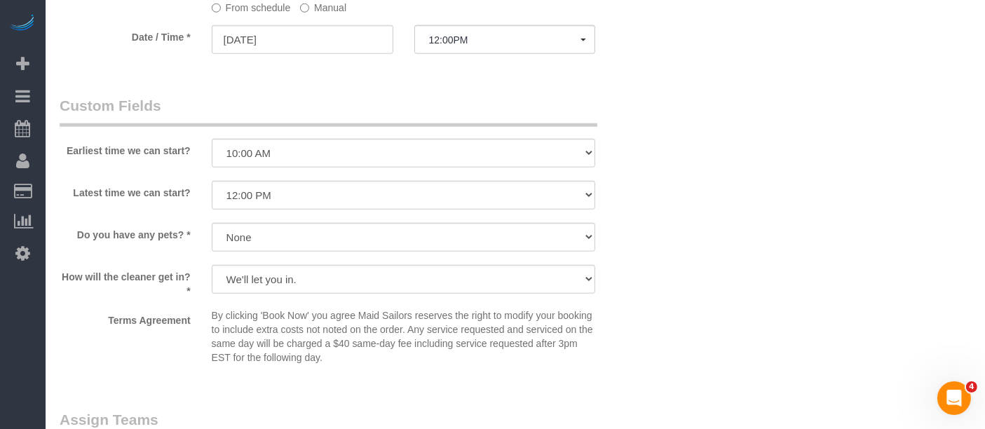
scroll to position [1869, 0]
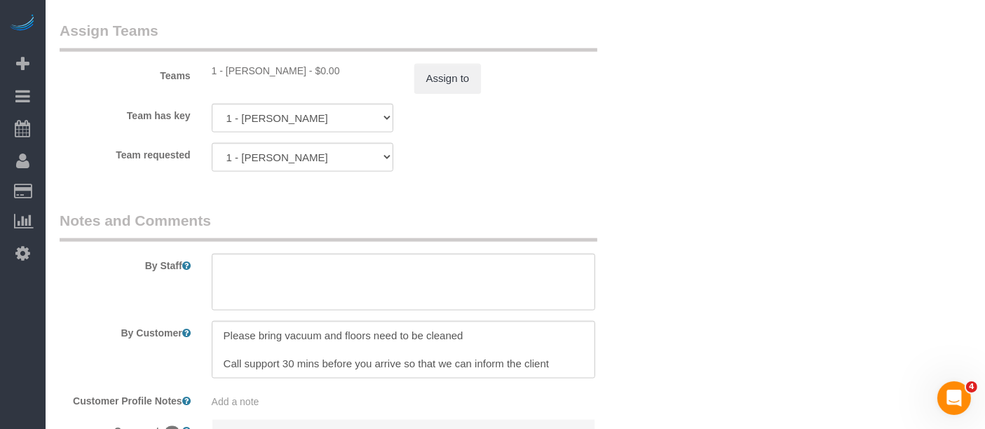
click at [247, 67] on div "1 - [PERSON_NAME] - $0.00" at bounding box center [303, 71] width 182 height 14
click at [278, 67] on div "1 - [PERSON_NAME] - $0.00" at bounding box center [303, 71] width 182 height 14
copy div "[PERSON_NAME]"
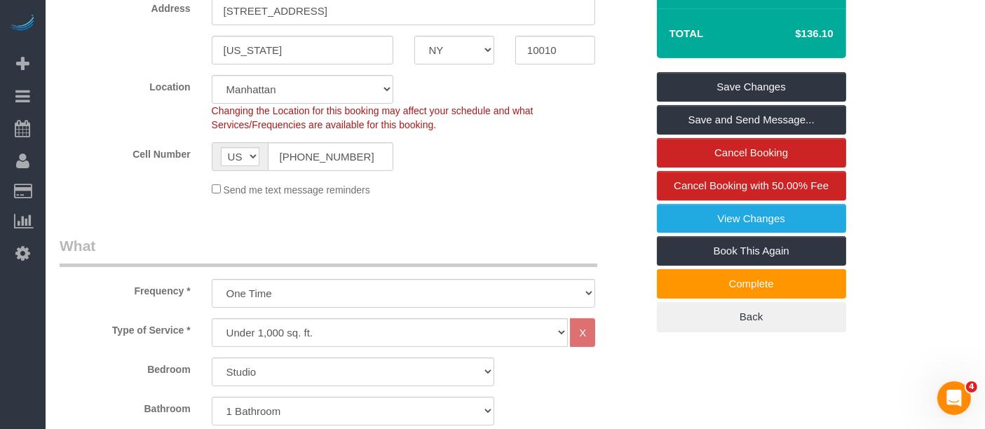
scroll to position [156, 0]
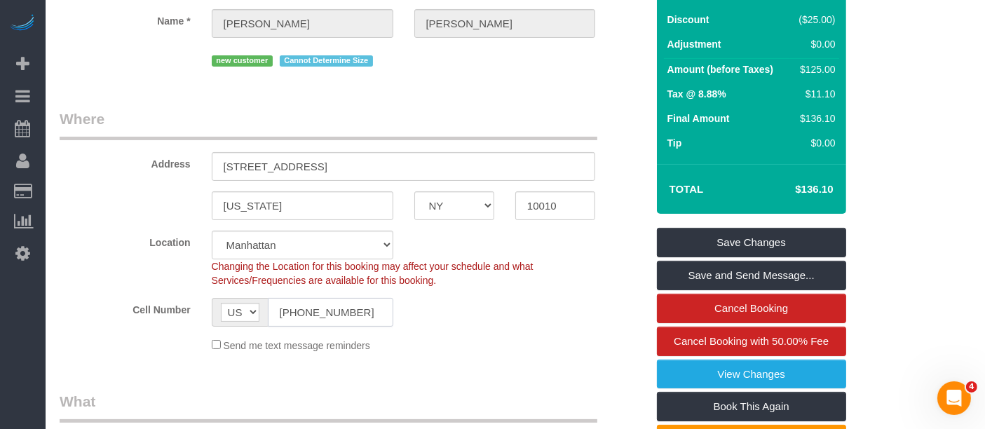
drag, startPoint x: 315, startPoint y: 305, endPoint x: 243, endPoint y: 319, distance: 72.9
click at [172, 318] on div "Cell Number AF AL DZ AD AO AI AQ AG AR AM AW AU AT AZ BS BH BD BB BY BE BZ BJ B…" at bounding box center [353, 312] width 608 height 29
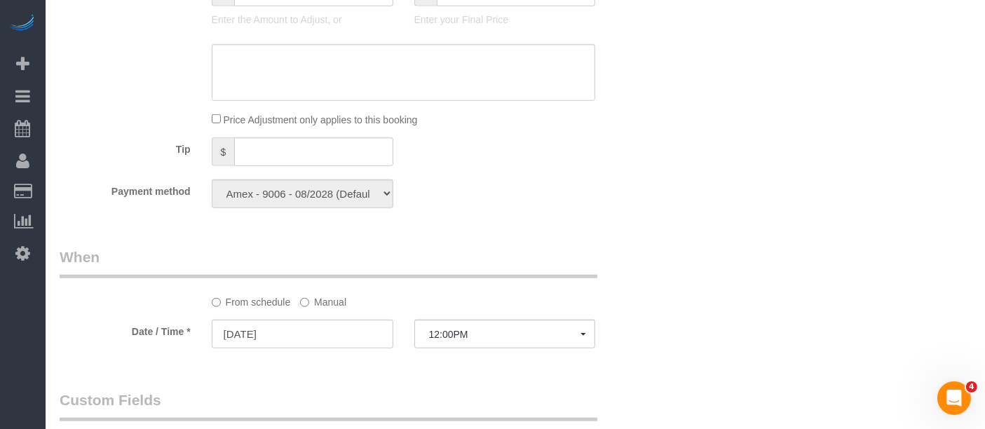
scroll to position [1402, 0]
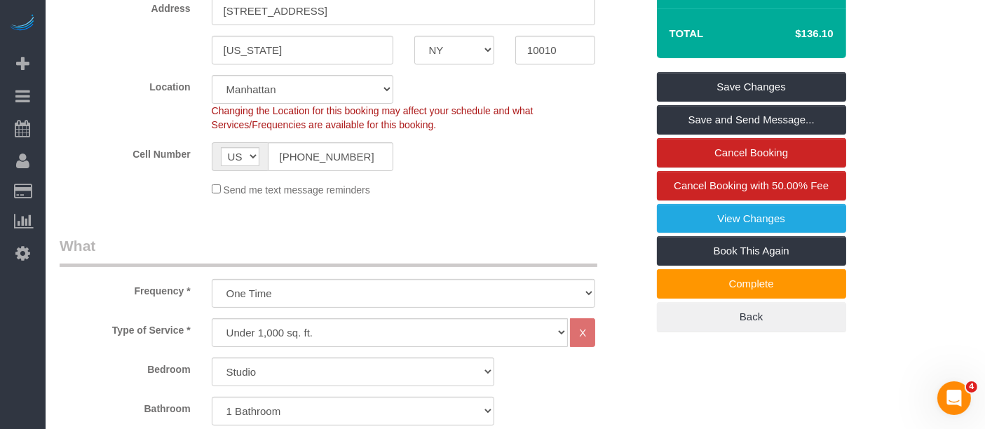
scroll to position [0, 0]
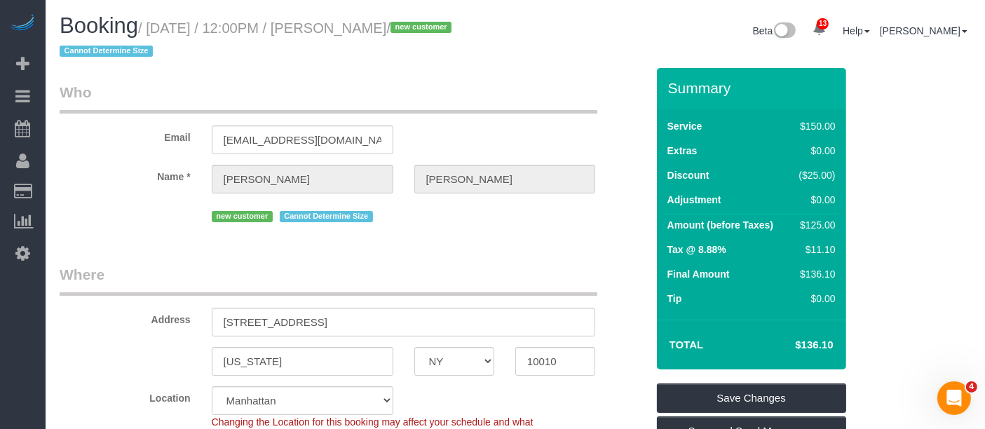
click at [527, 121] on div "Email [EMAIL_ADDRESS][DOMAIN_NAME]" at bounding box center [353, 118] width 608 height 72
click at [543, 103] on legend "Who" at bounding box center [329, 98] width 538 height 32
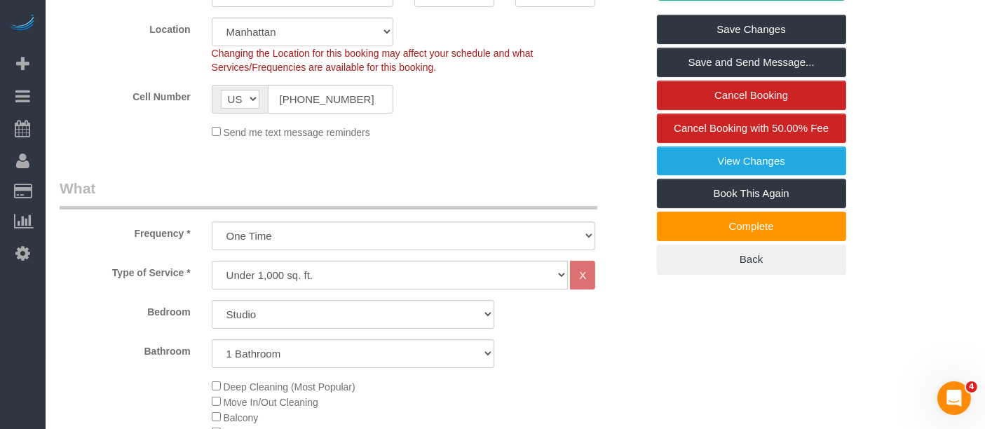
scroll to position [389, 0]
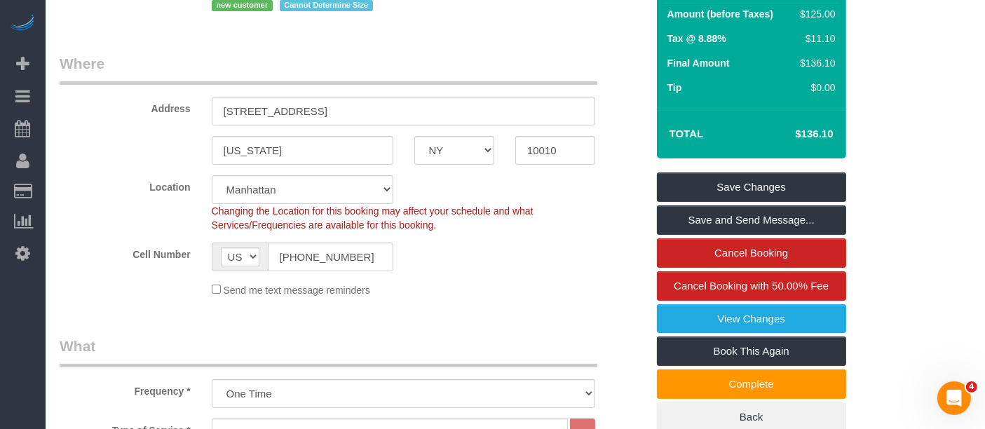
scroll to position [156, 0]
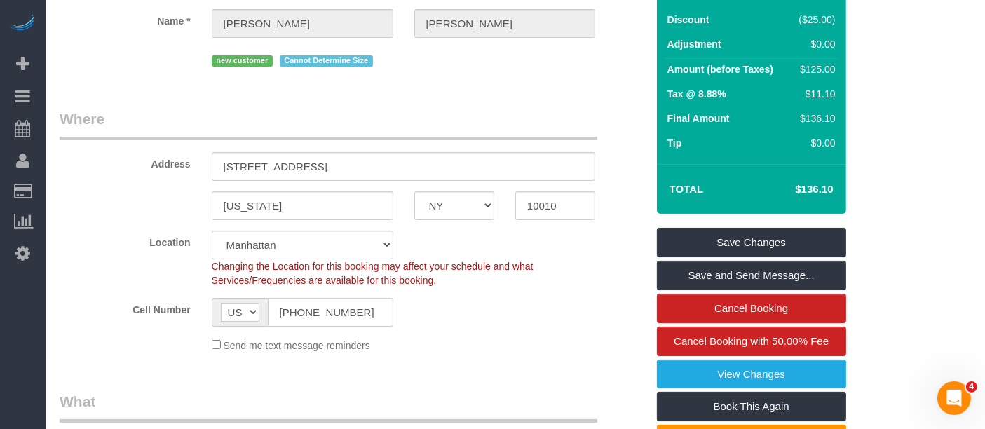
click at [555, 111] on legend "Where" at bounding box center [329, 125] width 538 height 32
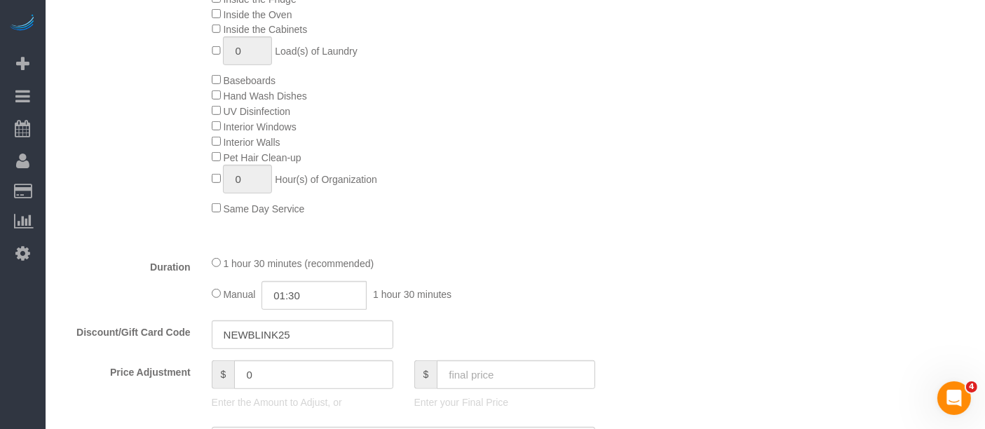
scroll to position [1013, 0]
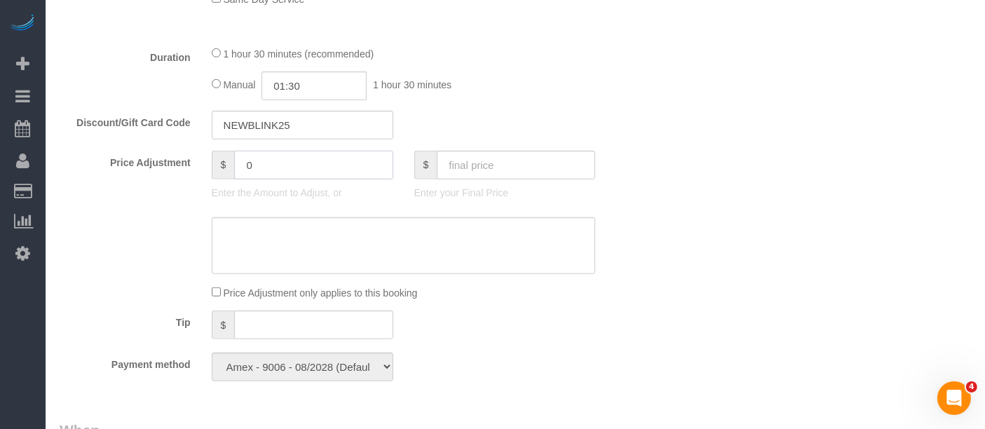
drag, startPoint x: 320, startPoint y: 159, endPoint x: -125, endPoint y: 201, distance: 446.5
click at [744, 111] on div "Who Email [EMAIL_ADDRESS][DOMAIN_NAME] Name * [PERSON_NAME] new customer Cannot…" at bounding box center [516, 224] width 912 height 2339
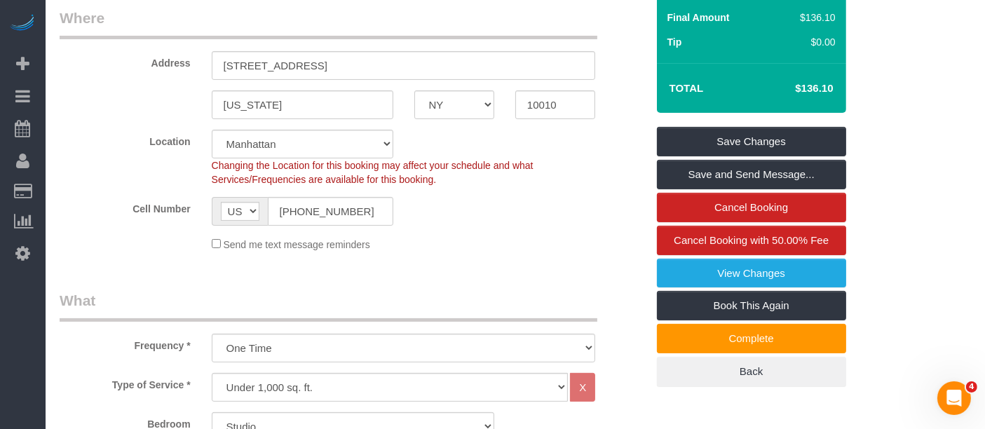
scroll to position [156, 0]
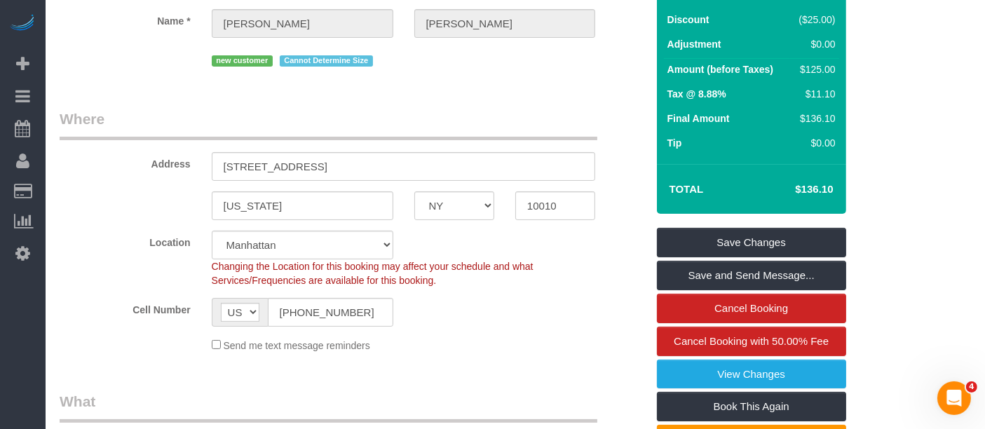
click at [527, 111] on legend "Where" at bounding box center [329, 125] width 538 height 32
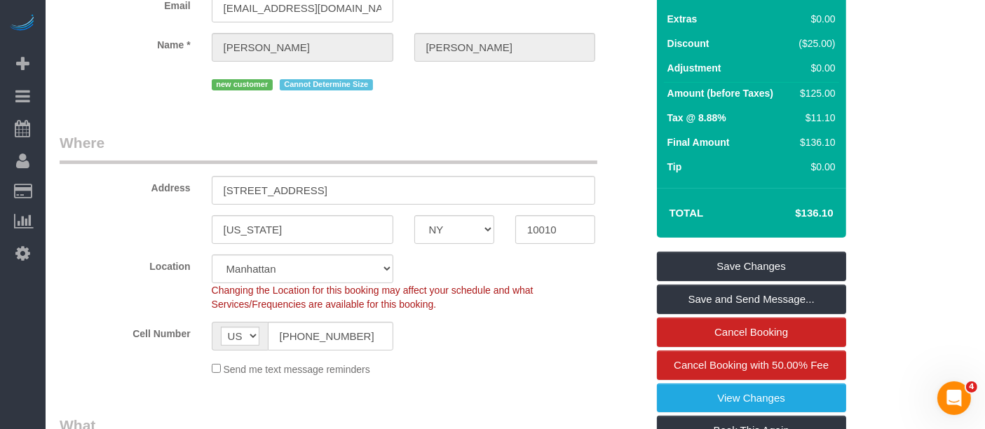
scroll to position [0, 0]
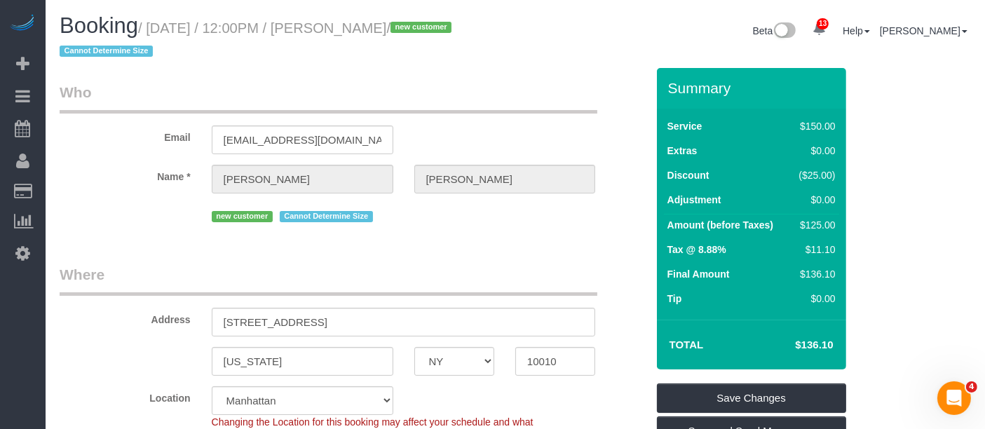
click at [370, 29] on small "/ [DATE] / 12:00PM / [PERSON_NAME] / new customer Cannot Determine Size" at bounding box center [258, 39] width 396 height 39
click at [414, 21] on small "/ [DATE] / 12:00PM / [PERSON_NAME] / new customer Cannot Determine Size" at bounding box center [258, 39] width 396 height 39
copy small "[PERSON_NAME]"
click at [487, 137] on div "Email [EMAIL_ADDRESS][DOMAIN_NAME]" at bounding box center [353, 118] width 608 height 72
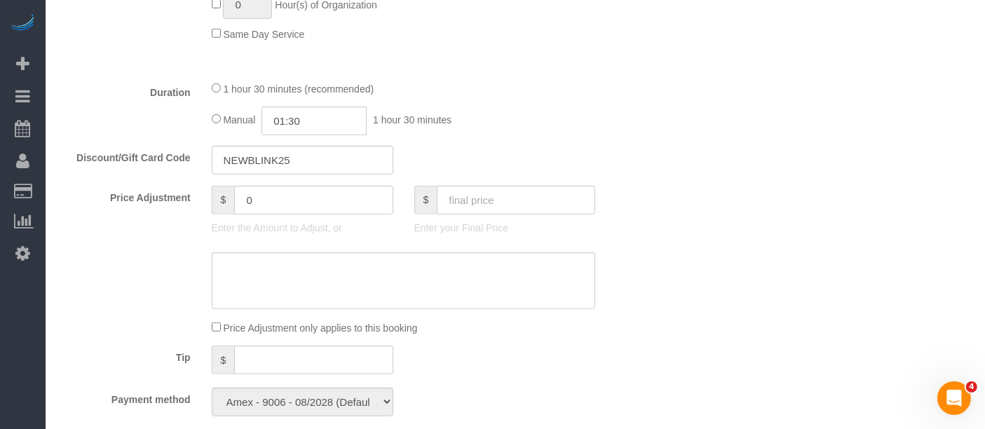
scroll to position [1013, 0]
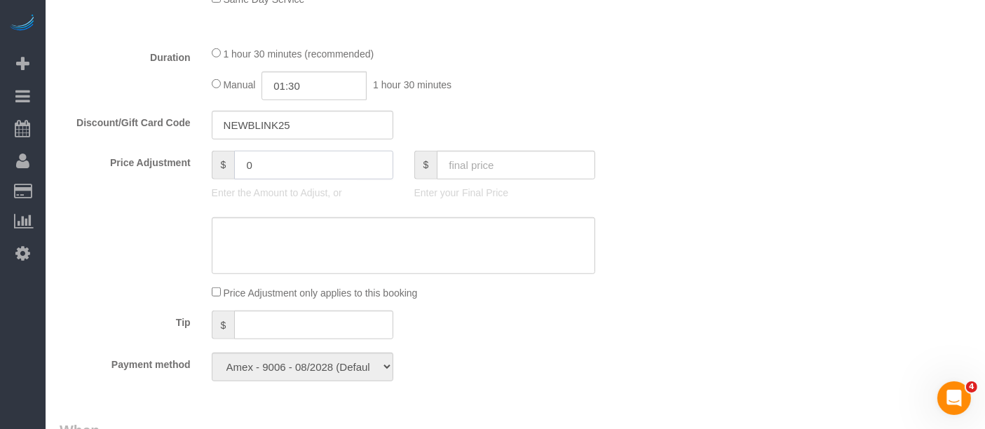
drag, startPoint x: 125, startPoint y: 177, endPoint x: 276, endPoint y: 181, distance: 150.8
click at [95, 181] on div "Price Adjustment $ 0 Enter the Amount to Adjust, or $ Enter your Final Price" at bounding box center [353, 179] width 608 height 56
click at [287, 164] on input "-50" at bounding box center [313, 165] width 158 height 29
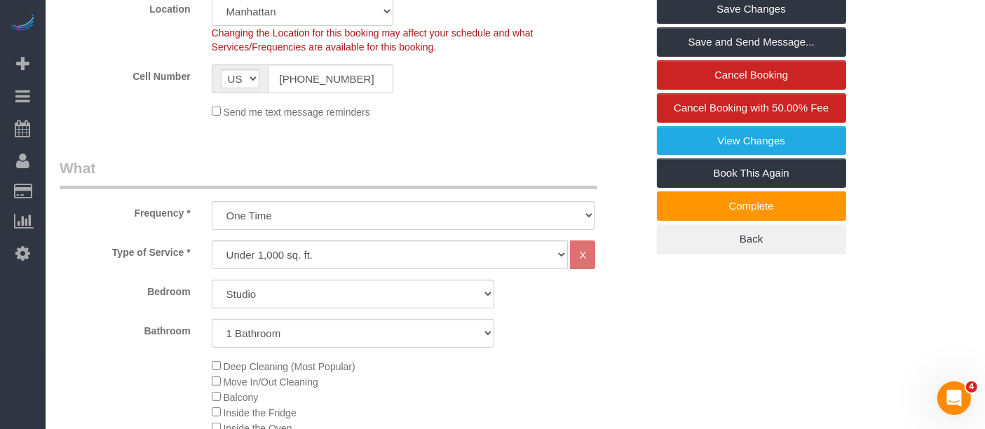
scroll to position [701, 0]
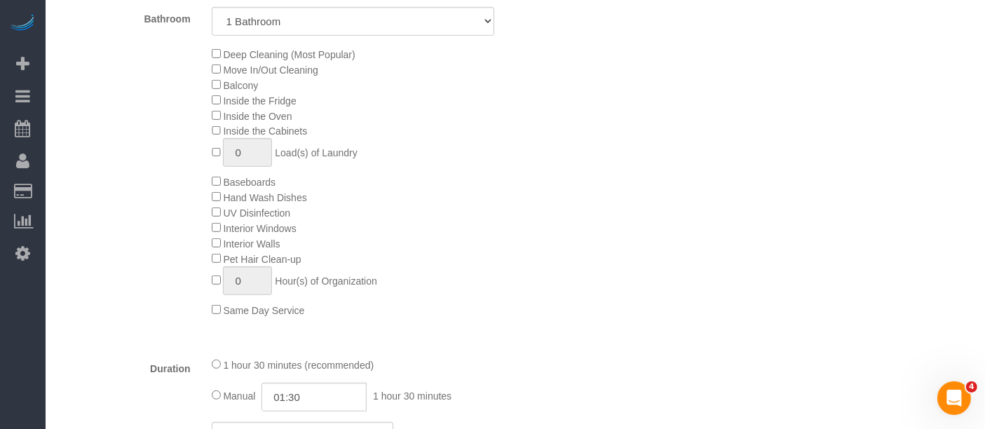
type input "-55"
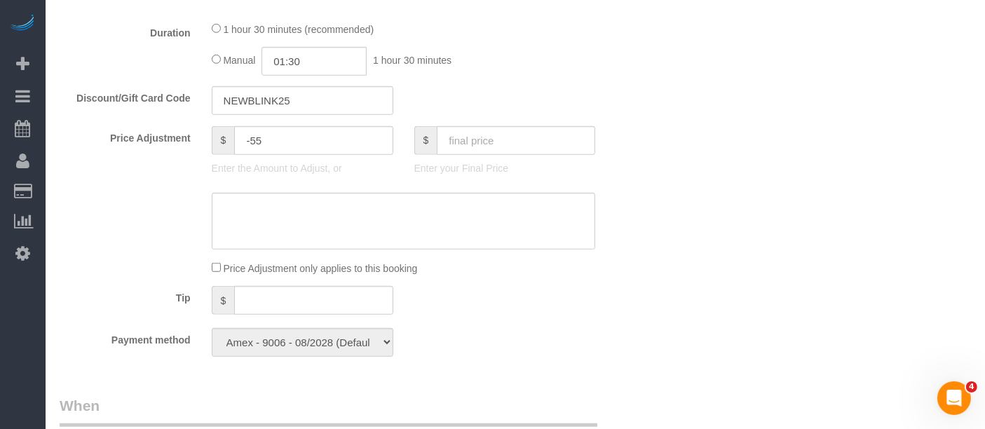
scroll to position [1013, 0]
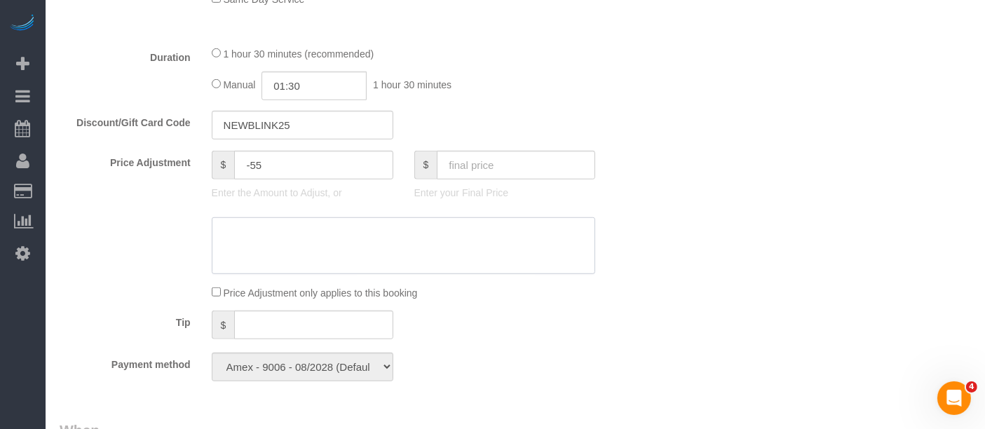
click at [303, 234] on textarea at bounding box center [404, 245] width 384 height 57
type textarea "$"
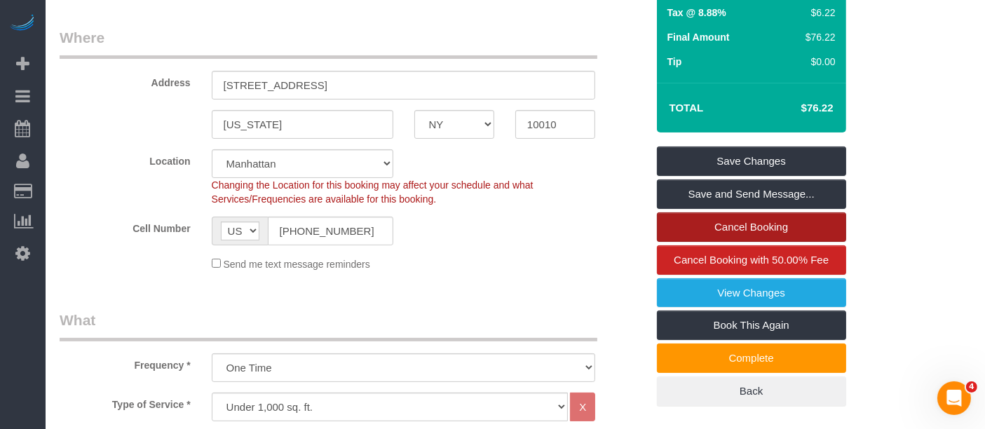
scroll to position [234, 0]
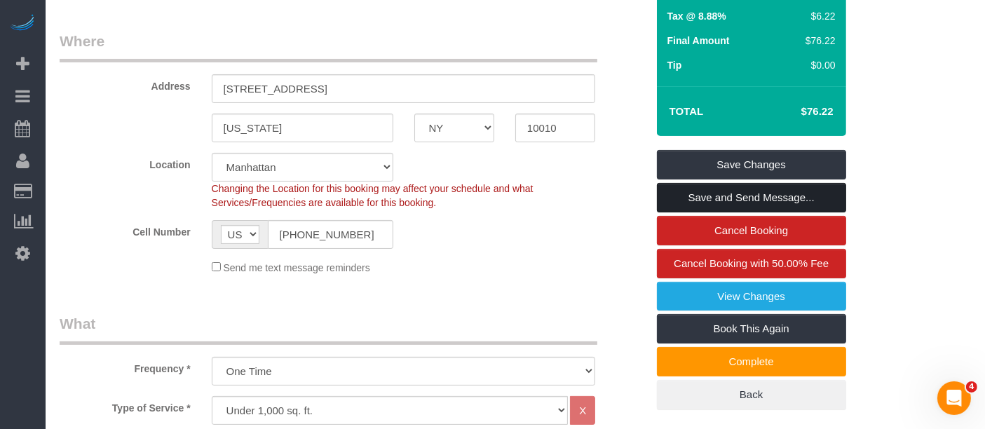
type textarea "$25 + $30 partial refund"
click at [787, 191] on link "Save and Send Message..." at bounding box center [751, 197] width 189 height 29
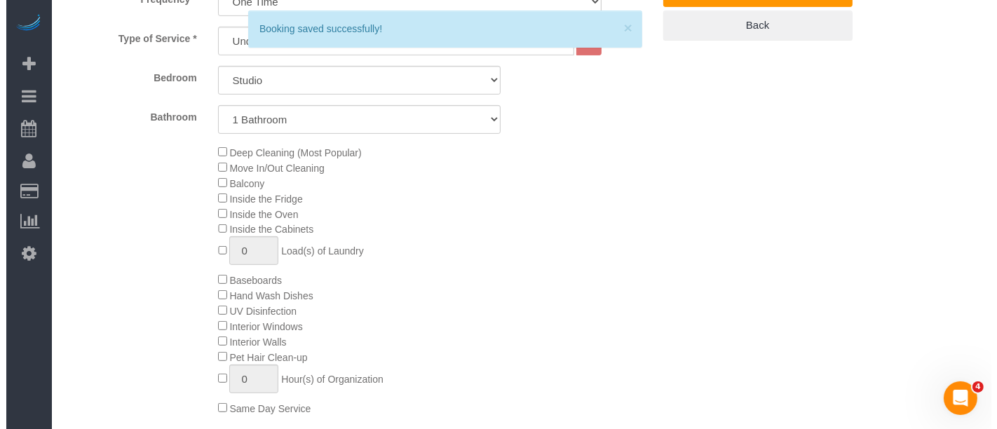
scroll to position [779, 0]
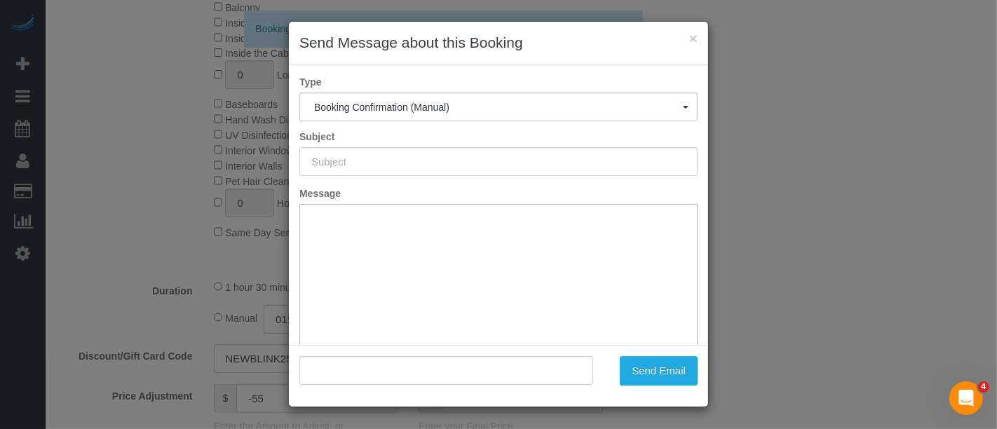
type input "Cleaning Confirmed for [DATE] 12:00pm"
type input ""[PERSON_NAME]" <[EMAIL_ADDRESS][DOMAIN_NAME]>"
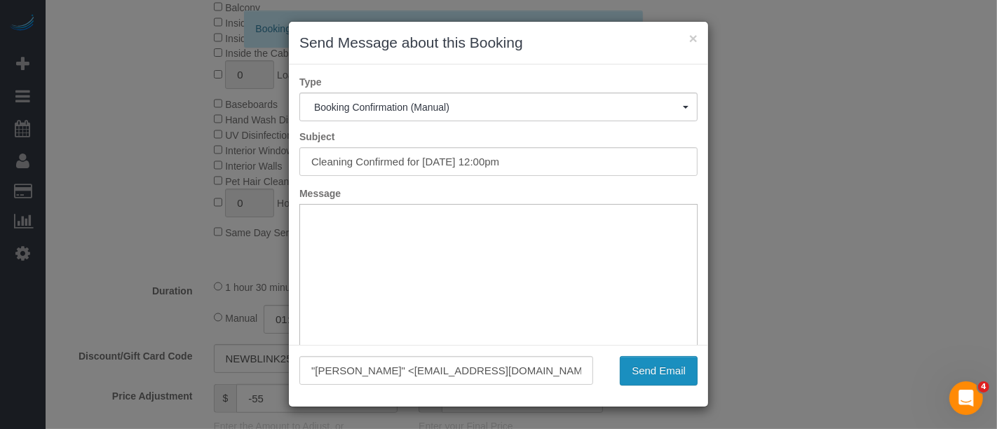
scroll to position [0, 0]
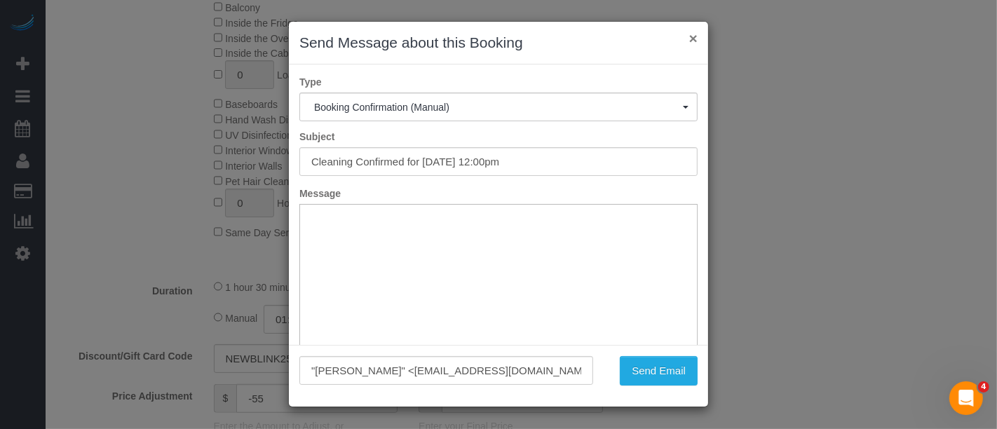
click at [693, 34] on button "×" at bounding box center [693, 38] width 8 height 15
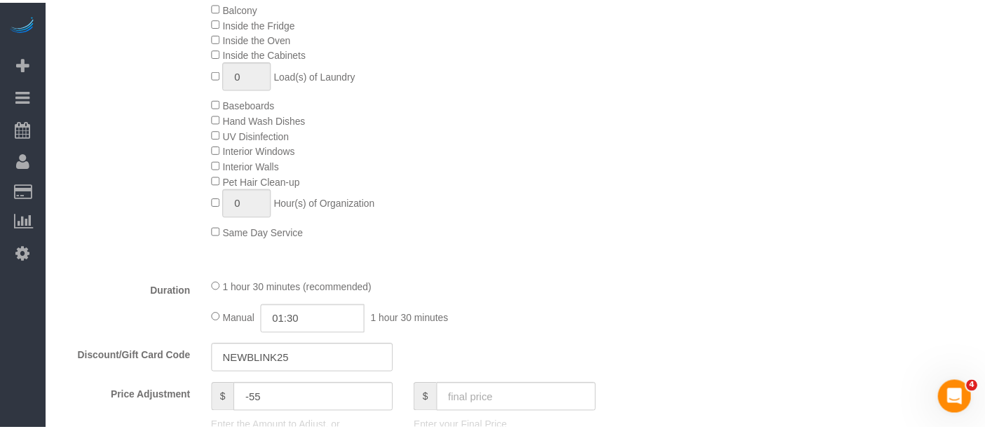
scroll to position [215, 0]
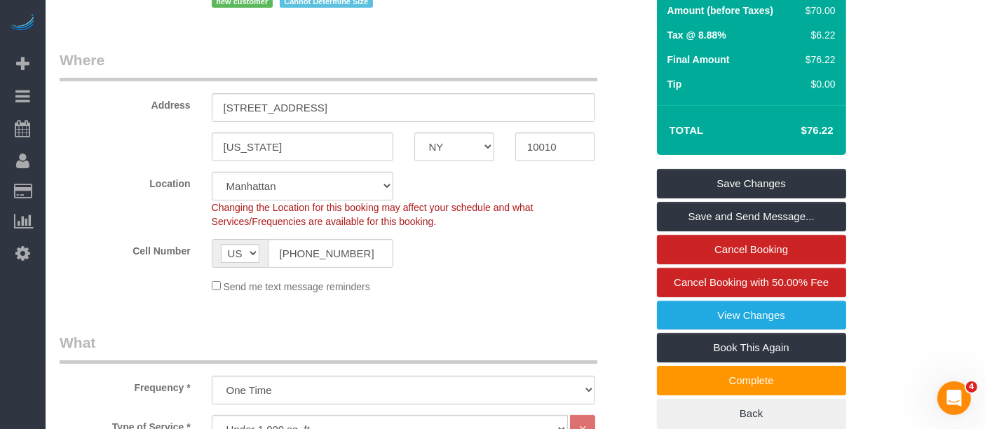
click at [525, 275] on sui-booking-location "Location [GEOGRAPHIC_DATA] [GEOGRAPHIC_DATA] [GEOGRAPHIC_DATA] [GEOGRAPHIC_DATA…" at bounding box center [353, 233] width 587 height 122
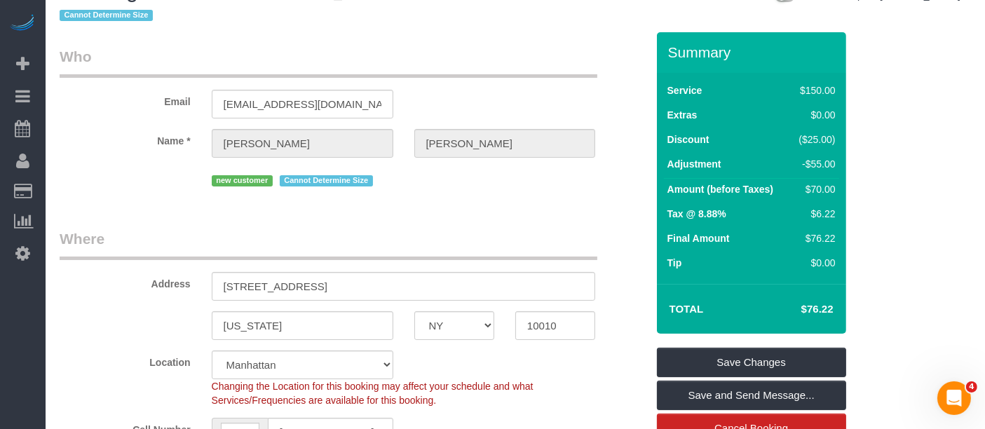
scroll to position [0, 0]
